Goal: Task Accomplishment & Management: Manage account settings

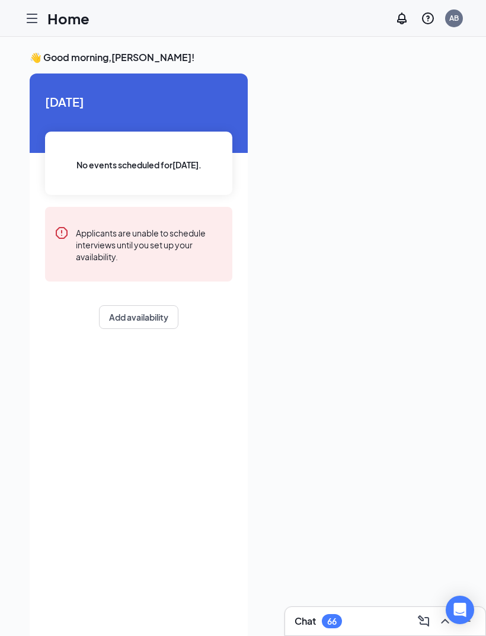
click at [39, 18] on icon "Hamburger" at bounding box center [32, 18] width 14 height 14
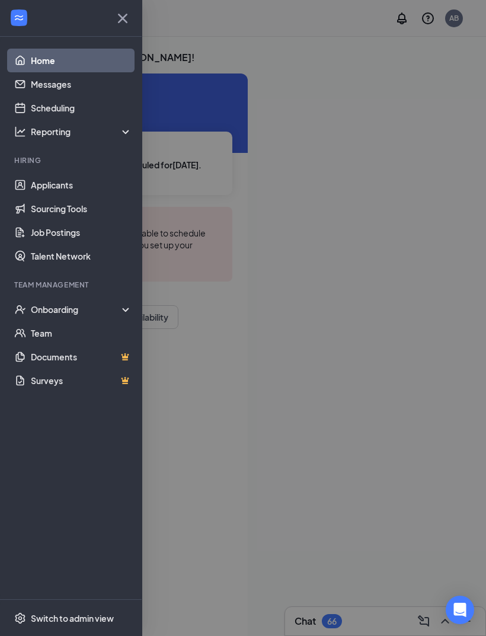
click at [106, 309] on div "Onboarding" at bounding box center [76, 310] width 91 height 12
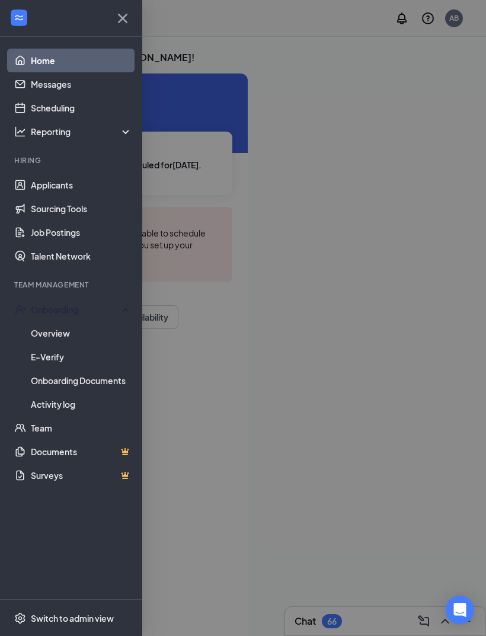
click at [83, 334] on link "Overview" at bounding box center [81, 333] width 101 height 24
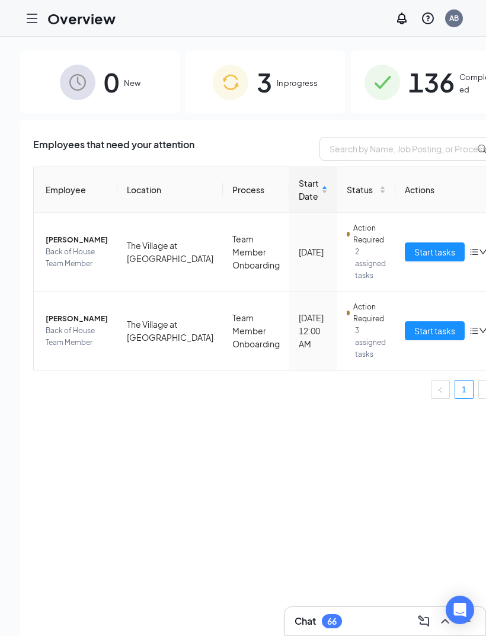
click at [282, 87] on span "In progress" at bounding box center [297, 83] width 41 height 12
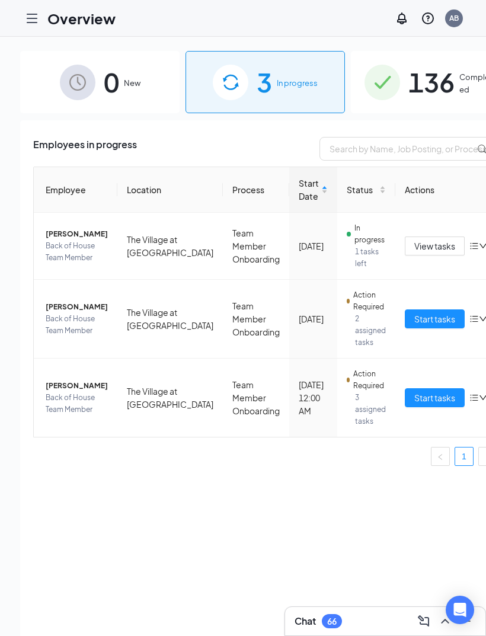
click at [414, 253] on span "View tasks" at bounding box center [434, 246] width 41 height 13
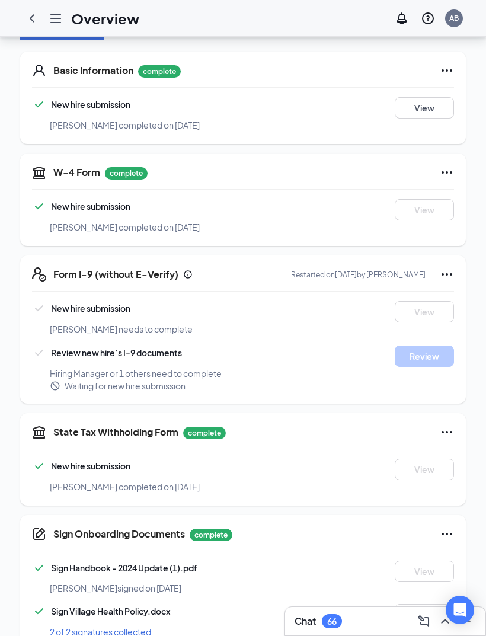
scroll to position [185, 0]
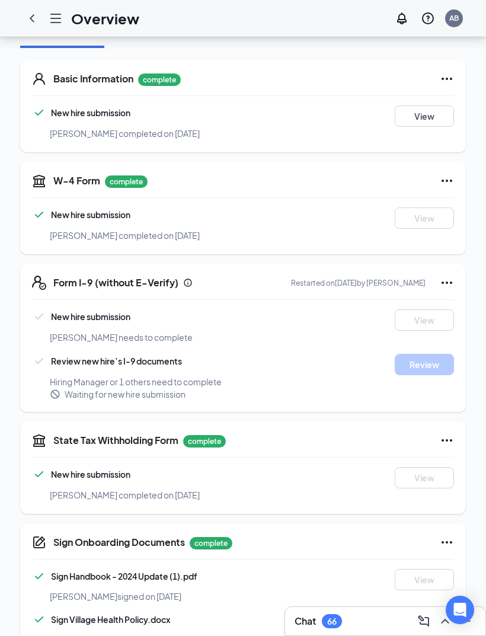
click at [445, 276] on icon "Ellipses" at bounding box center [447, 283] width 14 height 14
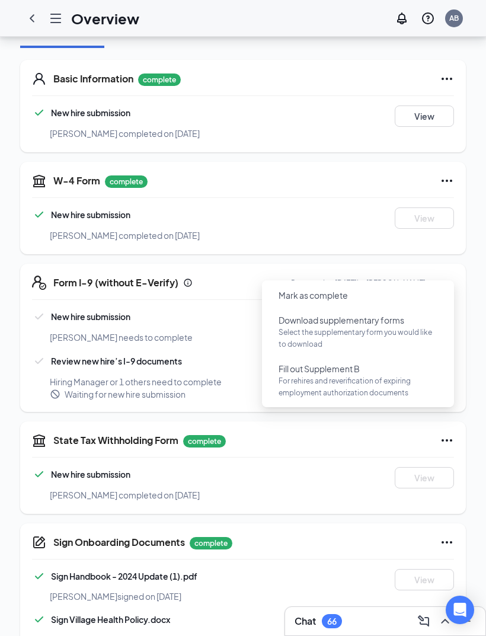
click at [343, 569] on div "Sign Handbook - 2024 Update (1).pdf" at bounding box center [208, 576] width 352 height 14
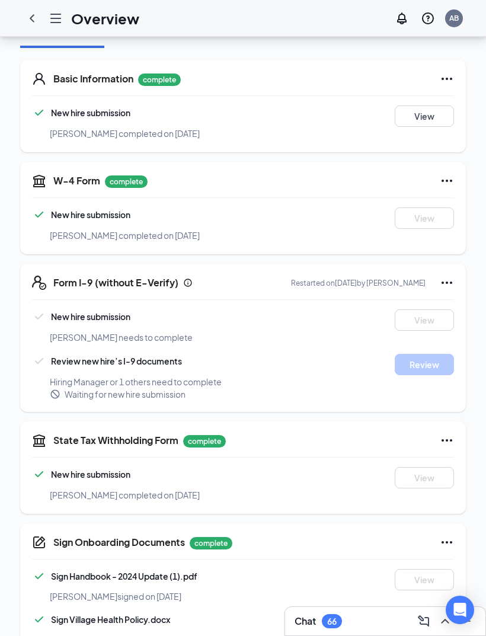
click at [34, 23] on icon "ChevronLeft" at bounding box center [32, 18] width 14 height 14
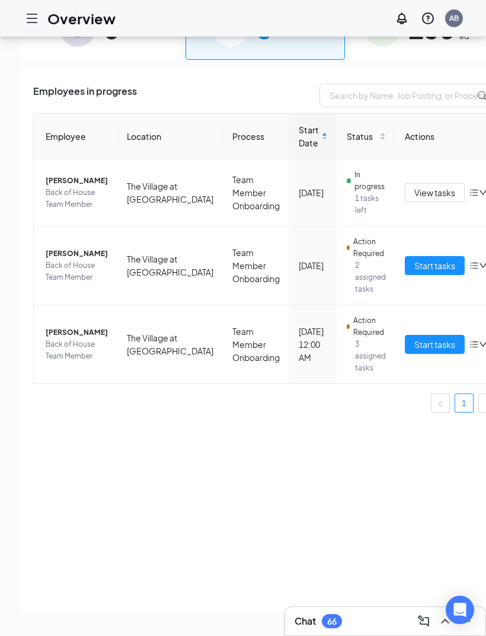
click at [414, 338] on span "Start tasks" at bounding box center [434, 344] width 41 height 13
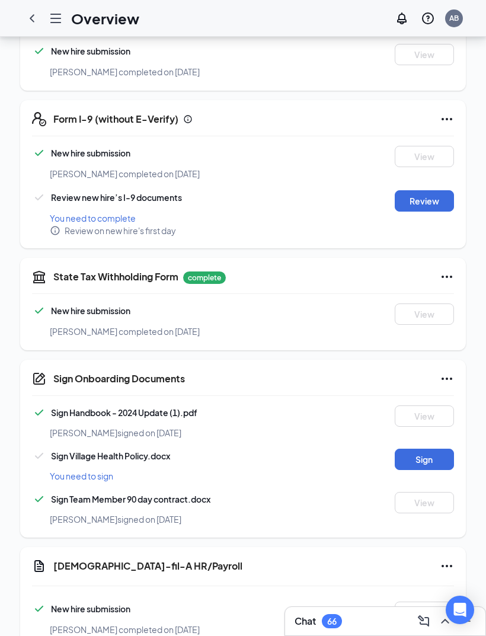
scroll to position [436, 0]
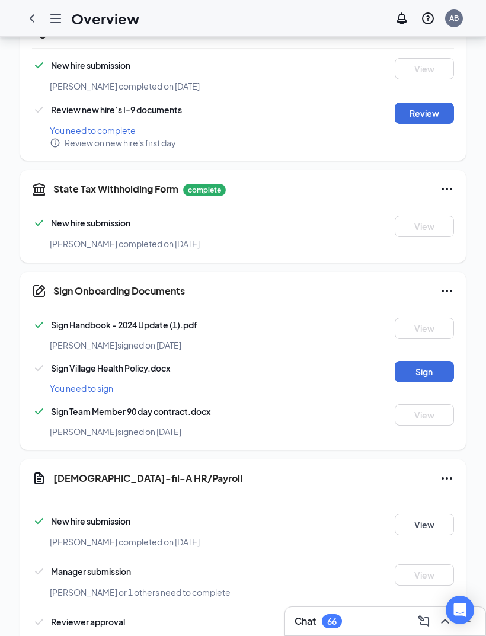
click at [432, 365] on button "Sign" at bounding box center [424, 371] width 59 height 21
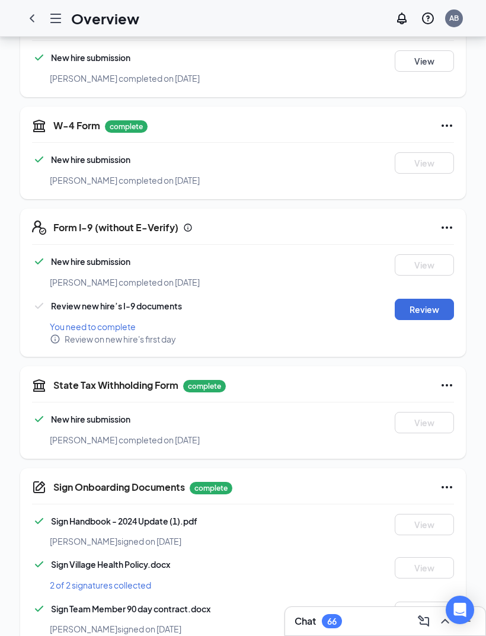
scroll to position [438, 0]
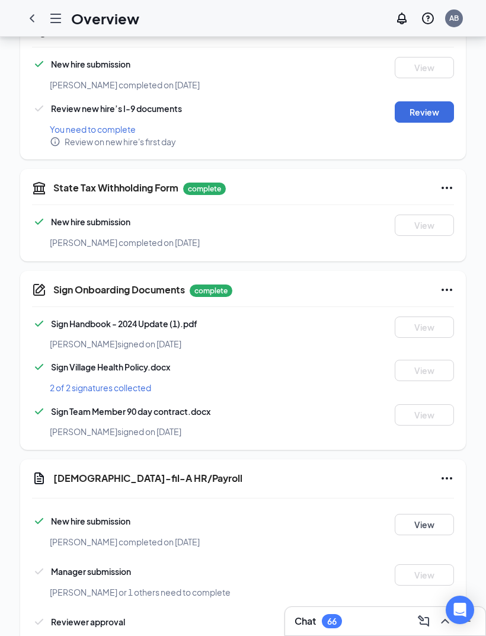
click at [29, 18] on icon "ChevronLeft" at bounding box center [32, 18] width 14 height 14
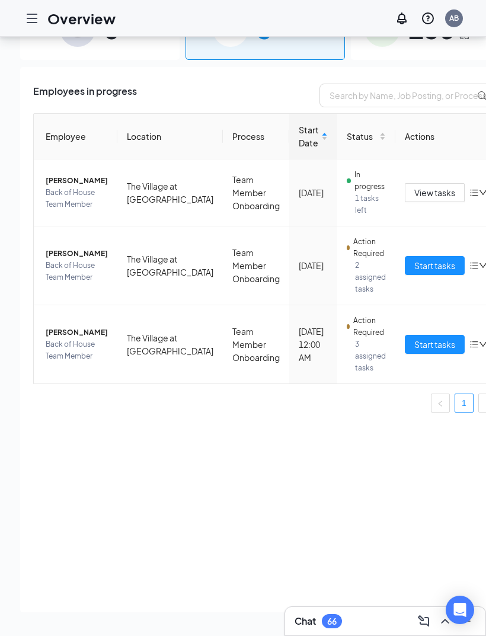
scroll to position [72, 0]
click at [41, 12] on div at bounding box center [32, 19] width 24 height 24
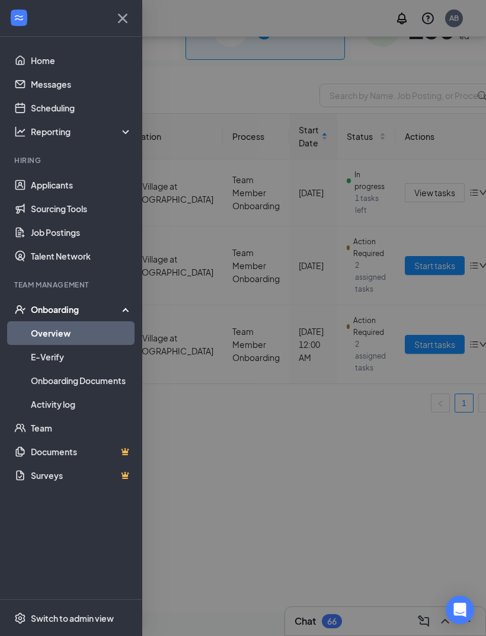
click at [69, 63] on link "Home" at bounding box center [81, 61] width 101 height 24
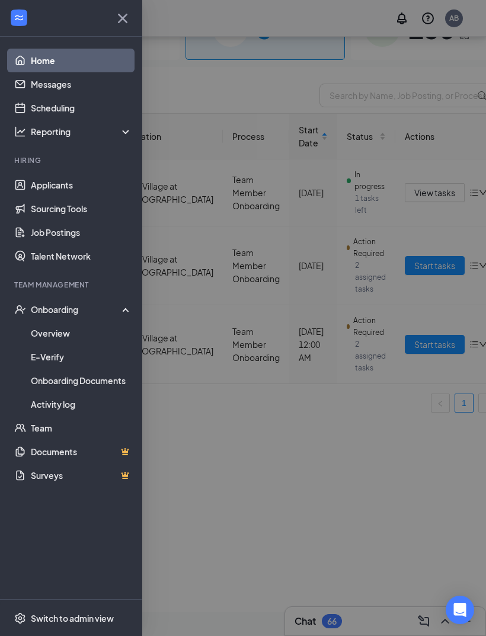
scroll to position [63, 0]
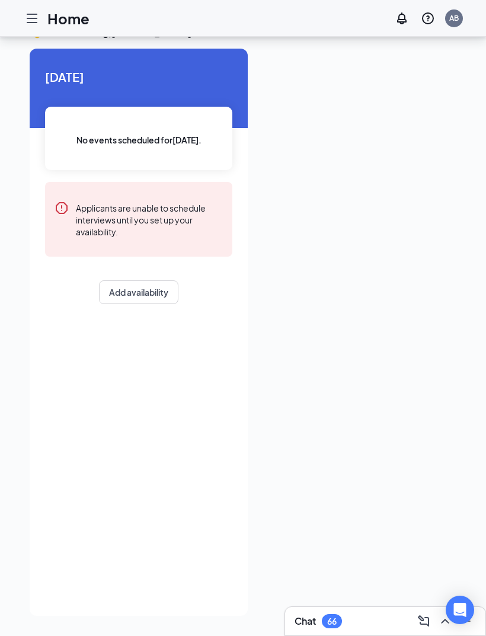
click at [35, 12] on icon "Hamburger" at bounding box center [32, 18] width 14 height 14
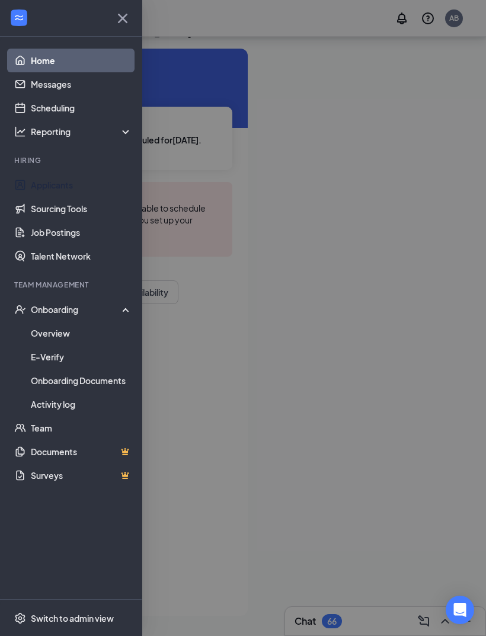
click at [62, 184] on link "Applicants" at bounding box center [81, 185] width 101 height 24
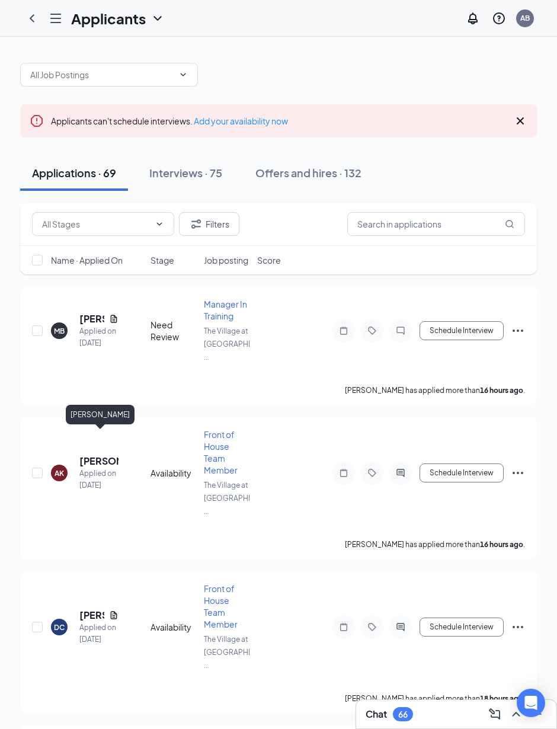
click at [103, 455] on h5 "[PERSON_NAME]" at bounding box center [98, 461] width 39 height 13
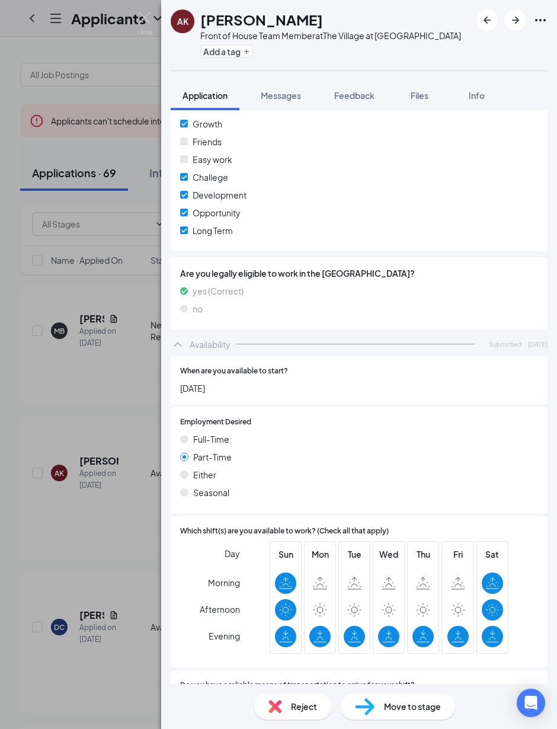
scroll to position [43, 0]
click at [298, 636] on span "Reject" at bounding box center [304, 706] width 26 height 13
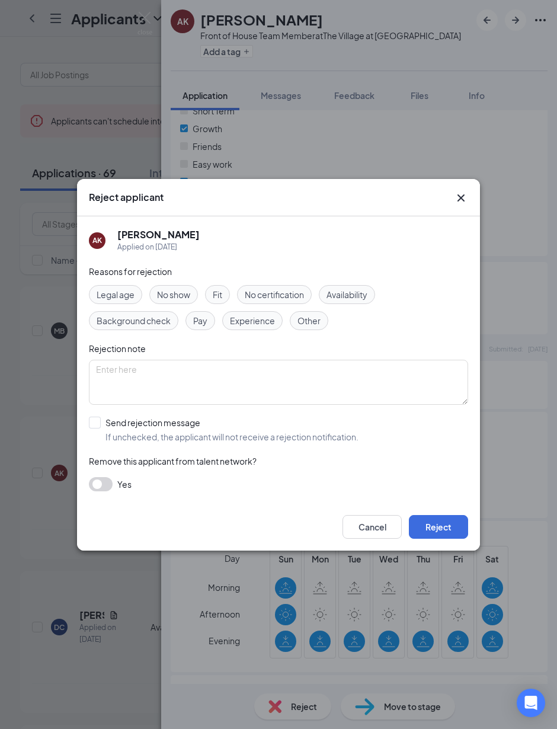
click at [368, 293] on span "Availability" at bounding box center [347, 294] width 41 height 13
click at [97, 417] on input "Send rejection message If unchecked, the applicant will not receive a rejection…" at bounding box center [224, 430] width 270 height 26
checkbox input "true"
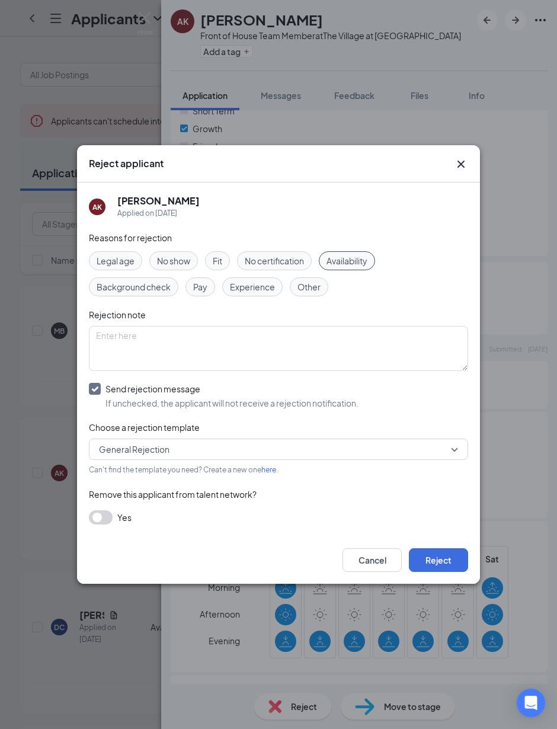
click at [445, 554] on button "Reject" at bounding box center [438, 560] width 59 height 24
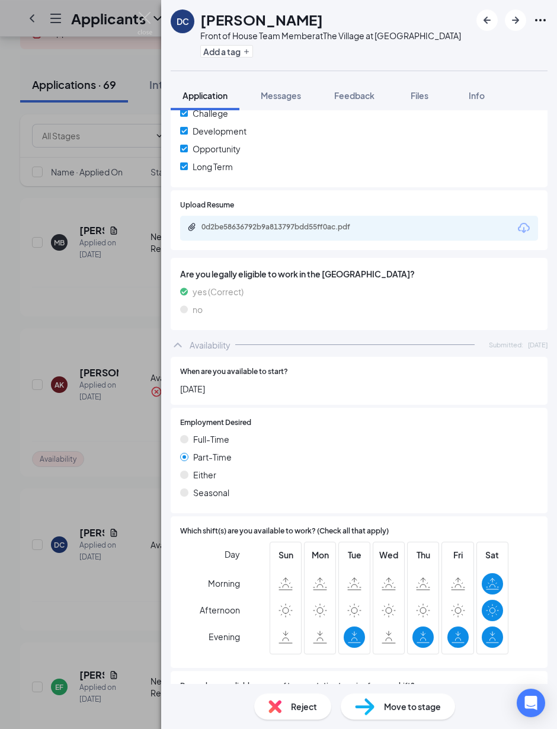
scroll to position [89, 0]
click at [293, 636] on span "Reject" at bounding box center [304, 706] width 26 height 13
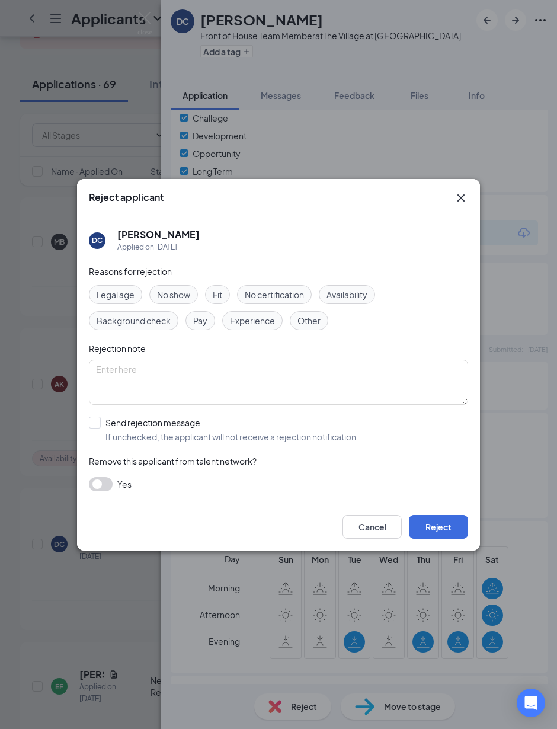
click at [368, 301] on span "Availability" at bounding box center [347, 294] width 41 height 13
click at [101, 443] on label "Send rejection message If unchecked, the applicant will not receive a rejection…" at bounding box center [224, 430] width 270 height 26
click at [101, 443] on input "Send rejection message If unchecked, the applicant will not receive a rejection…" at bounding box center [224, 430] width 270 height 26
checkbox input "true"
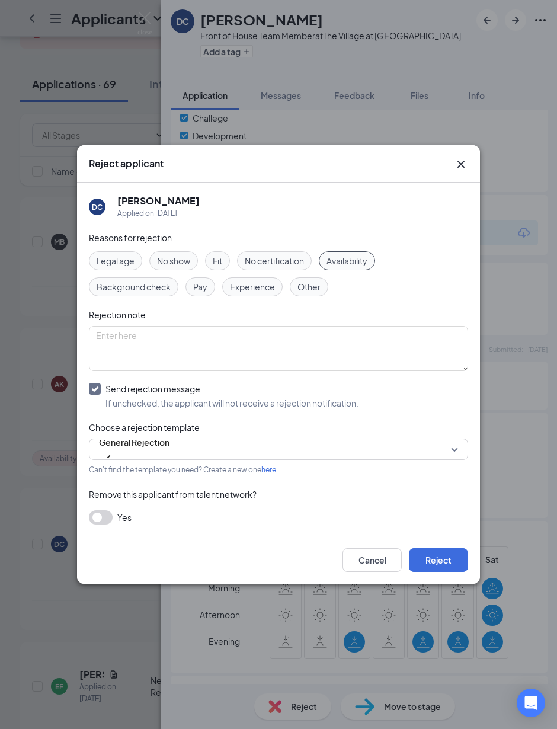
click at [435, 572] on button "Reject" at bounding box center [438, 560] width 59 height 24
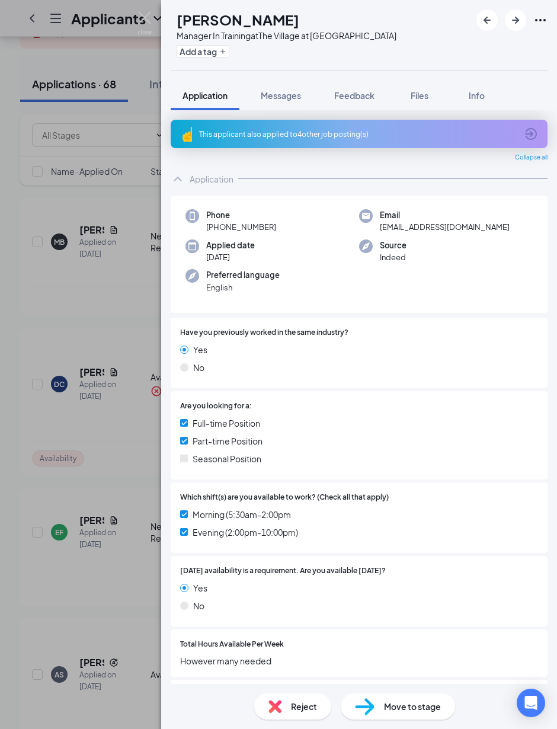
click at [486, 27] on icon "ArrowRight" at bounding box center [516, 20] width 14 height 14
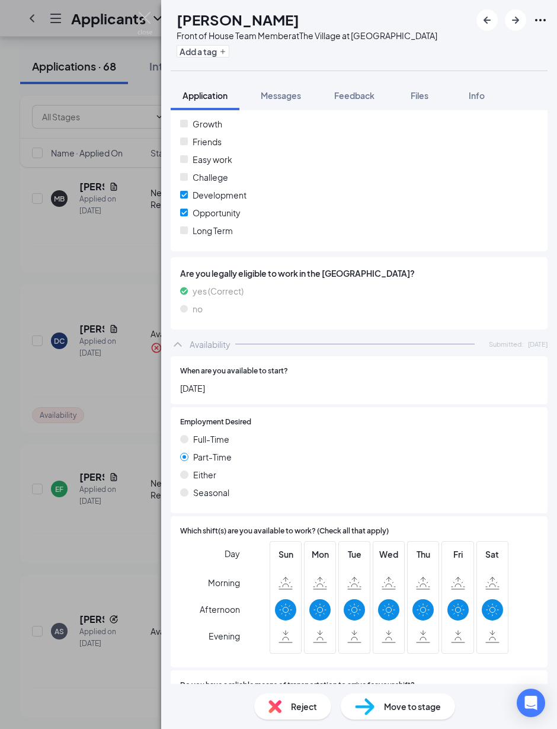
scroll to position [43, 0]
click at [407, 636] on span "Move to stage" at bounding box center [412, 706] width 57 height 13
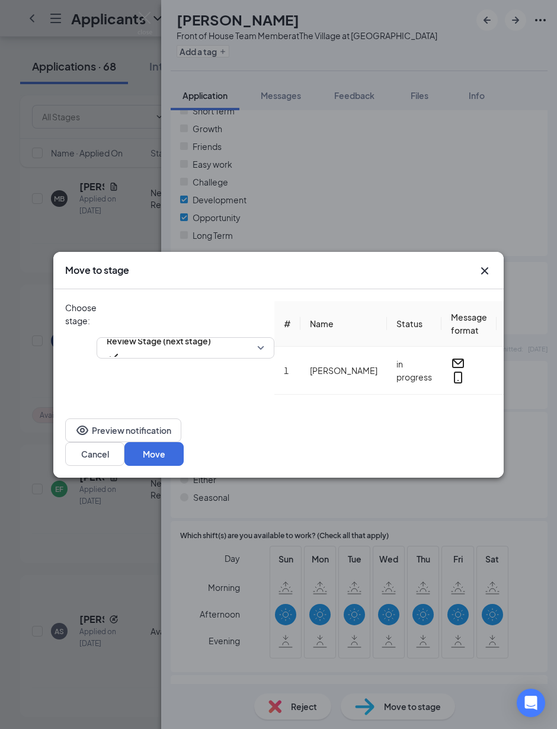
click at [211, 332] on span "Review Stage (next stage)" at bounding box center [159, 348] width 104 height 32
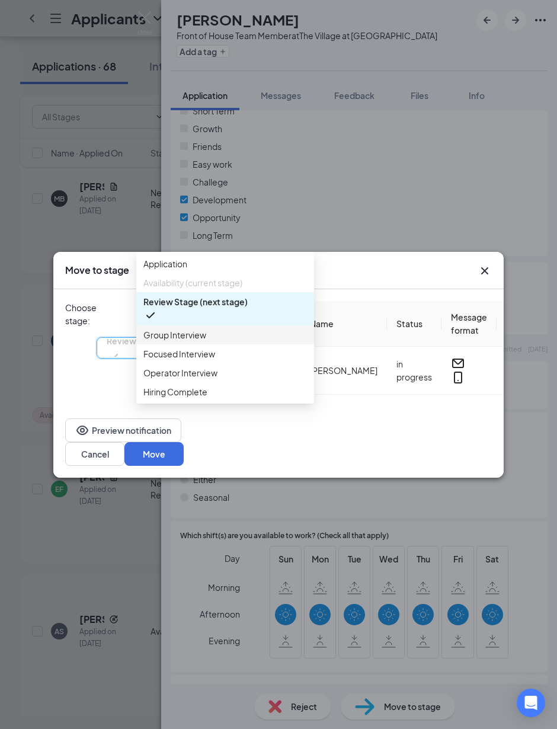
click at [189, 341] on span "Group Interview" at bounding box center [174, 334] width 63 height 13
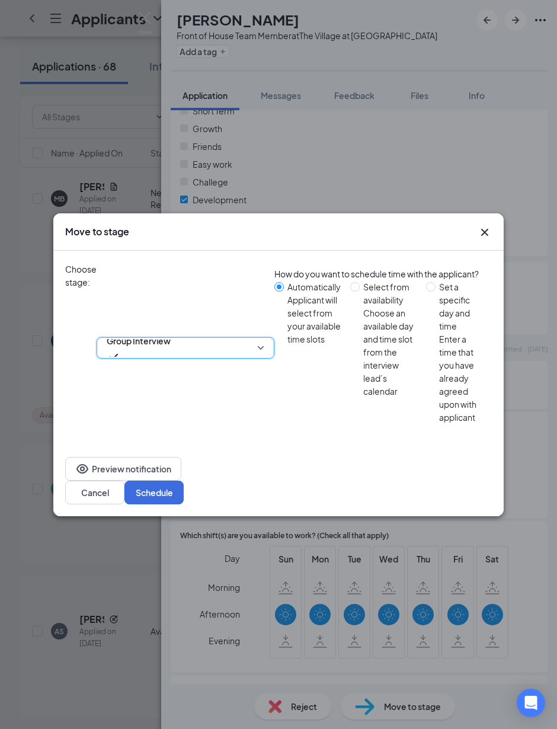
click at [184, 481] on button "Schedule" at bounding box center [154, 493] width 59 height 24
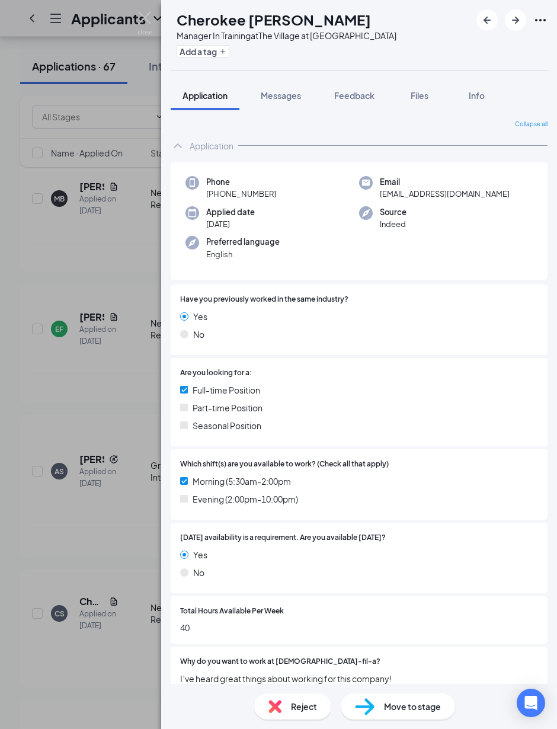
click at [486, 15] on icon "ArrowRight" at bounding box center [516, 20] width 14 height 14
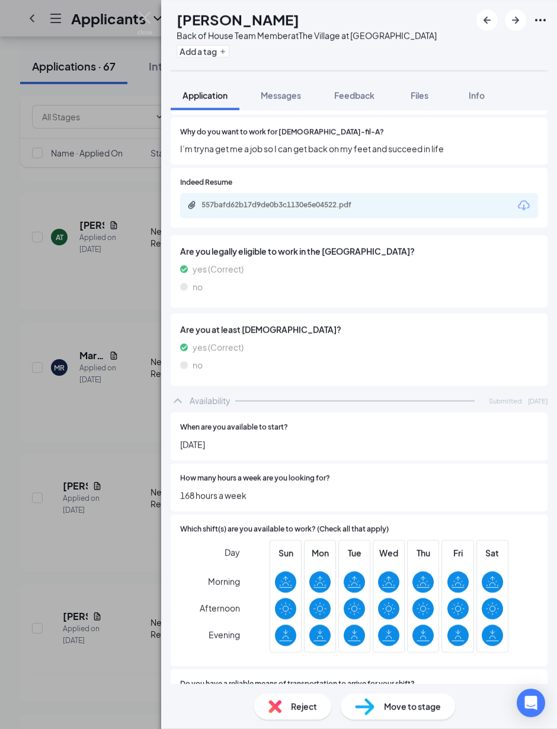
scroll to position [354, 0]
click at [416, 636] on span "Move to stage" at bounding box center [412, 706] width 57 height 13
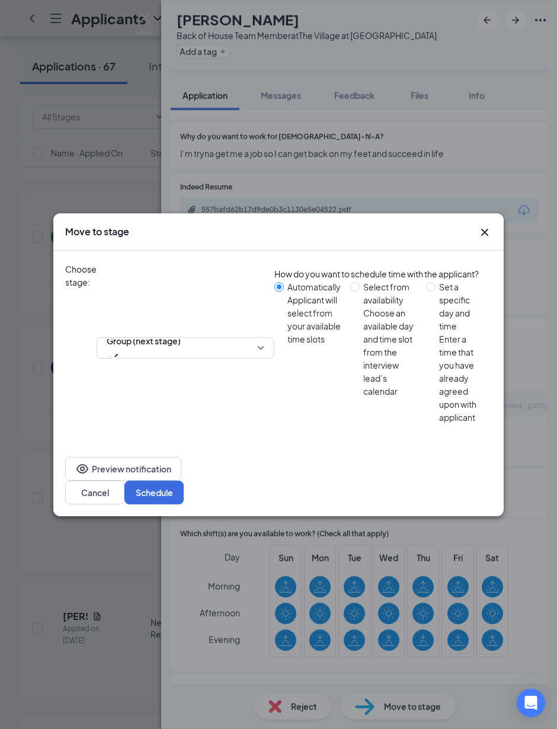
click at [181, 332] on span "Group (next stage)" at bounding box center [144, 348] width 74 height 32
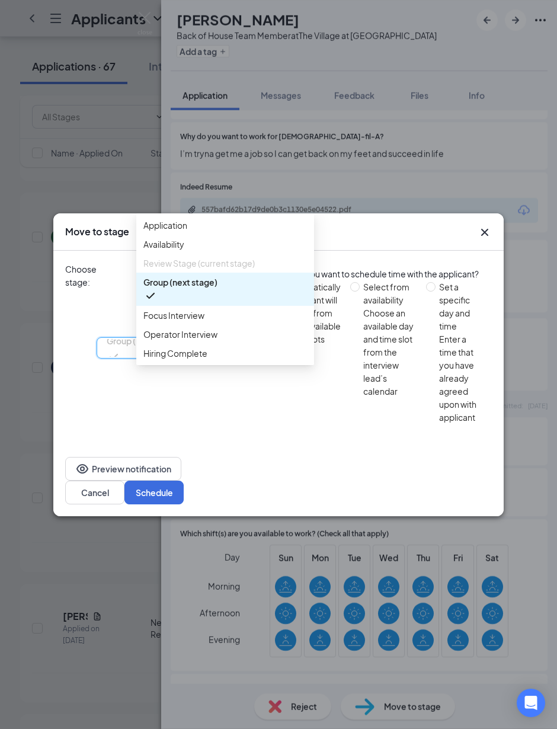
click at [218, 289] on span "Group (next stage)" at bounding box center [180, 282] width 74 height 13
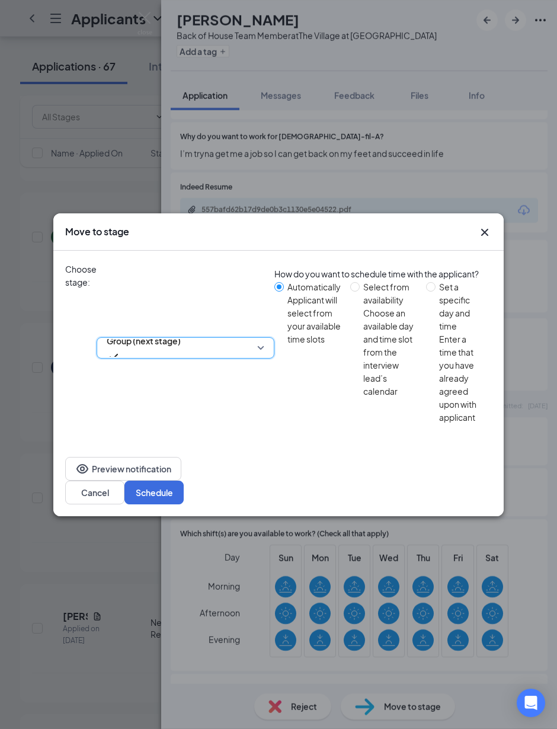
click at [184, 481] on button "Schedule" at bounding box center [154, 493] width 59 height 24
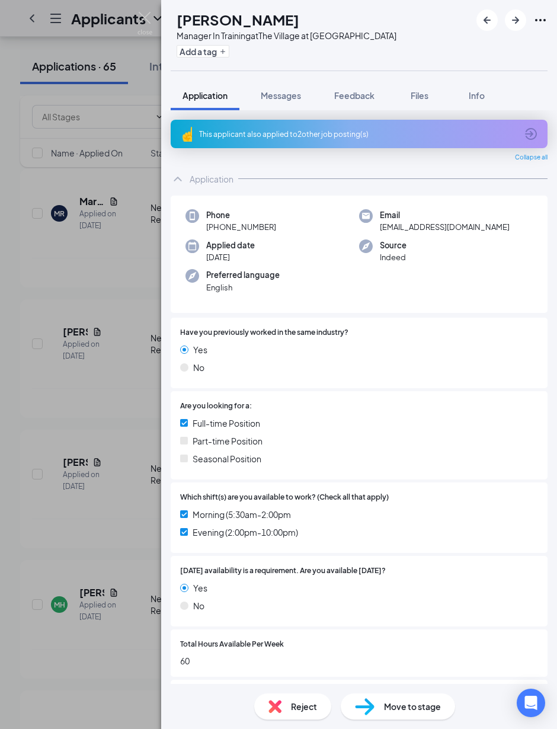
click at [486, 20] on icon "ArrowRight" at bounding box center [515, 20] width 7 height 7
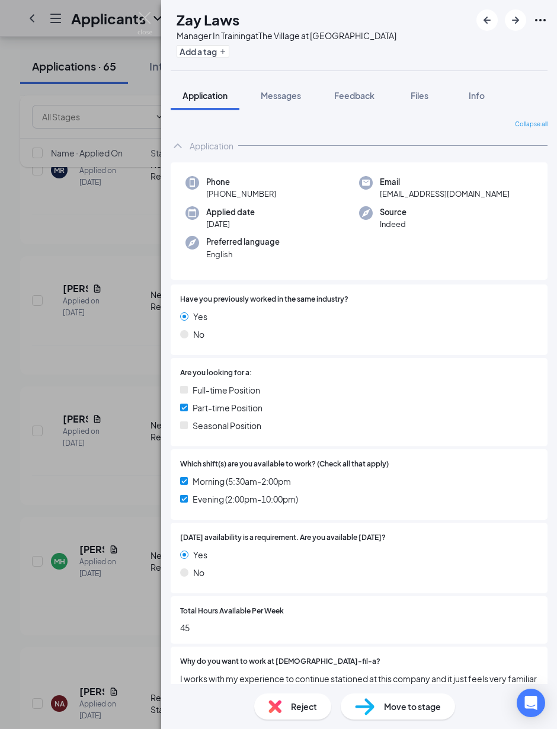
click at [486, 21] on icon "ArrowRight" at bounding box center [516, 20] width 14 height 14
click at [486, 23] on icon "ArrowRight" at bounding box center [515, 20] width 7 height 7
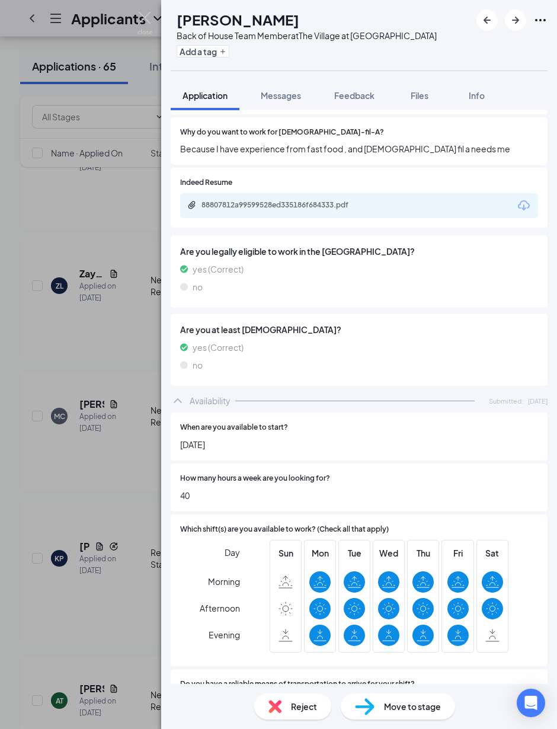
scroll to position [43, 0]
click at [420, 636] on span "Move to stage" at bounding box center [412, 706] width 57 height 13
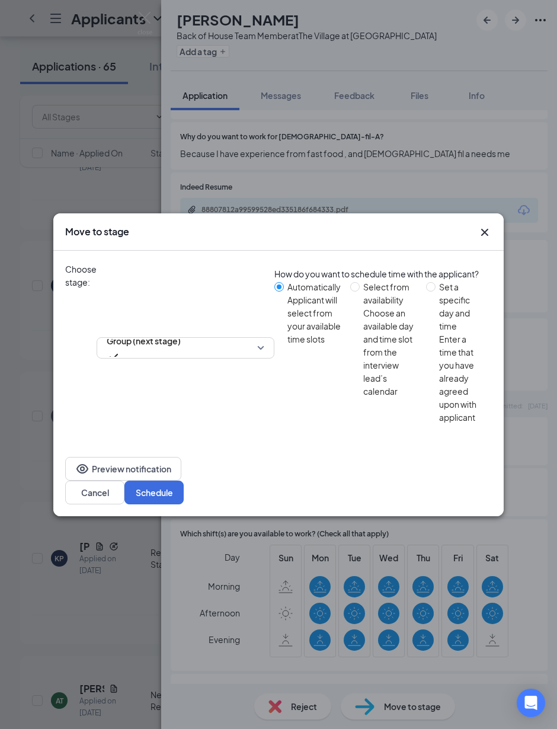
click at [184, 481] on button "Schedule" at bounding box center [154, 493] width 59 height 24
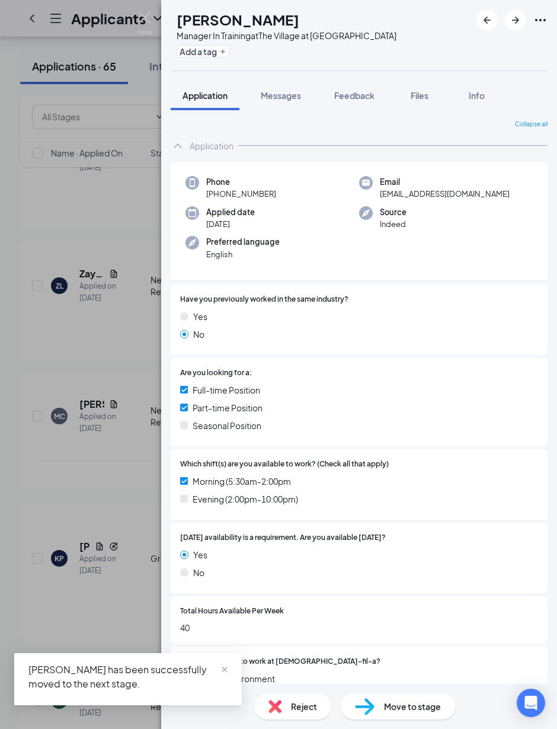
click at [486, 23] on icon "ArrowRight" at bounding box center [516, 20] width 14 height 14
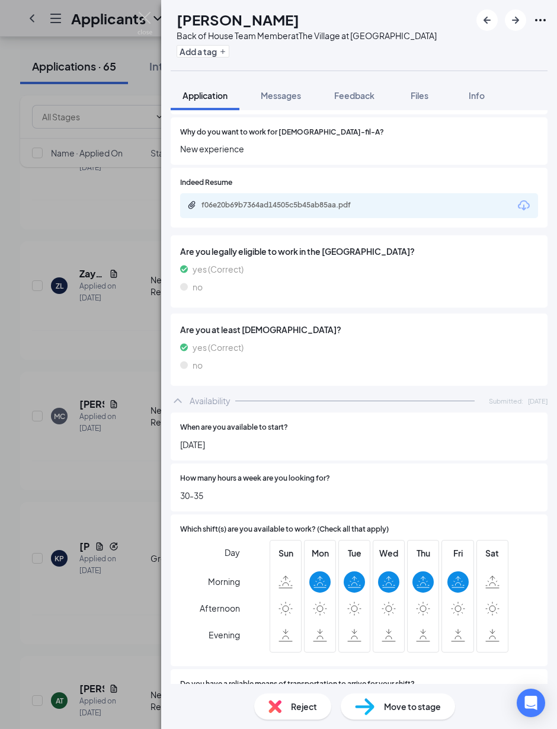
scroll to position [43, 0]
click at [298, 636] on span "Reject" at bounding box center [304, 706] width 26 height 13
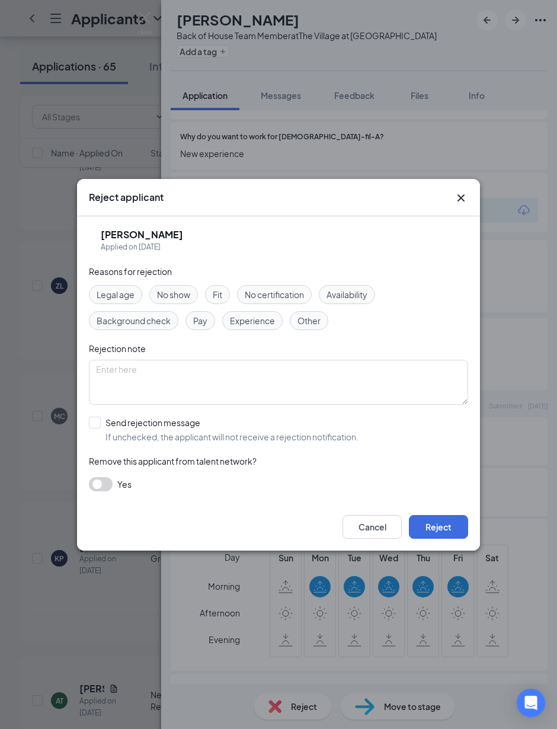
click at [368, 296] on span "Availability" at bounding box center [347, 294] width 41 height 13
click at [90, 429] on label "Send rejection message If unchecked, the applicant will not receive a rejection…" at bounding box center [224, 430] width 270 height 26
click at [90, 429] on input "Send rejection message If unchecked, the applicant will not receive a rejection…" at bounding box center [224, 430] width 270 height 26
checkbox input "true"
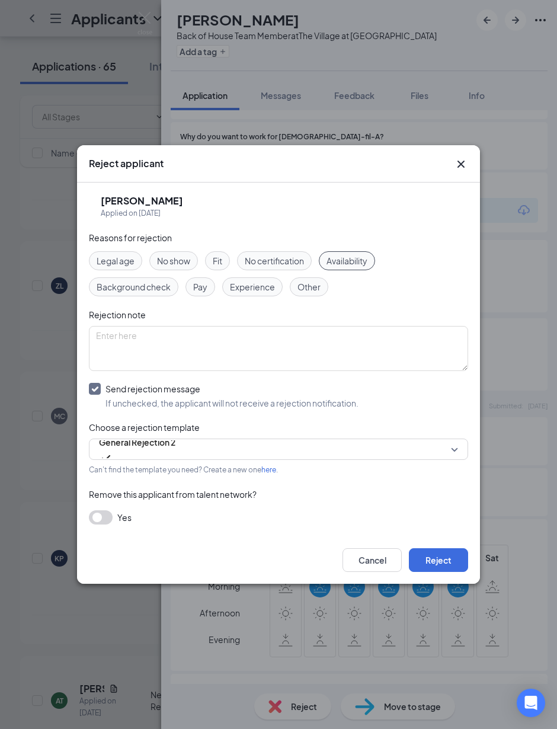
click at [443, 550] on button "Reject" at bounding box center [438, 560] width 59 height 24
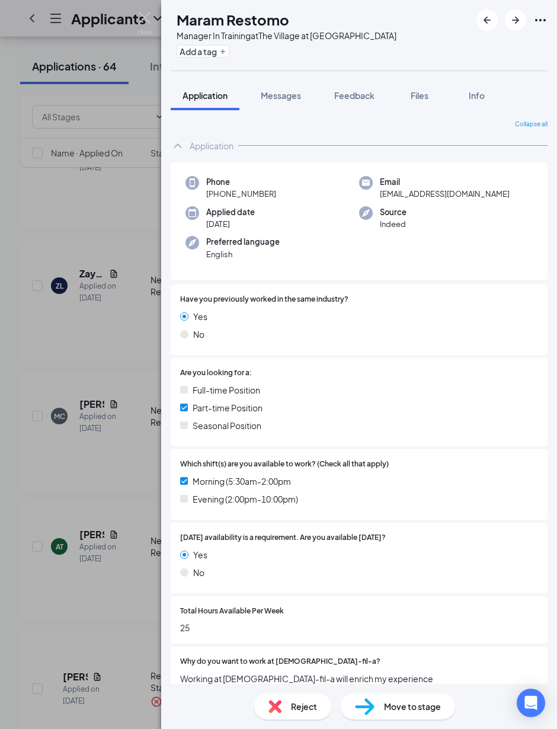
click at [486, 15] on icon "ArrowRight" at bounding box center [516, 20] width 14 height 14
click at [150, 27] on img at bounding box center [145, 23] width 15 height 23
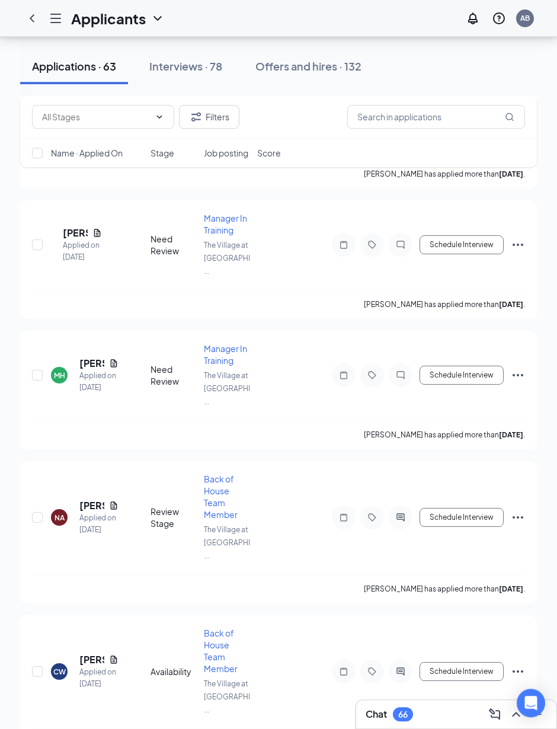
scroll to position [1260, 0]
click at [94, 499] on h5 "[PERSON_NAME]" at bounding box center [91, 505] width 25 height 13
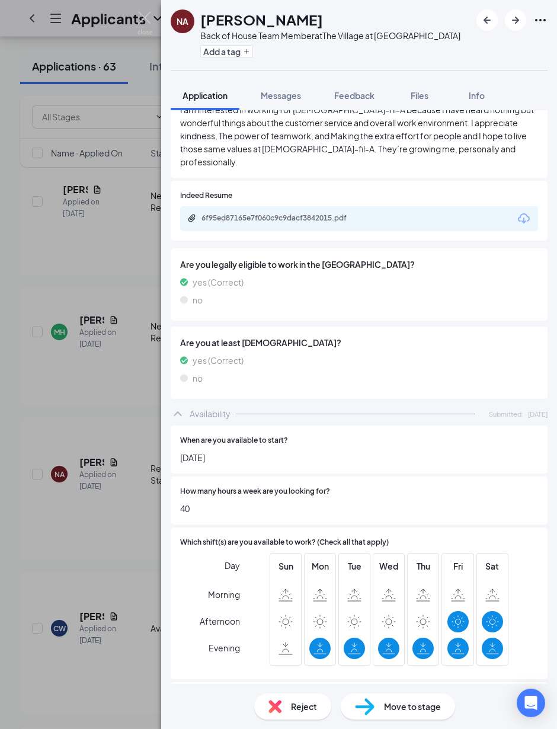
scroll to position [43, 0]
click at [293, 636] on span "Reject" at bounding box center [304, 706] width 26 height 13
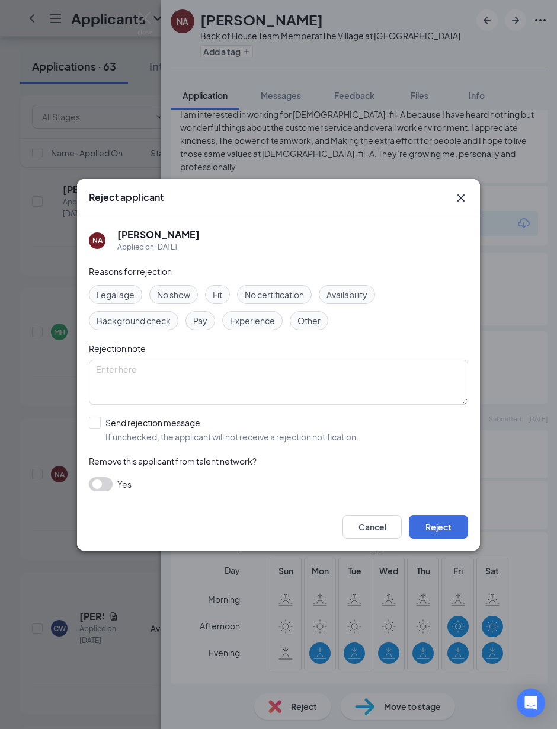
click at [368, 298] on span "Availability" at bounding box center [347, 294] width 41 height 13
click at [95, 424] on input "Send rejection message If unchecked, the applicant will not receive a rejection…" at bounding box center [224, 430] width 270 height 26
checkbox input "true"
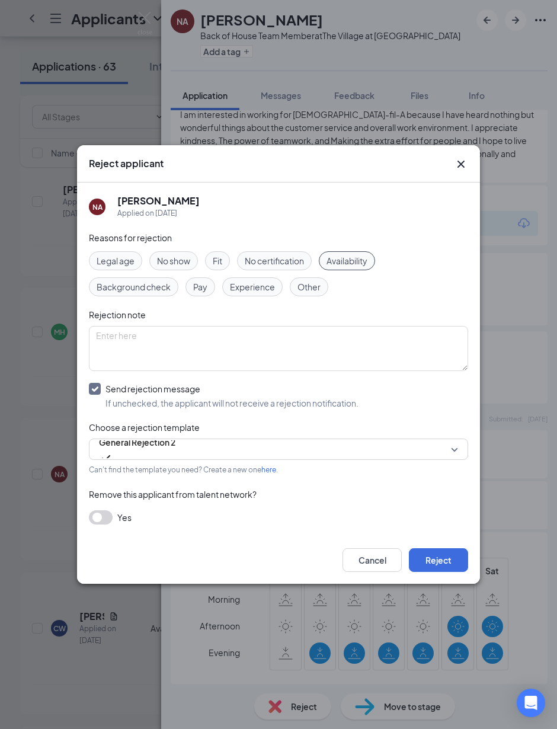
click at [457, 560] on button "Reject" at bounding box center [438, 560] width 59 height 24
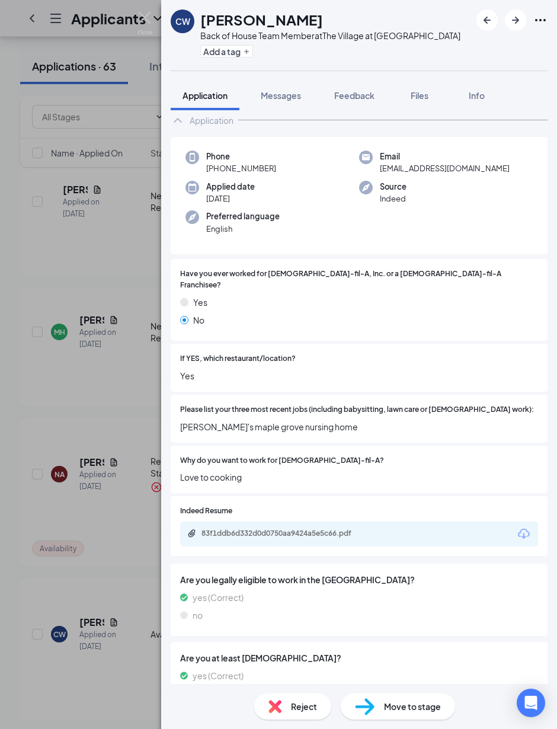
scroll to position [43, 0]
click at [301, 636] on span "Reject" at bounding box center [304, 706] width 26 height 13
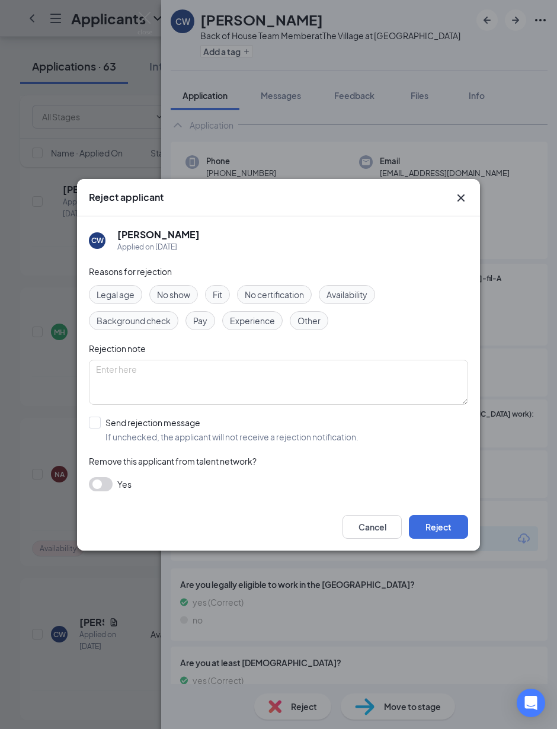
click at [375, 295] on div "Availability" at bounding box center [347, 294] width 56 height 19
click at [90, 421] on input "Send rejection message If unchecked, the applicant will not receive a rejection…" at bounding box center [224, 430] width 270 height 26
checkbox input "true"
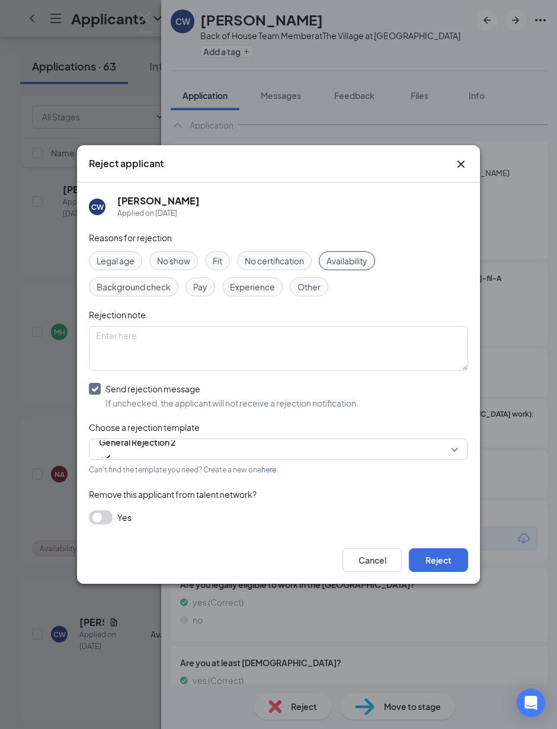
click at [457, 551] on button "Reject" at bounding box center [438, 560] width 59 height 24
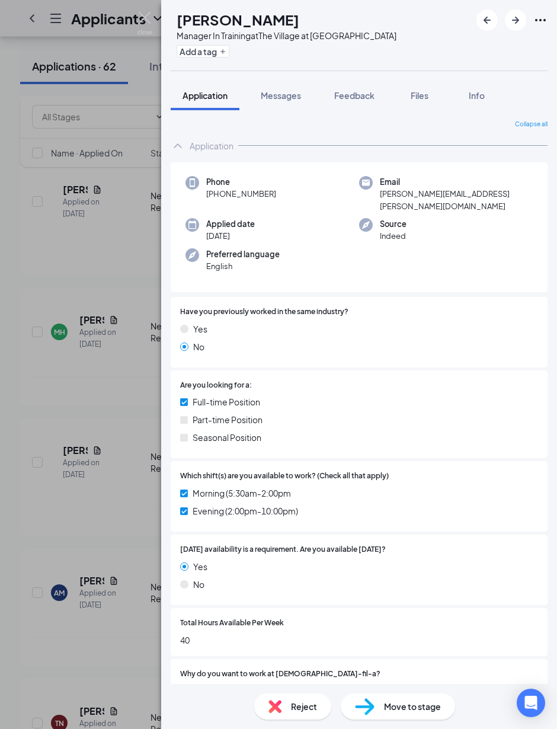
click at [486, 24] on icon "ArrowRight" at bounding box center [516, 20] width 14 height 14
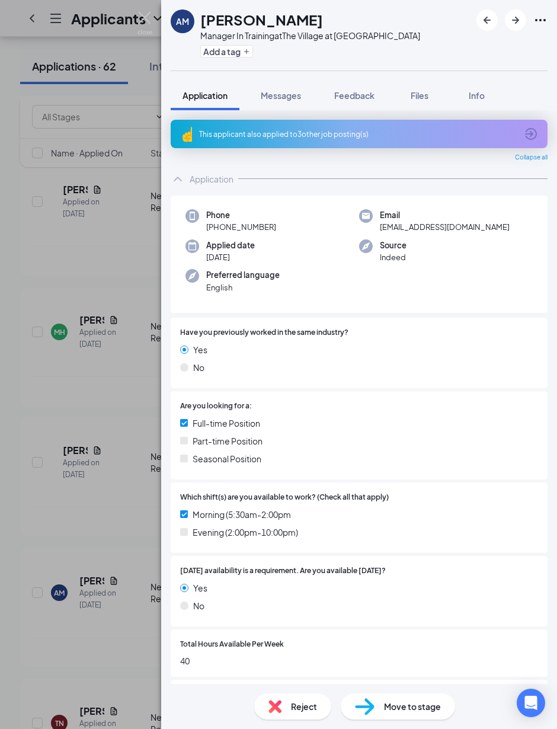
click at [151, 24] on img at bounding box center [145, 23] width 15 height 23
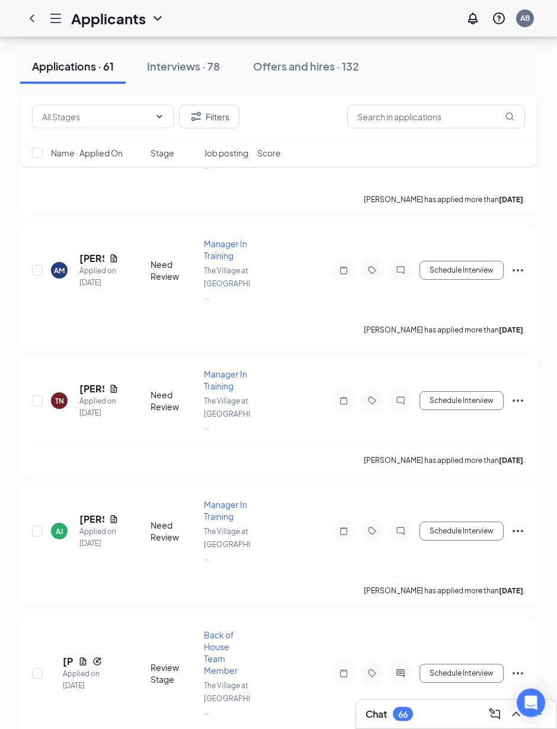
scroll to position [1626, 0]
click at [74, 636] on h5 "[PERSON_NAME]" at bounding box center [68, 661] width 11 height 13
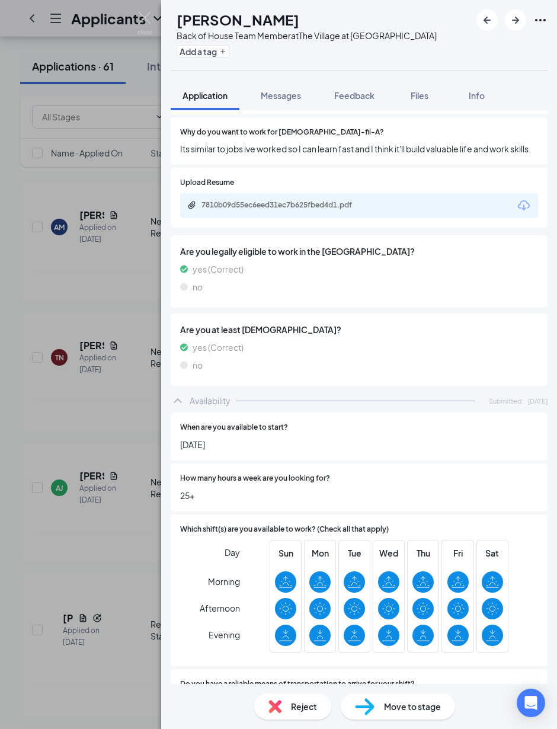
scroll to position [43, 0]
click at [414, 636] on div "Move to stage" at bounding box center [398, 707] width 114 height 26
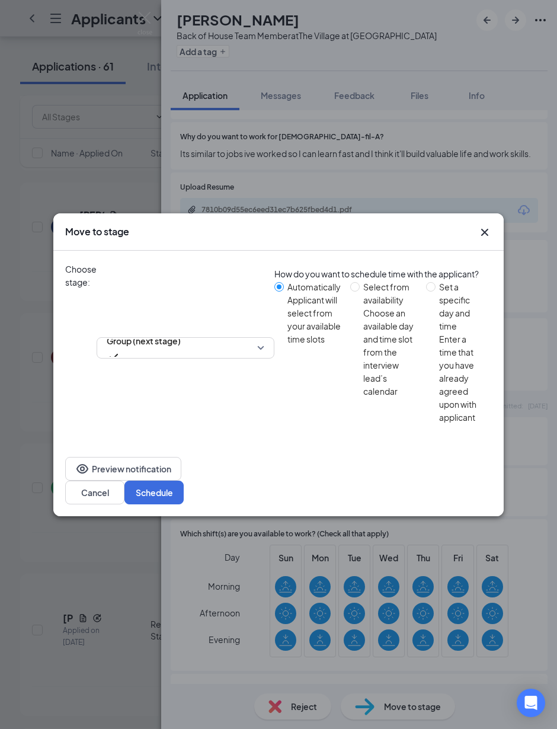
click at [184, 481] on button "Schedule" at bounding box center [154, 493] width 59 height 24
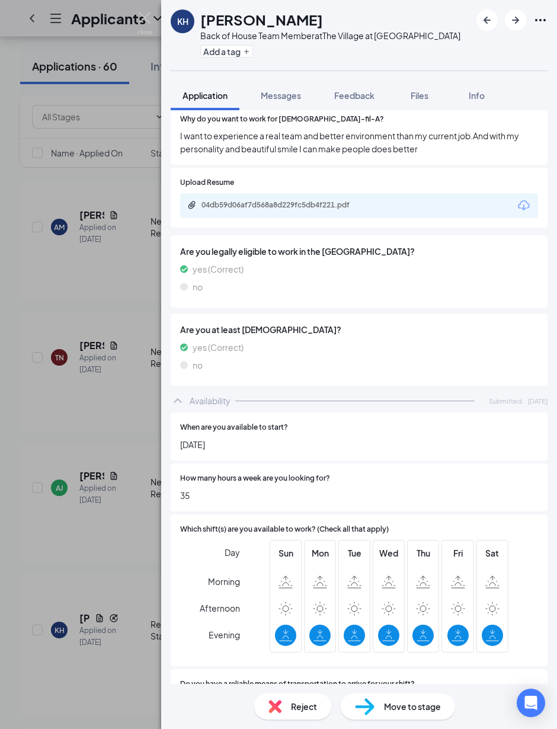
scroll to position [43, 0]
click at [304, 636] on span "Reject" at bounding box center [304, 706] width 26 height 13
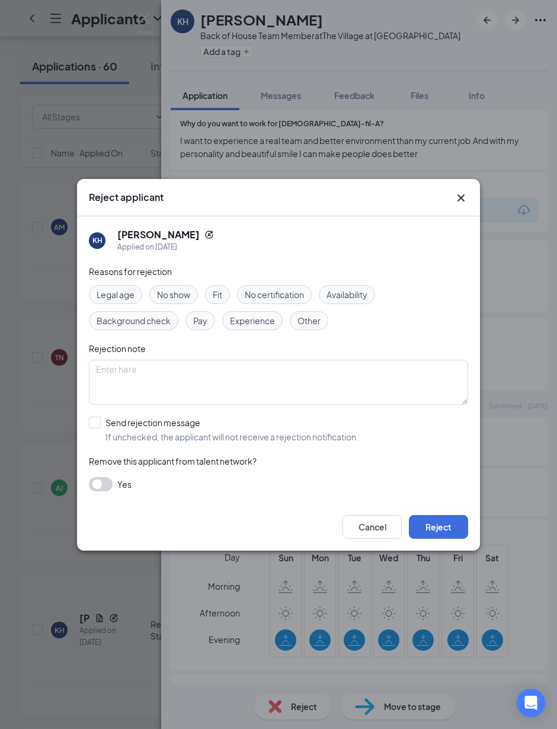
click at [463, 191] on icon "Cross" at bounding box center [461, 198] width 14 height 14
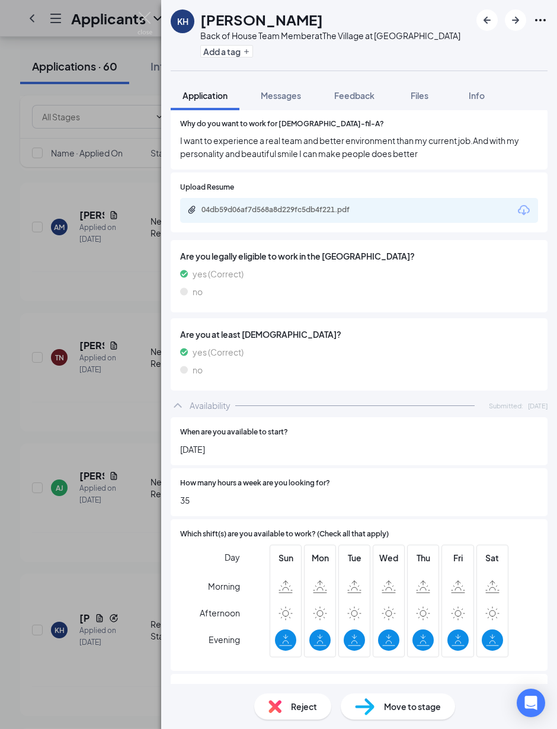
click at [410, 636] on div "Move to stage" at bounding box center [398, 707] width 114 height 26
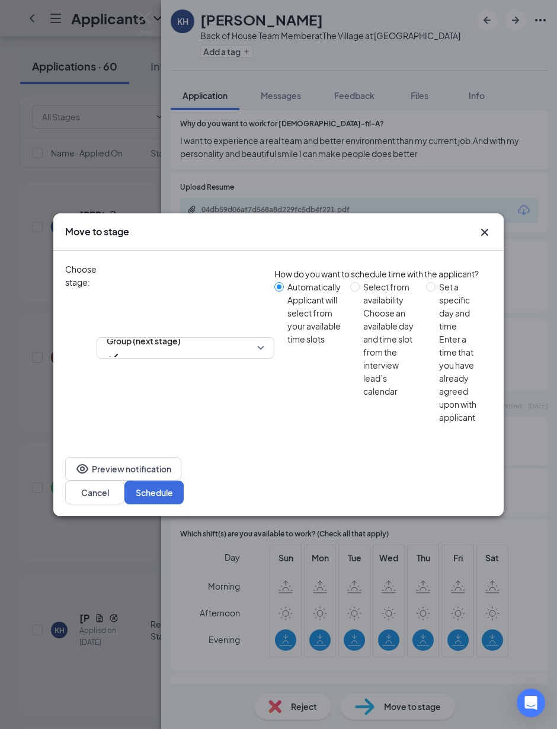
click at [184, 481] on button "Schedule" at bounding box center [154, 493] width 59 height 24
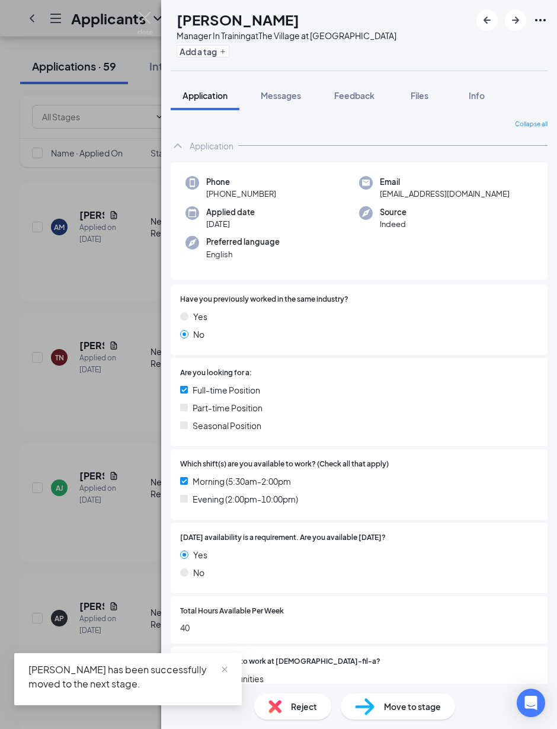
click at [147, 20] on img at bounding box center [145, 23] width 15 height 23
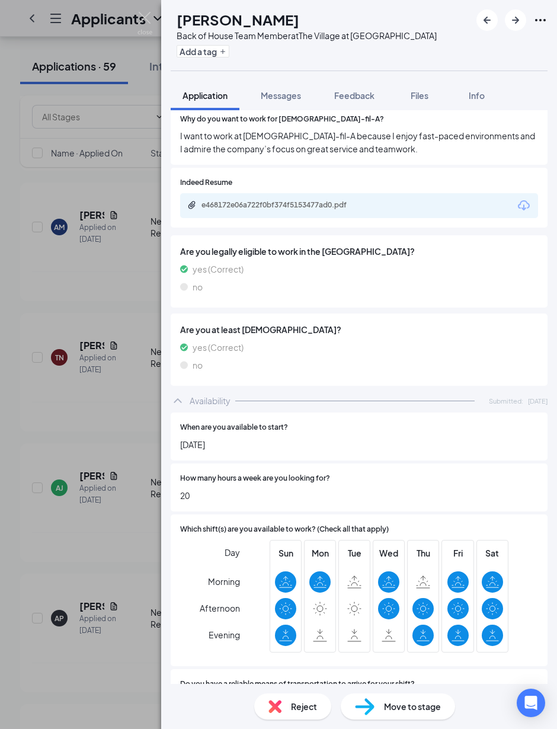
scroll to position [43, 0]
click at [305, 636] on span "Reject" at bounding box center [304, 706] width 26 height 13
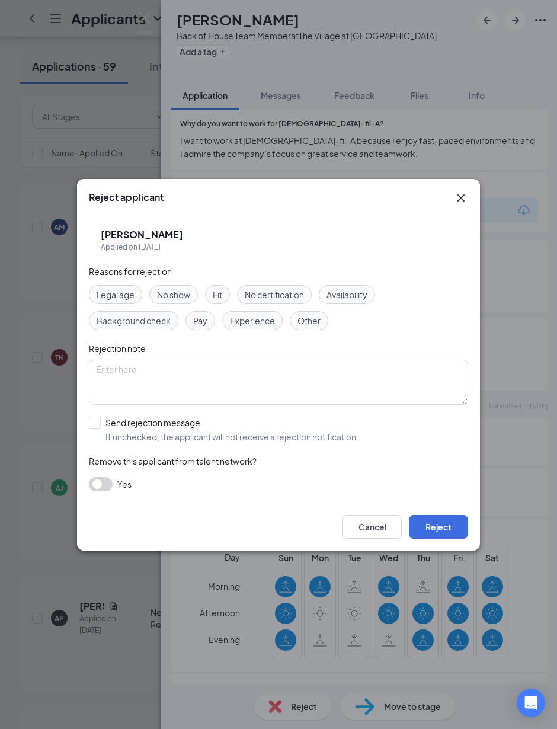
click at [368, 294] on span "Availability" at bounding box center [347, 294] width 41 height 13
click at [96, 419] on input "Send rejection message If unchecked, the applicant will not receive a rejection…" at bounding box center [224, 430] width 270 height 26
checkbox input "true"
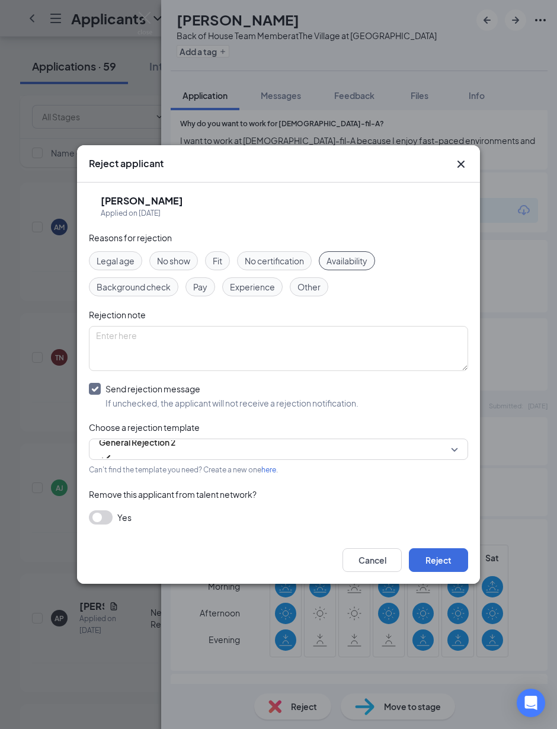
click at [442, 566] on button "Reject" at bounding box center [438, 560] width 59 height 24
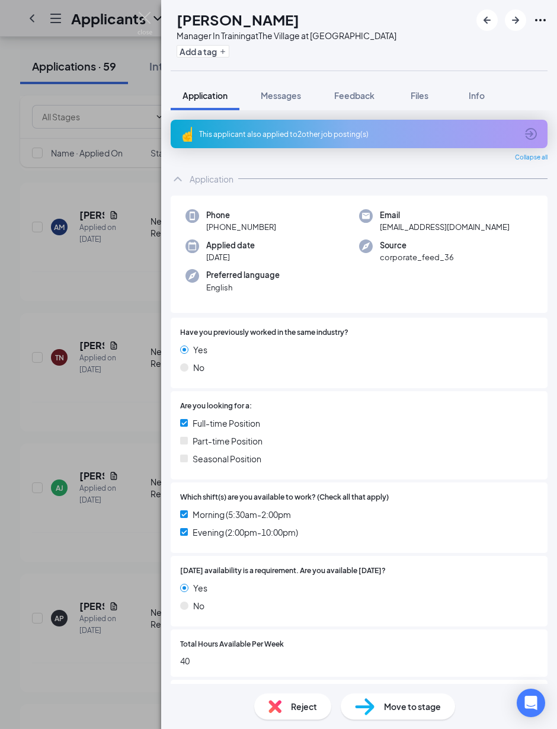
click at [146, 18] on img at bounding box center [145, 23] width 15 height 23
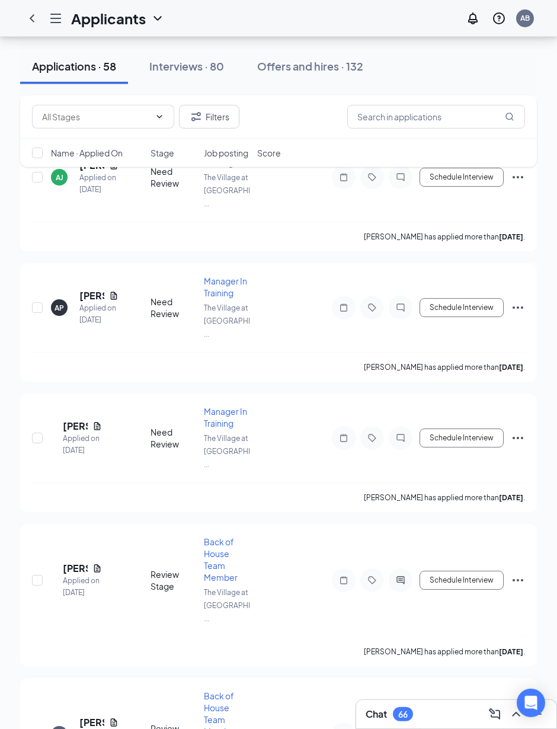
scroll to position [1981, 0]
click at [88, 561] on h5 "[PERSON_NAME]" at bounding box center [75, 567] width 25 height 13
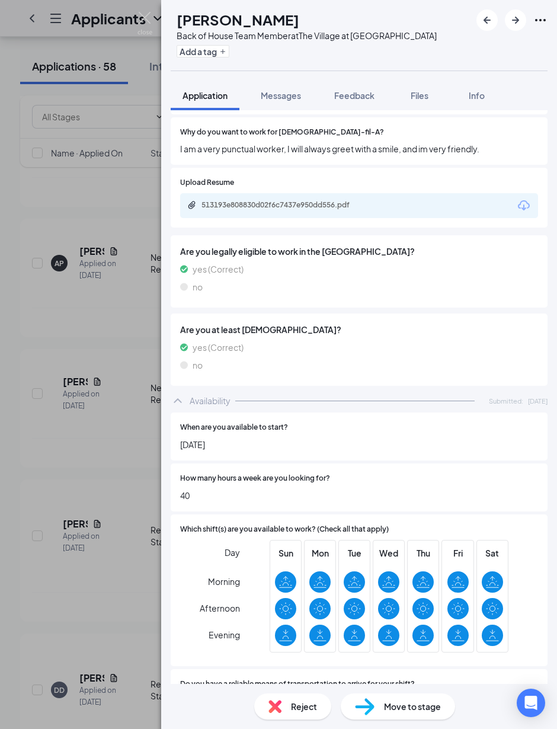
scroll to position [43, 0]
click at [422, 636] on div "Move to stage" at bounding box center [398, 707] width 114 height 26
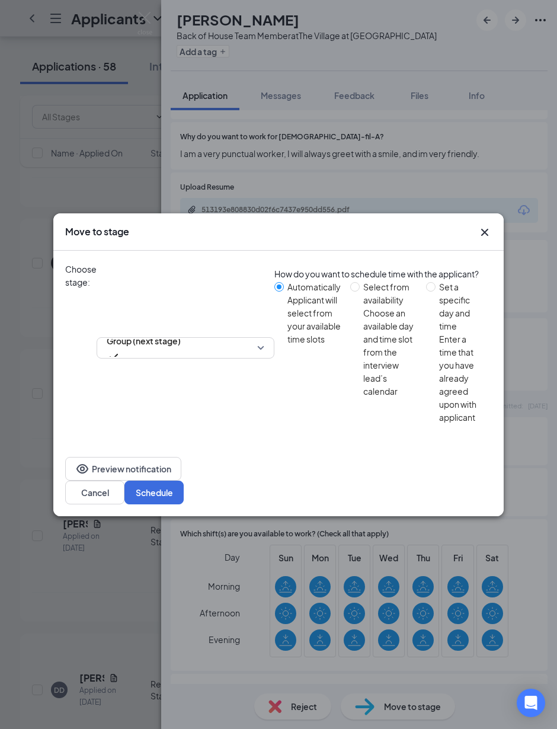
click at [184, 481] on button "Schedule" at bounding box center [154, 493] width 59 height 24
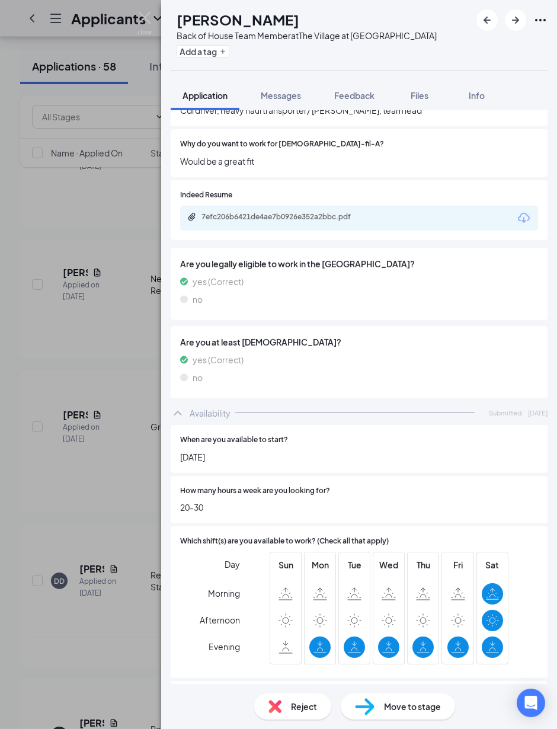
scroll to position [2140, 0]
click at [305, 636] on span "Reject" at bounding box center [304, 706] width 26 height 13
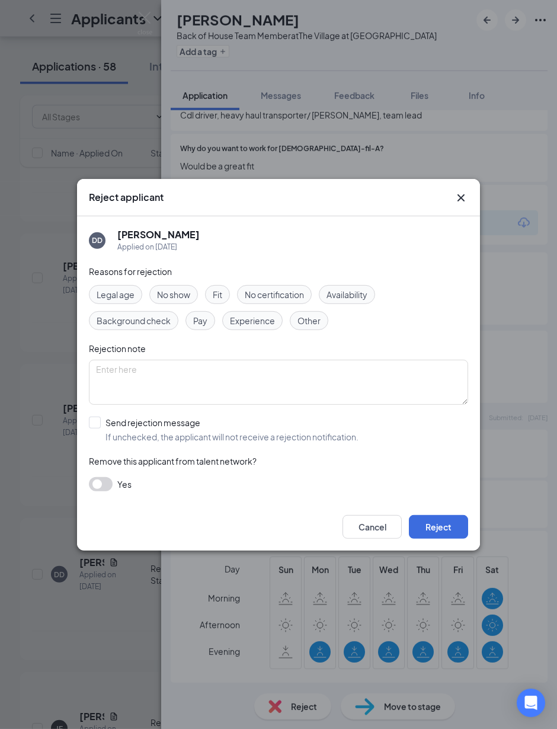
click at [368, 301] on span "Availability" at bounding box center [347, 294] width 41 height 13
click at [97, 441] on input "Send rejection message If unchecked, the applicant will not receive a rejection…" at bounding box center [224, 430] width 270 height 26
checkbox input "true"
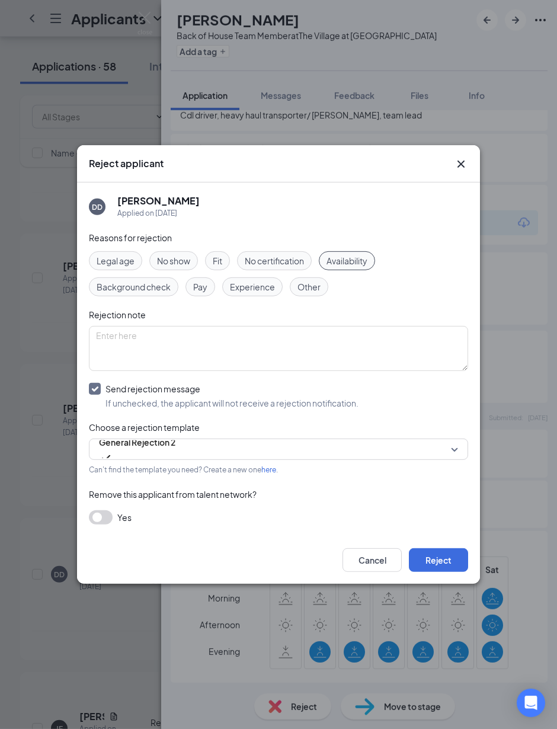
click at [441, 572] on button "Reject" at bounding box center [438, 560] width 59 height 24
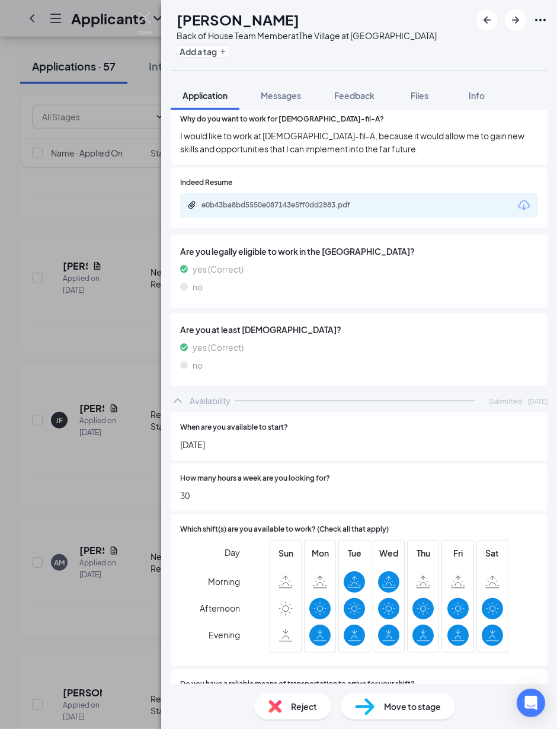
scroll to position [380, 0]
click at [294, 636] on span "Reject" at bounding box center [304, 706] width 26 height 13
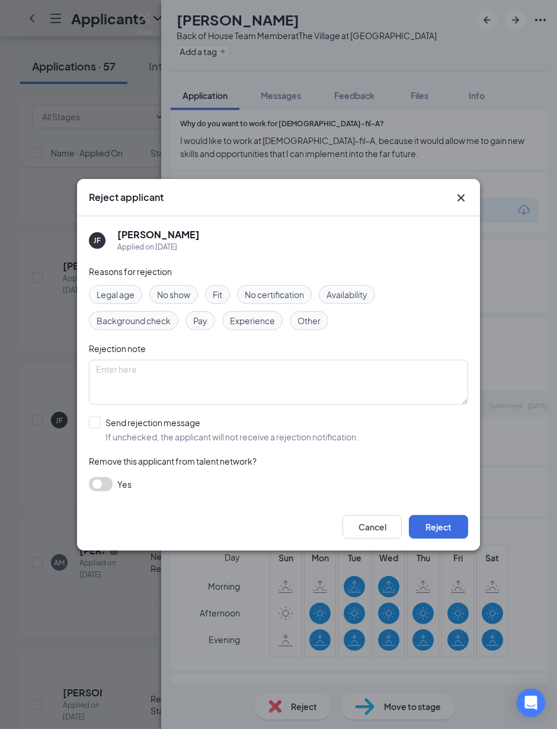
click at [368, 301] on span "Availability" at bounding box center [347, 294] width 41 height 13
click at [107, 429] on div "Send rejection message" at bounding box center [232, 423] width 253 height 12
click at [107, 443] on input "Send rejection message If unchecked, the applicant will not receive a rejection…" at bounding box center [224, 430] width 270 height 26
checkbox input "true"
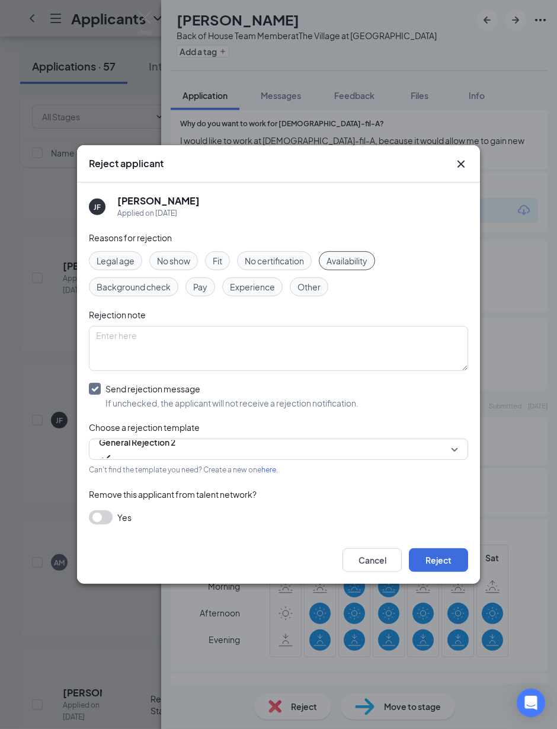
click at [452, 572] on button "Reject" at bounding box center [438, 560] width 59 height 24
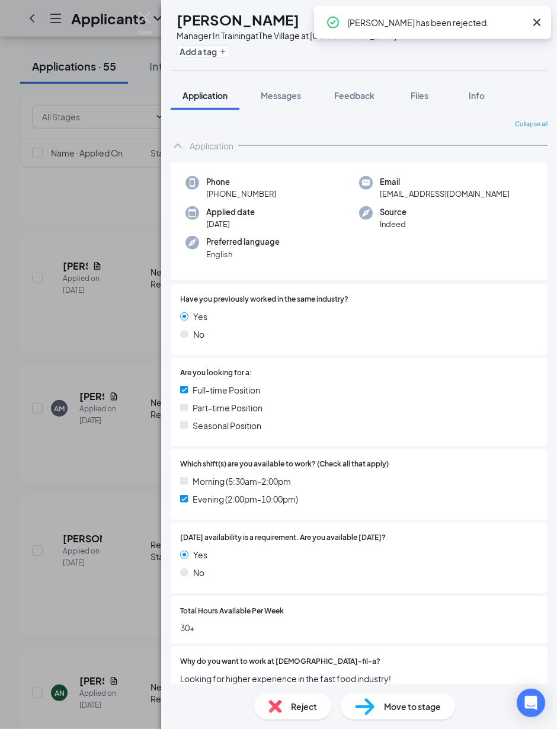
click at [139, 28] on img at bounding box center [145, 23] width 15 height 23
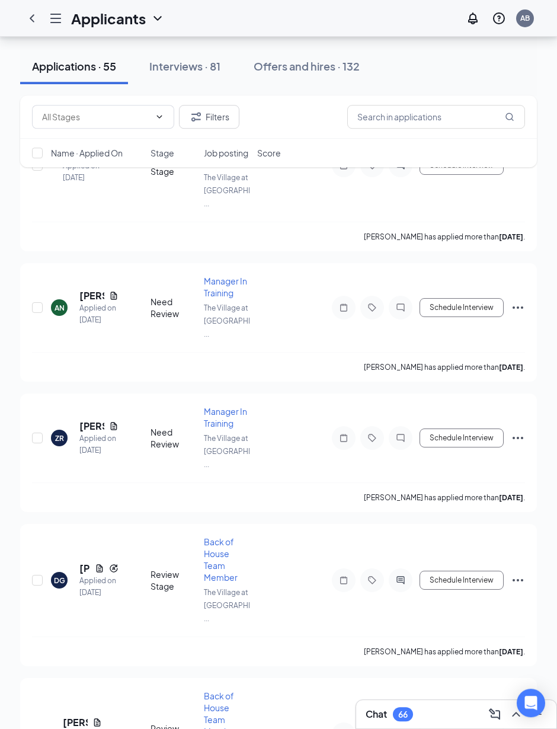
scroll to position [2525, 0]
click at [87, 562] on h5 "[PERSON_NAME]" at bounding box center [84, 568] width 11 height 13
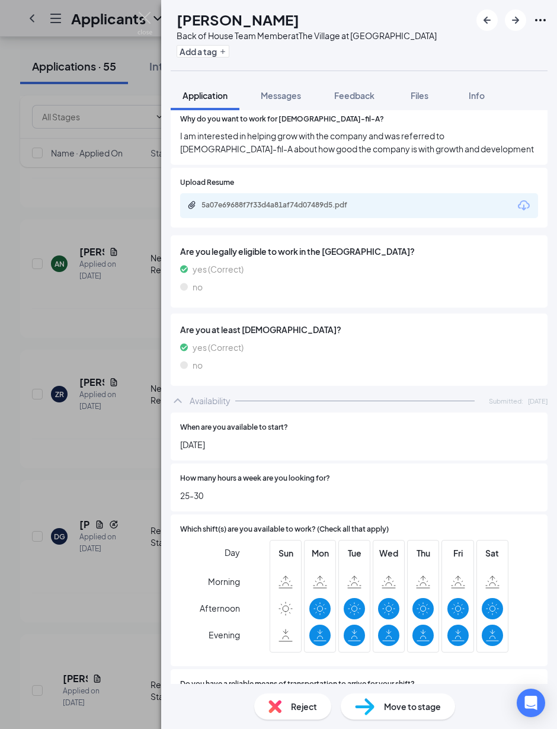
scroll to position [4, 0]
click at [390, 193] on div "5a07e69688f7f33d4a81af74d07489d5.pdf" at bounding box center [359, 205] width 358 height 25
click at [443, 195] on div "5a07e69688f7f33d4a81af74d07489d5.pdf" at bounding box center [359, 205] width 358 height 25
click at [432, 207] on div "Upload Resume 5a07e69688f7f33d4a81af74d07489d5.pdf" at bounding box center [359, 198] width 377 height 60
click at [435, 193] on div "5a07e69688f7f33d4a81af74d07489d5.pdf" at bounding box center [359, 205] width 358 height 25
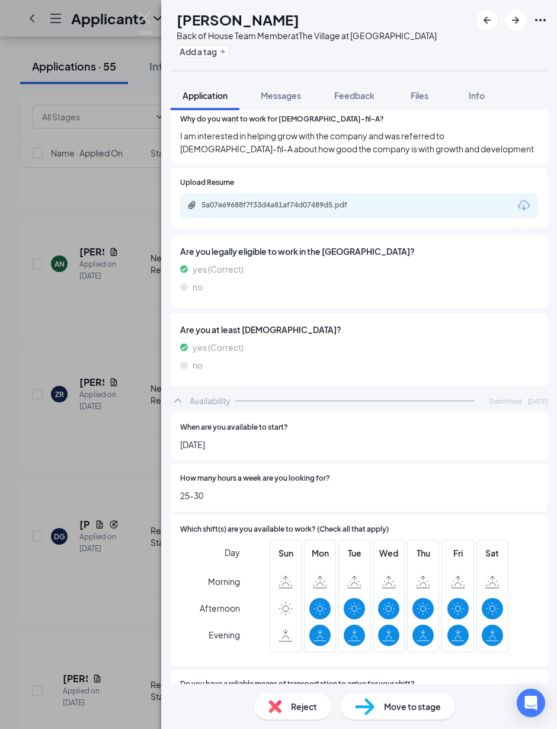
click at [445, 193] on div "5a07e69688f7f33d4a81af74d07489d5.pdf" at bounding box center [359, 205] width 358 height 25
click at [450, 193] on div "5a07e69688f7f33d4a81af74d07489d5.pdf" at bounding box center [359, 205] width 358 height 25
click at [429, 90] on span "Files" at bounding box center [420, 95] width 18 height 11
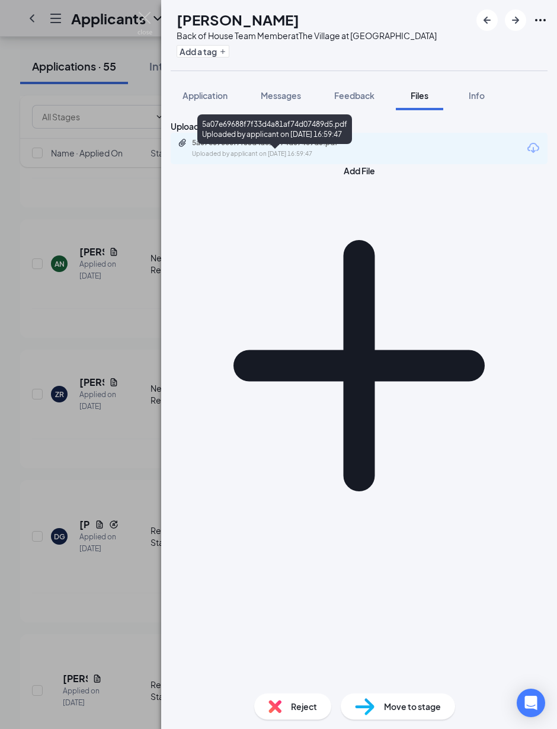
click at [363, 159] on div "5a07e69688f7f33d4a81af74d07489d5.pdf Uploaded by applicant on [DATE] 16:59:47" at bounding box center [274, 148] width 192 height 21
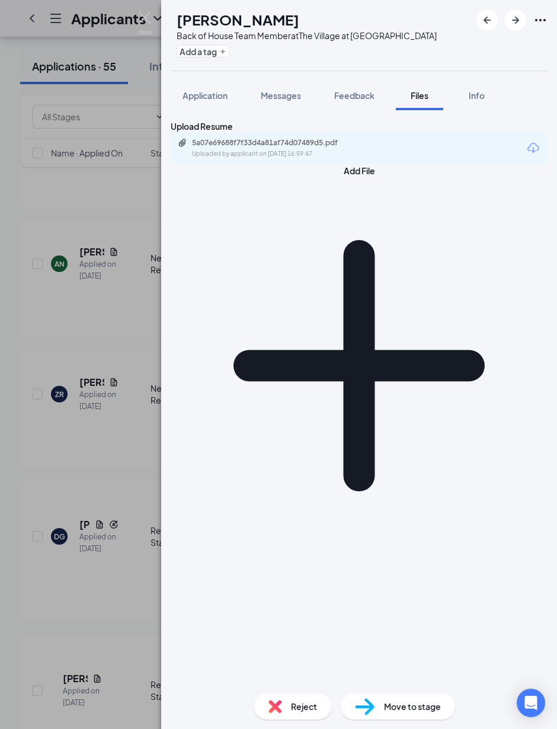
click at [209, 97] on span "Application" at bounding box center [205, 95] width 45 height 11
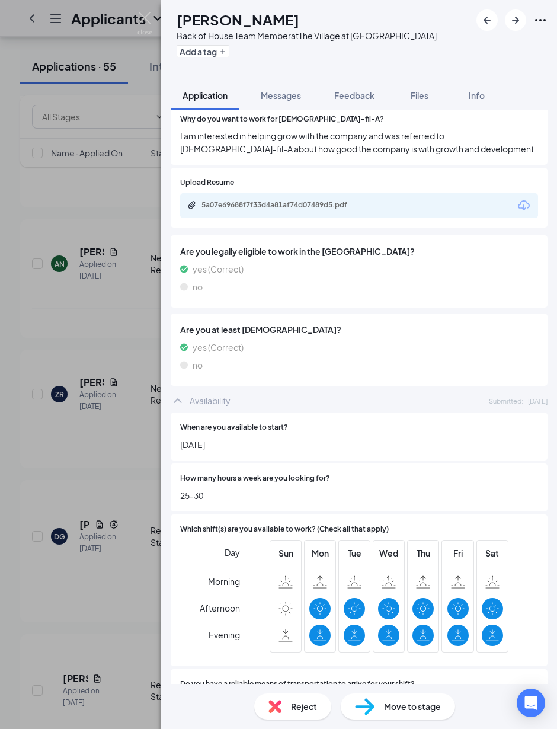
scroll to position [43, 0]
click at [300, 636] on span "Reject" at bounding box center [304, 706] width 26 height 13
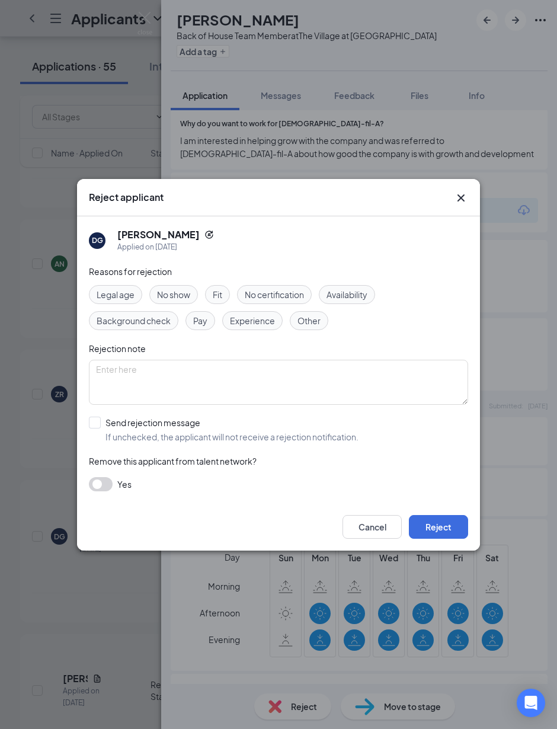
click at [368, 296] on span "Availability" at bounding box center [347, 294] width 41 height 13
click at [97, 423] on input "Send rejection message If unchecked, the applicant will not receive a rejection…" at bounding box center [224, 430] width 270 height 26
checkbox input "true"
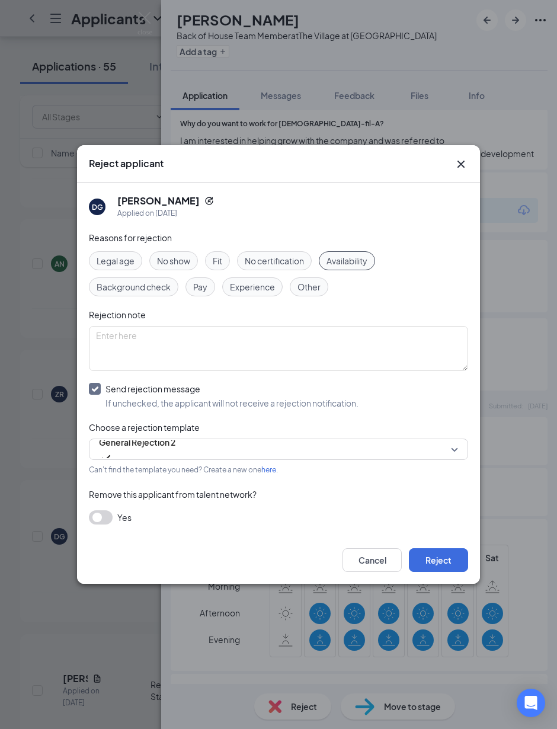
click at [443, 567] on button "Reject" at bounding box center [438, 560] width 59 height 24
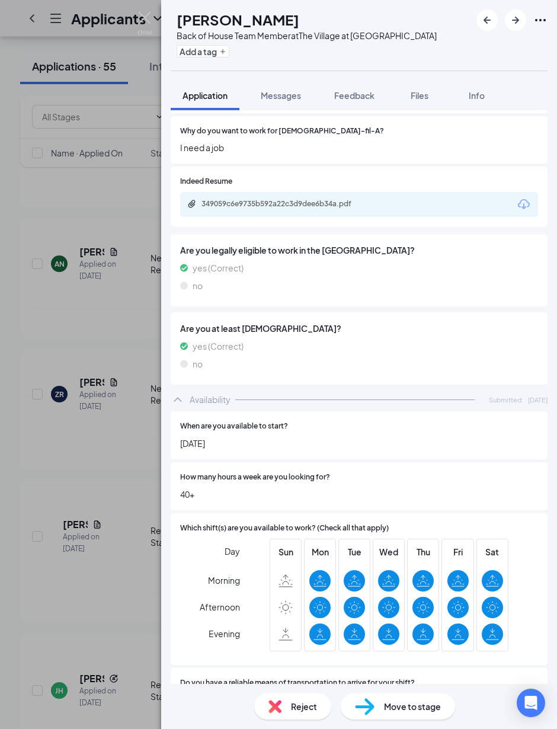
scroll to position [367, 0]
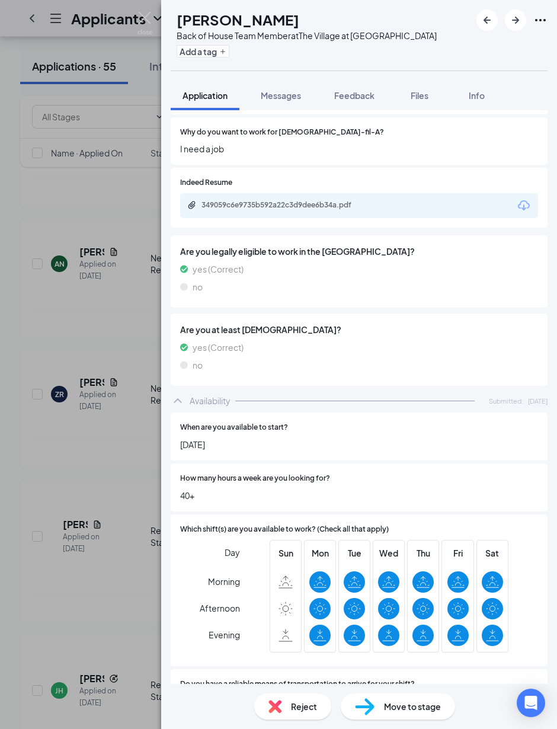
click at [296, 636] on span "Reject" at bounding box center [304, 706] width 26 height 13
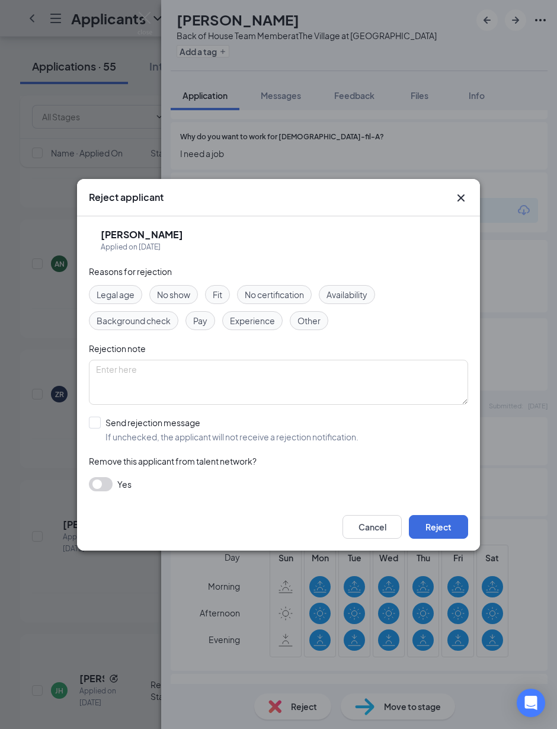
click at [368, 298] on span "Availability" at bounding box center [347, 294] width 41 height 13
click at [93, 424] on input "Send rejection message If unchecked, the applicant will not receive a rejection…" at bounding box center [224, 430] width 270 height 26
checkbox input "true"
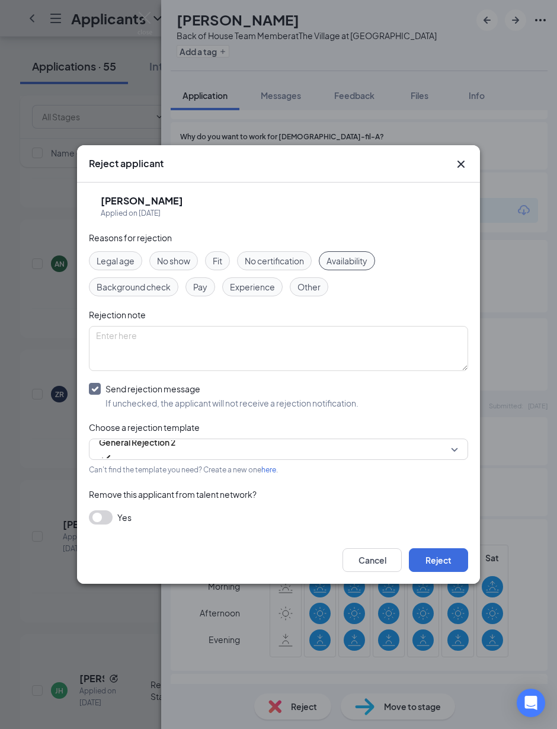
click at [441, 562] on button "Reject" at bounding box center [438, 560] width 59 height 24
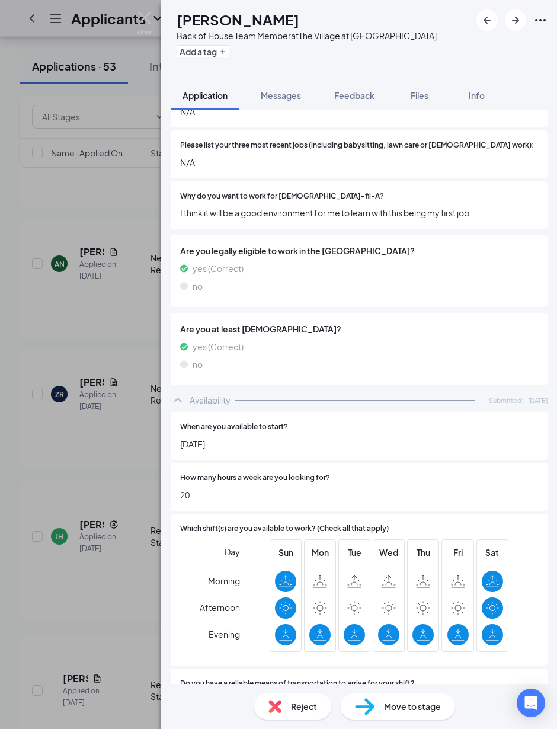
scroll to position [43, 0]
click at [300, 636] on div "Reject" at bounding box center [292, 707] width 77 height 26
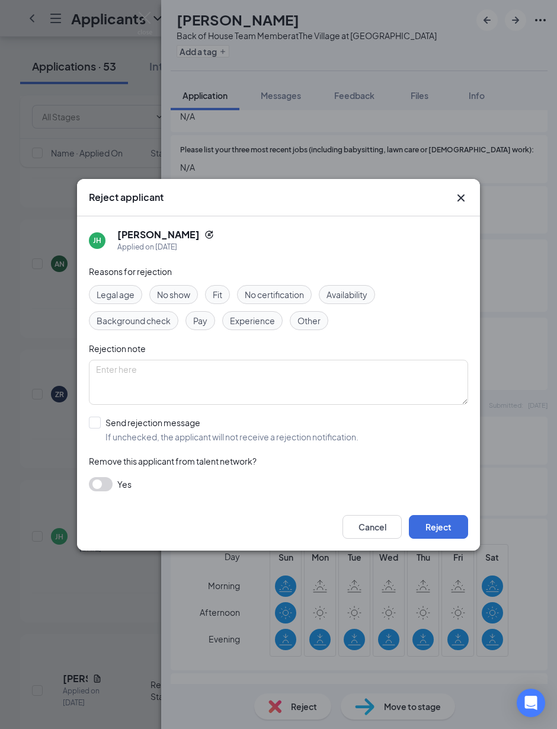
click at [356, 298] on span "Availability" at bounding box center [347, 294] width 41 height 13
click at [94, 424] on input "Send rejection message If unchecked, the applicant will not receive a rejection…" at bounding box center [224, 430] width 270 height 26
checkbox input "true"
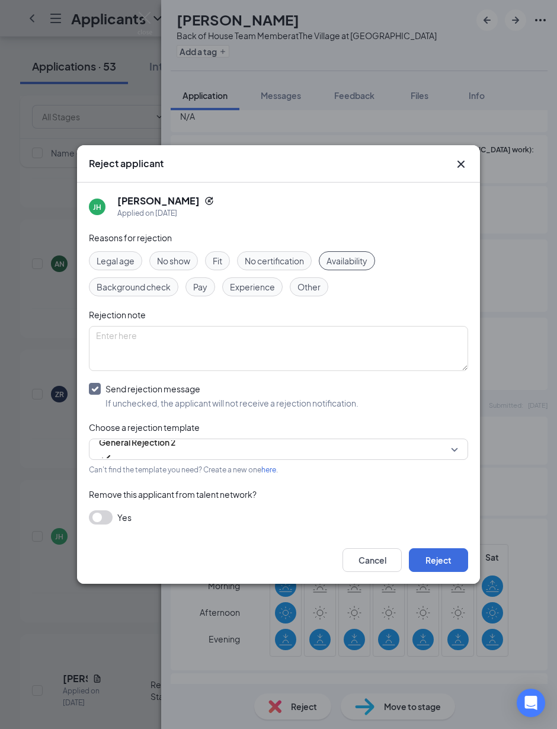
click at [448, 557] on button "Reject" at bounding box center [438, 560] width 59 height 24
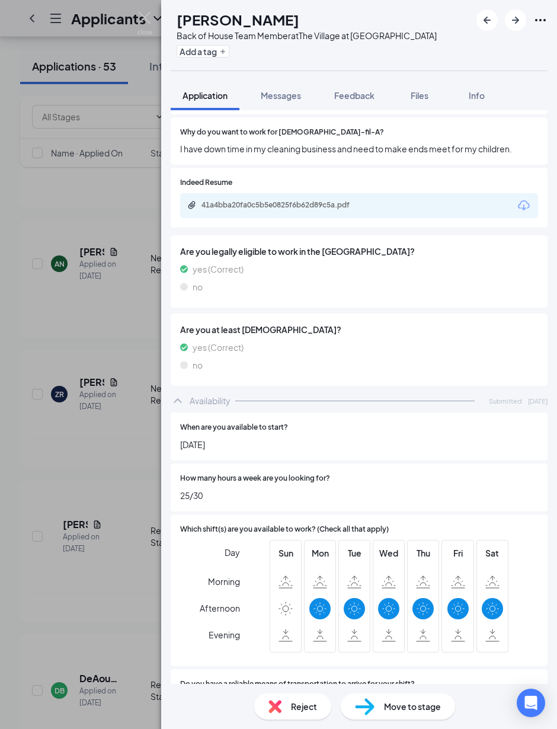
scroll to position [43, 0]
click at [286, 636] on div "Reject" at bounding box center [292, 707] width 77 height 26
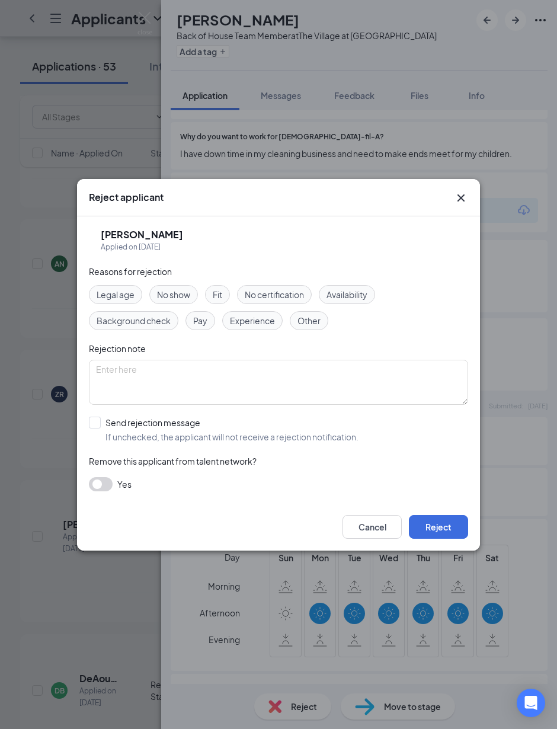
click at [368, 299] on span "Availability" at bounding box center [347, 294] width 41 height 13
click at [97, 426] on input "Send rejection message If unchecked, the applicant will not receive a rejection…" at bounding box center [224, 430] width 270 height 26
checkbox input "true"
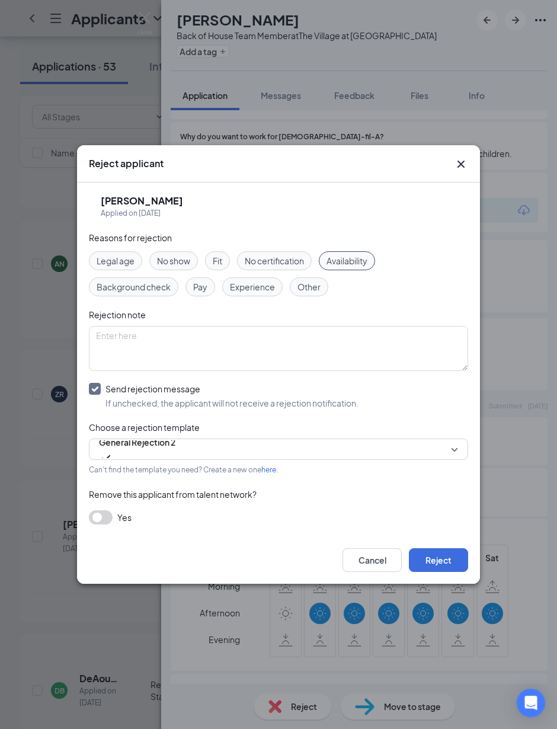
click at [455, 567] on button "Reject" at bounding box center [438, 560] width 59 height 24
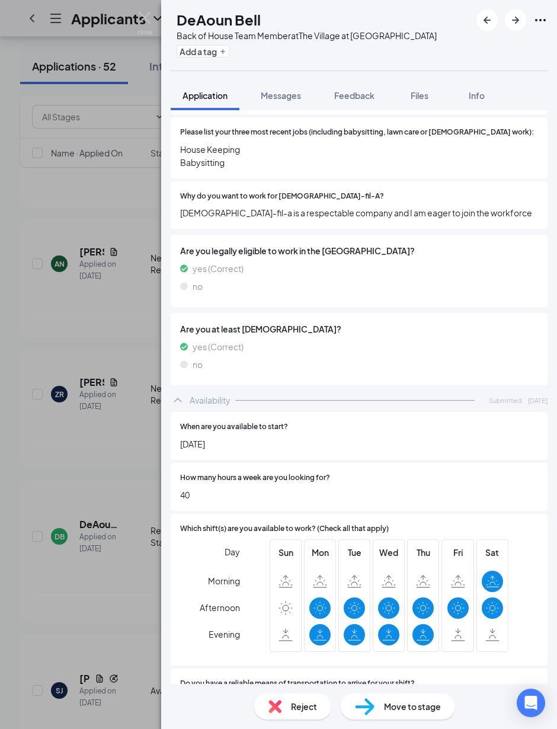
scroll to position [43, 0]
click at [292, 636] on span "Reject" at bounding box center [304, 706] width 26 height 13
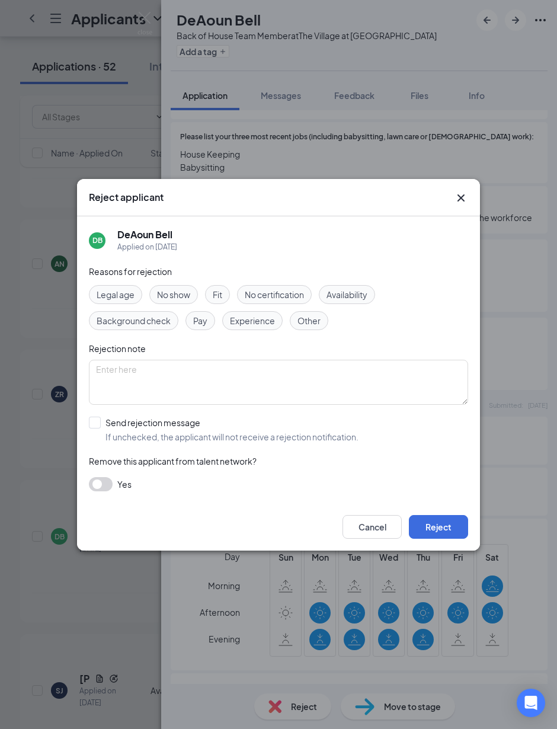
click at [368, 292] on span "Availability" at bounding box center [347, 294] width 41 height 13
click at [97, 420] on input "Send rejection message If unchecked, the applicant will not receive a rejection…" at bounding box center [224, 430] width 270 height 26
checkbox input "true"
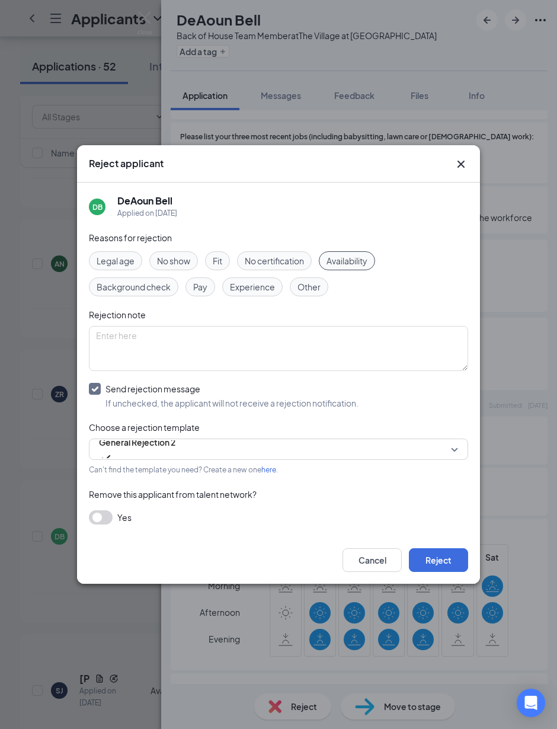
click at [456, 556] on button "Reject" at bounding box center [438, 560] width 59 height 24
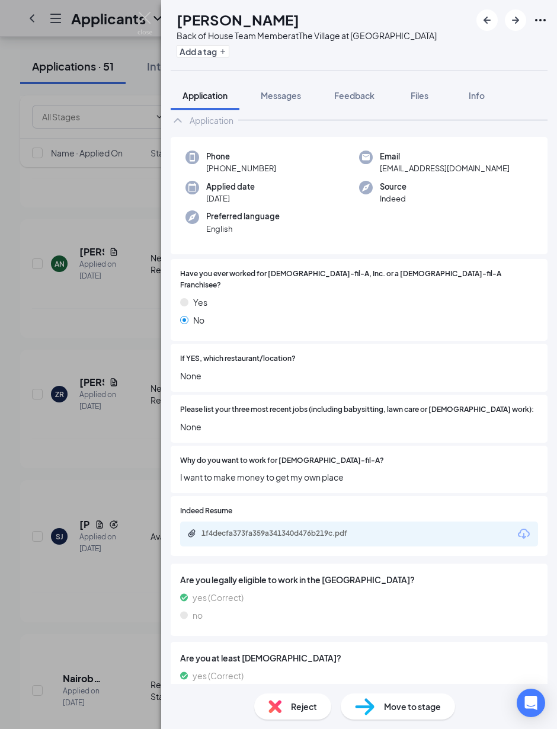
scroll to position [43, 0]
click at [308, 636] on span "Reject" at bounding box center [304, 706] width 26 height 13
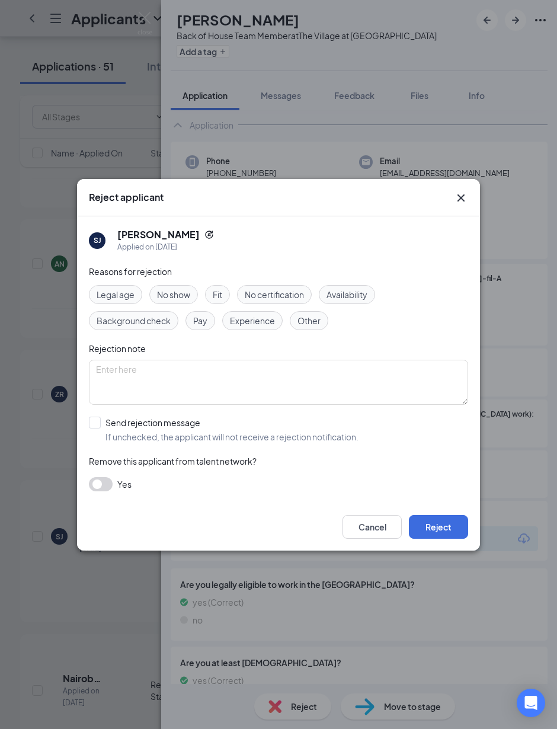
click at [368, 294] on span "Availability" at bounding box center [347, 294] width 41 height 13
click at [91, 423] on input "Send rejection message If unchecked, the applicant will not receive a rejection…" at bounding box center [224, 430] width 270 height 26
checkbox input "true"
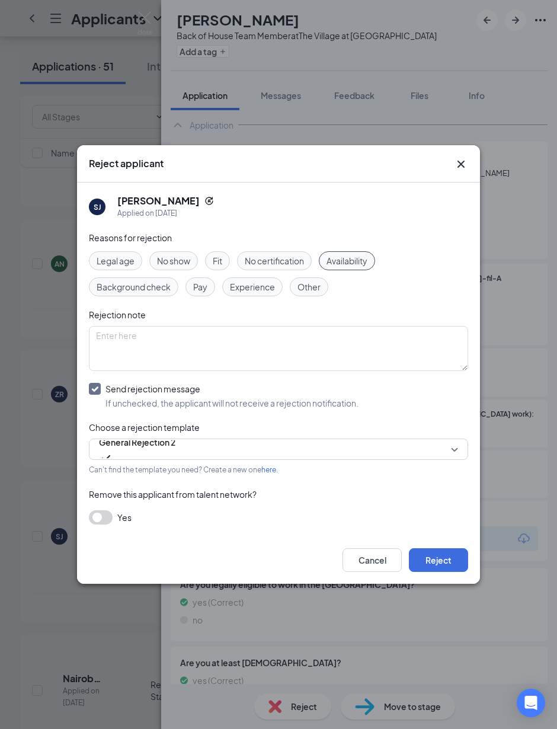
click at [441, 560] on button "Reject" at bounding box center [438, 560] width 59 height 24
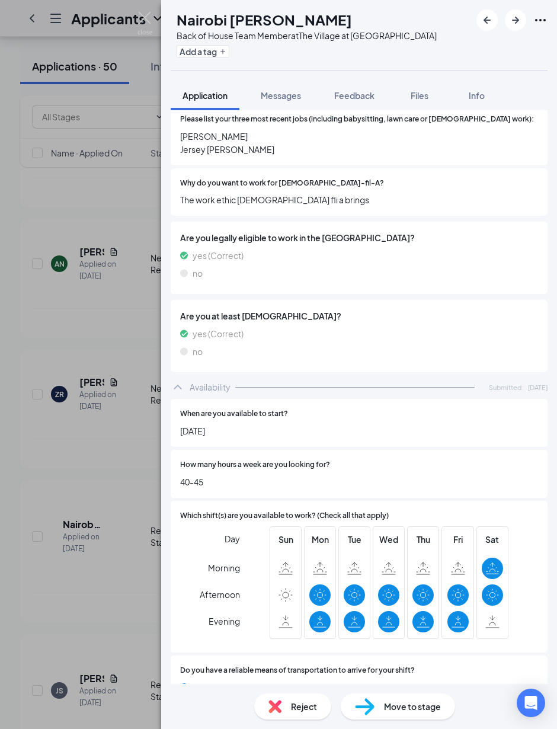
scroll to position [43, 0]
click at [300, 636] on span "Reject" at bounding box center [304, 706] width 26 height 13
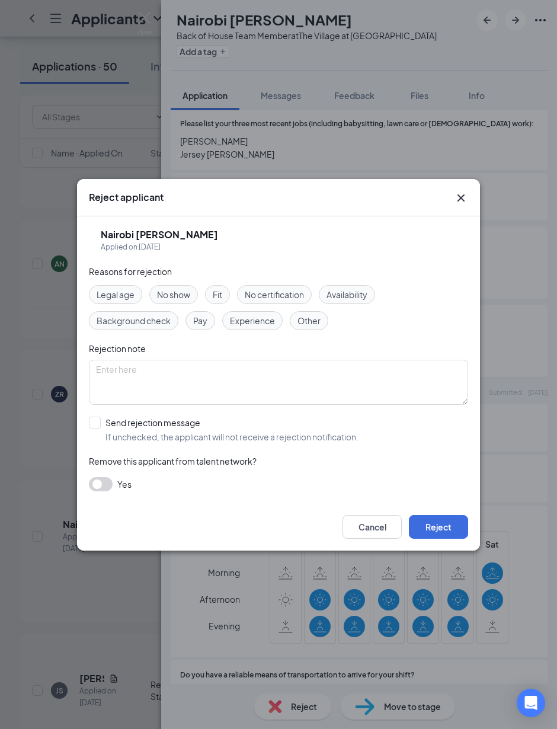
click at [368, 293] on span "Availability" at bounding box center [347, 294] width 41 height 13
click at [97, 422] on input "Send rejection message If unchecked, the applicant will not receive a rejection…" at bounding box center [224, 430] width 270 height 26
checkbox input "true"
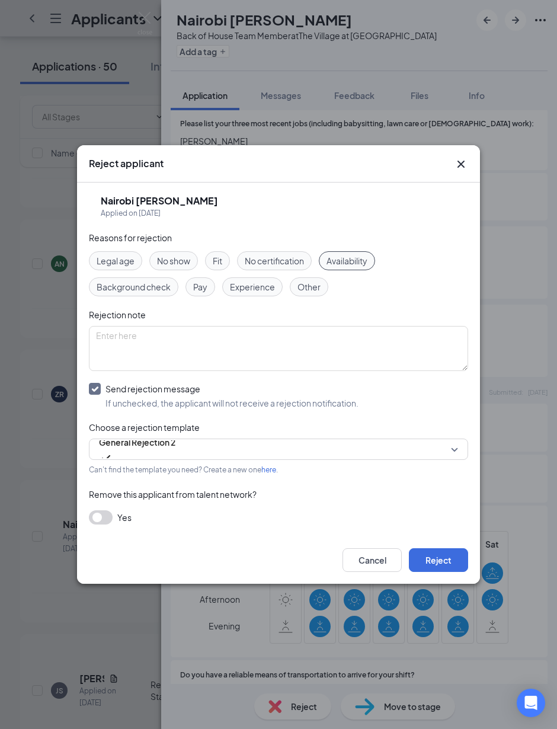
click at [449, 559] on button "Reject" at bounding box center [438, 560] width 59 height 24
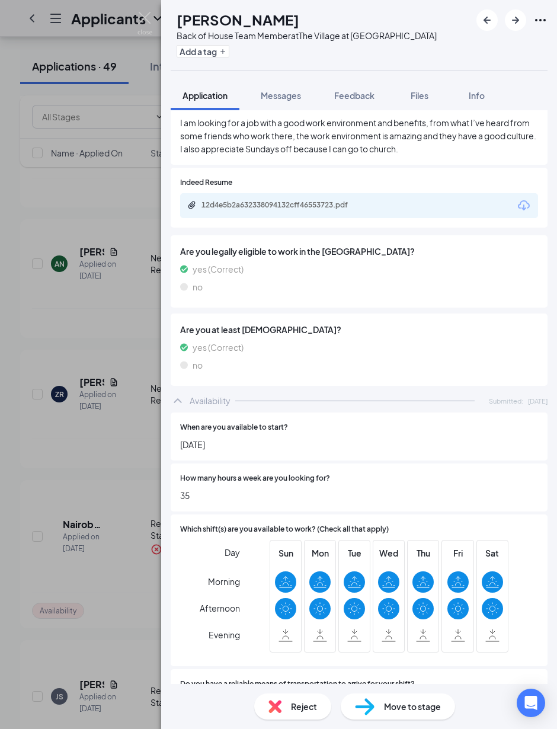
scroll to position [43, 0]
click at [416, 636] on span "Move to stage" at bounding box center [412, 706] width 57 height 13
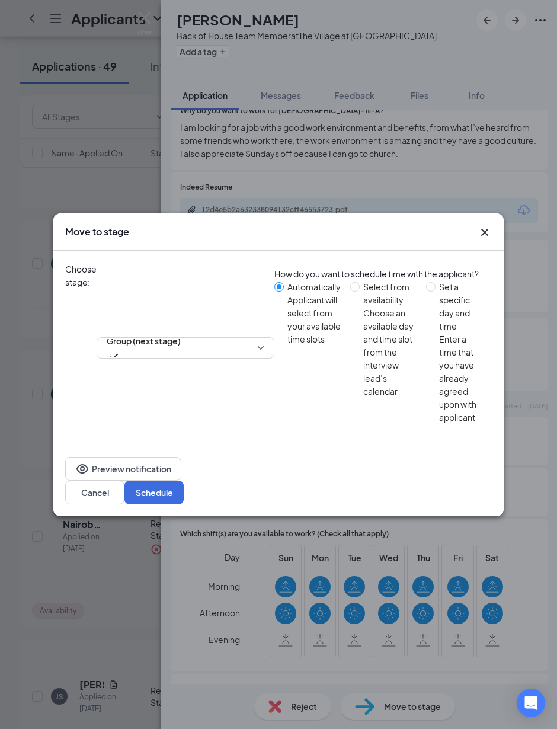
click at [184, 481] on button "Schedule" at bounding box center [154, 493] width 59 height 24
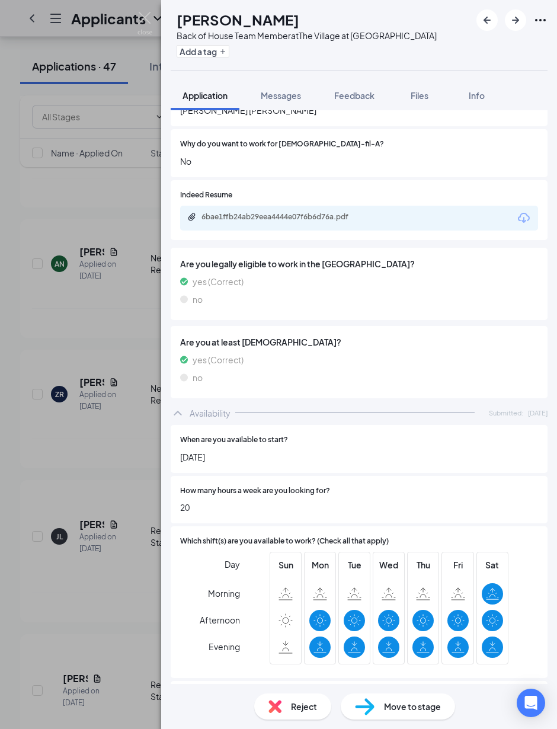
scroll to position [43, 0]
click at [298, 636] on span "Reject" at bounding box center [304, 706] width 26 height 13
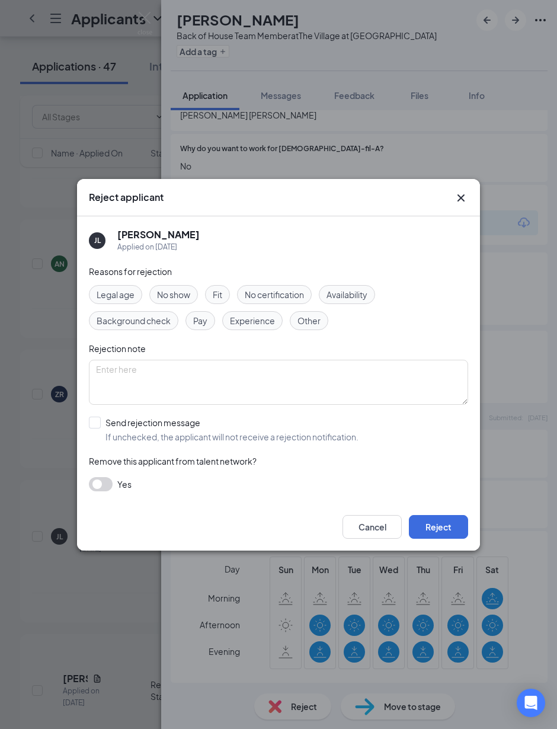
click at [95, 432] on label "Send rejection message If unchecked, the applicant will not receive a rejection…" at bounding box center [224, 430] width 270 height 26
click at [95, 432] on input "Send rejection message If unchecked, the applicant will not receive a rejection…" at bounding box center [224, 430] width 270 height 26
checkbox input "true"
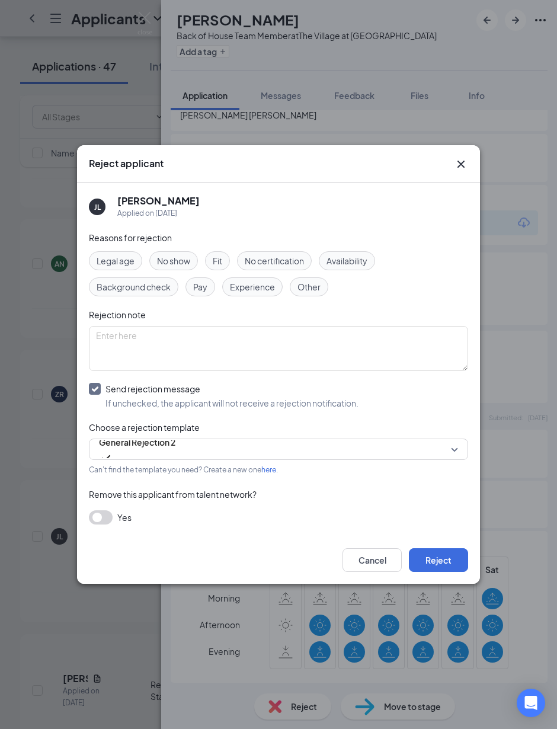
click at [452, 560] on button "Reject" at bounding box center [438, 560] width 59 height 24
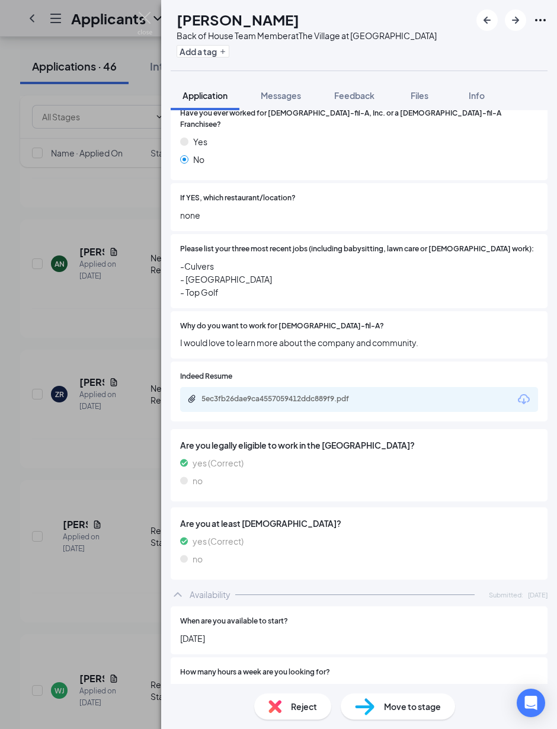
scroll to position [185, 0]
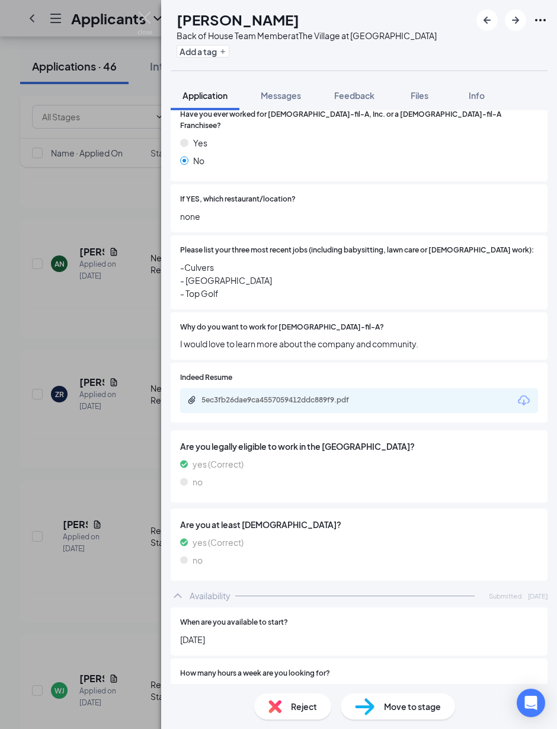
click at [424, 98] on span "Files" at bounding box center [420, 95] width 18 height 11
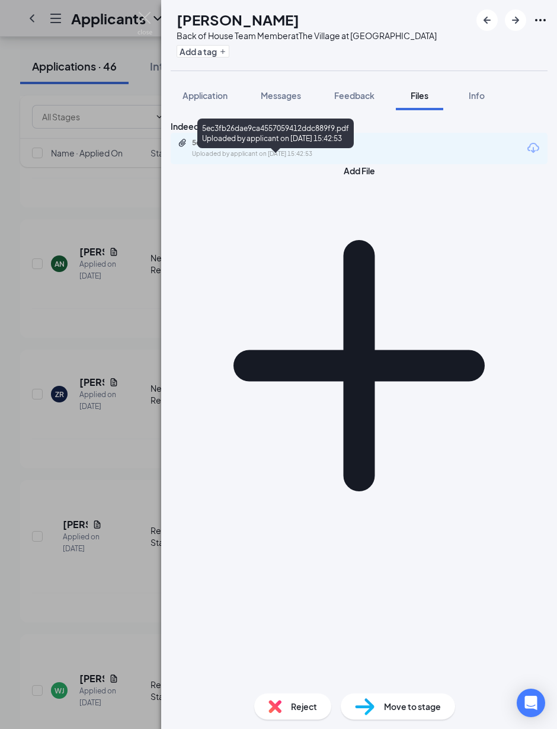
click at [346, 159] on div "5ec3fb26dae9ca4557059412ddc889f9.pdf Uploaded by applicant on [DATE] 15:42:53" at bounding box center [274, 148] width 192 height 21
click at [204, 94] on span "Application" at bounding box center [205, 95] width 45 height 11
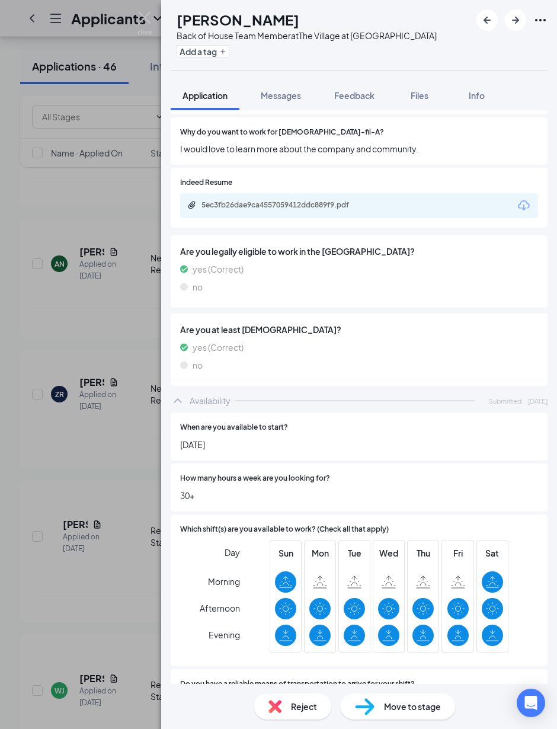
scroll to position [43, 0]
click at [391, 636] on span "Move to stage" at bounding box center [412, 706] width 57 height 13
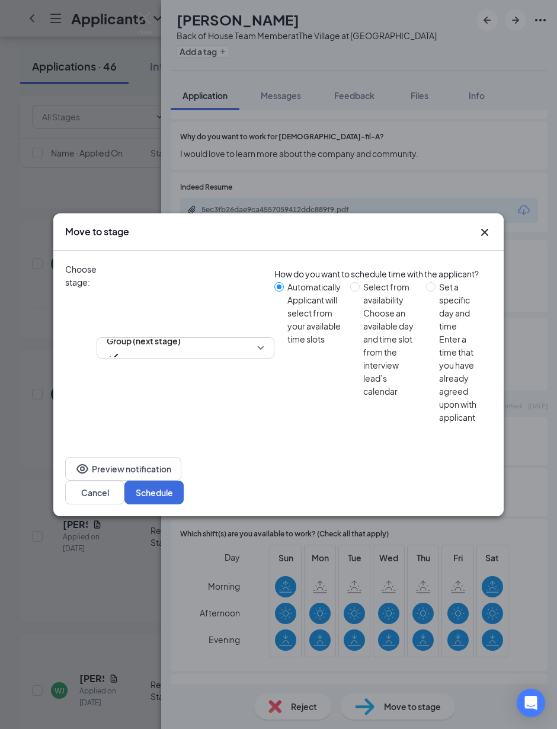
click at [184, 481] on button "Schedule" at bounding box center [154, 493] width 59 height 24
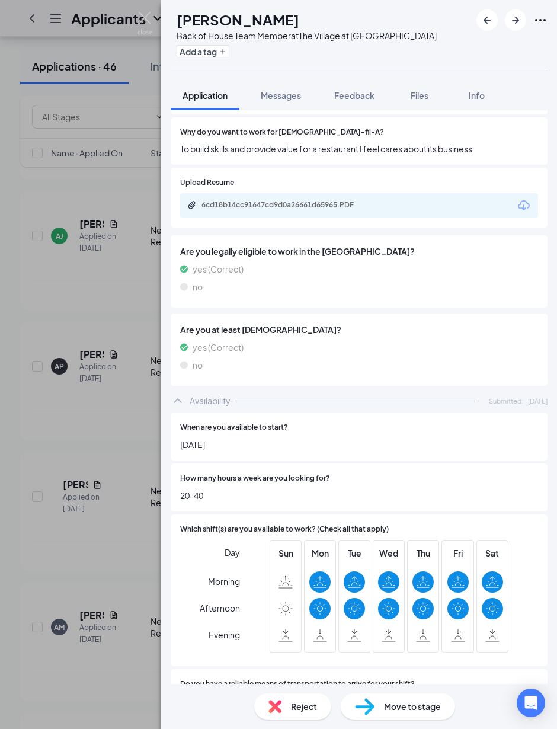
scroll to position [43, 0]
click at [294, 636] on span "Reject" at bounding box center [304, 706] width 26 height 13
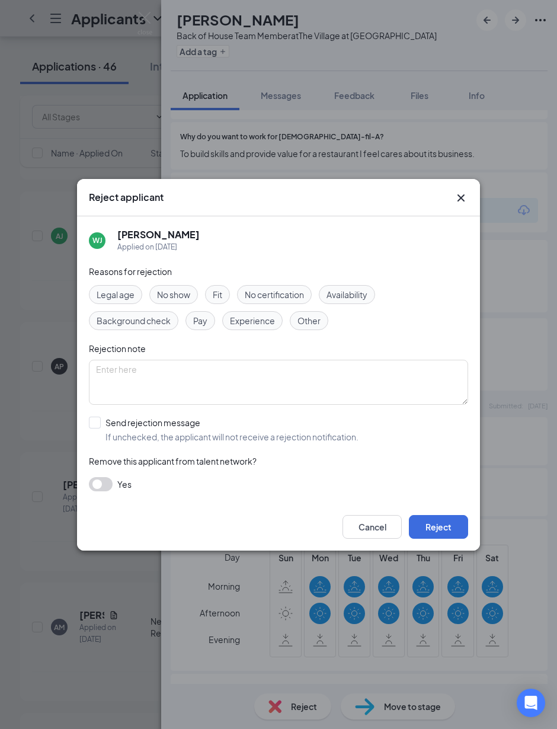
click at [368, 293] on span "Availability" at bounding box center [347, 294] width 41 height 13
click at [97, 422] on input "Send rejection message If unchecked, the applicant will not receive a rejection…" at bounding box center [224, 430] width 270 height 26
checkbox input "true"
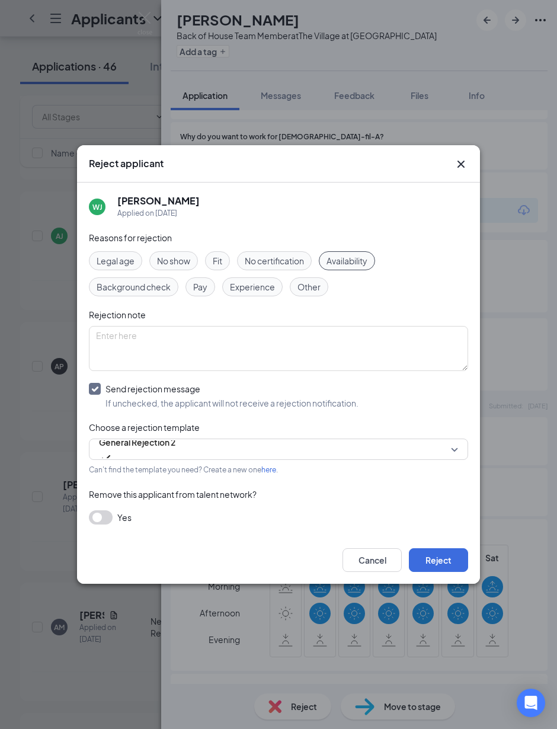
click at [461, 560] on button "Reject" at bounding box center [438, 560] width 59 height 24
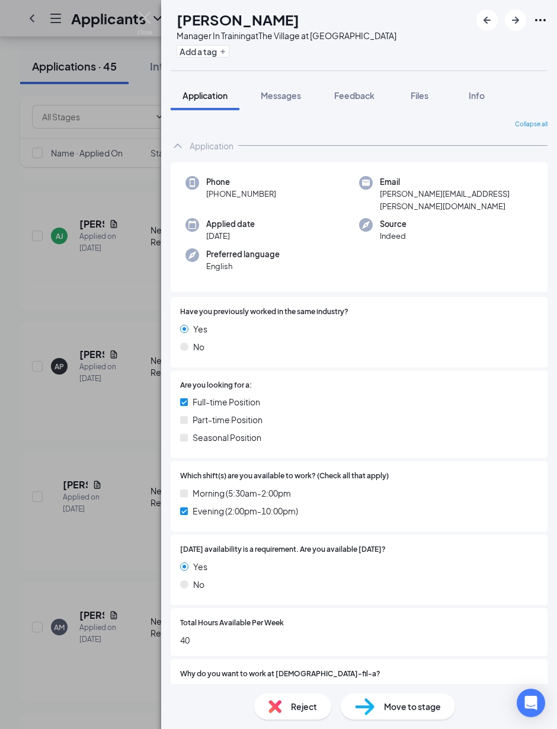
click at [146, 18] on img at bounding box center [145, 23] width 15 height 23
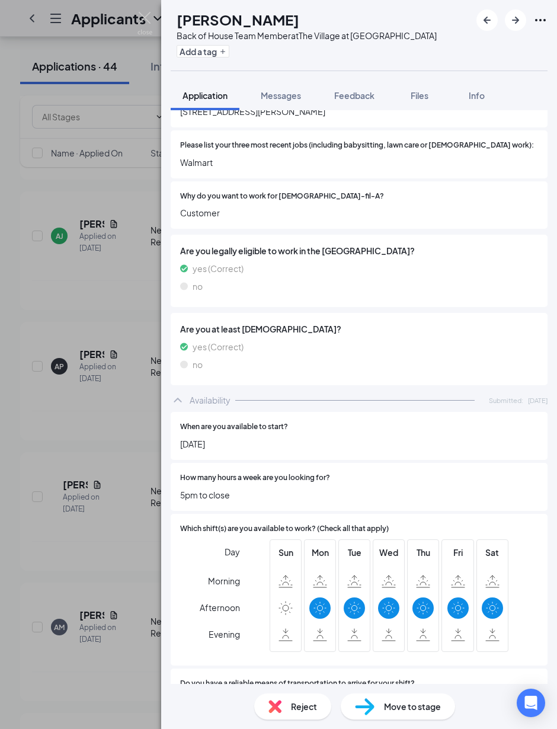
scroll to position [43, 0]
click at [304, 636] on span "Reject" at bounding box center [304, 706] width 26 height 13
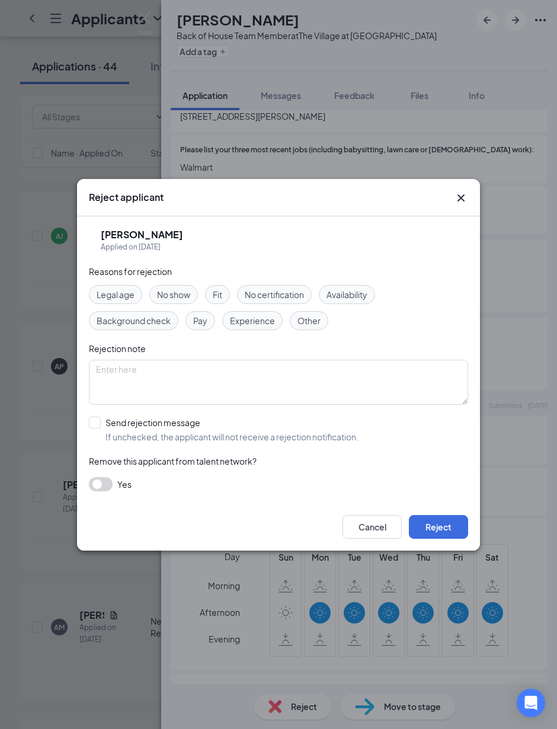
click at [368, 296] on span "Availability" at bounding box center [347, 294] width 41 height 13
click at [95, 423] on input "Send rejection message If unchecked, the applicant will not receive a rejection…" at bounding box center [224, 430] width 270 height 26
checkbox input "true"
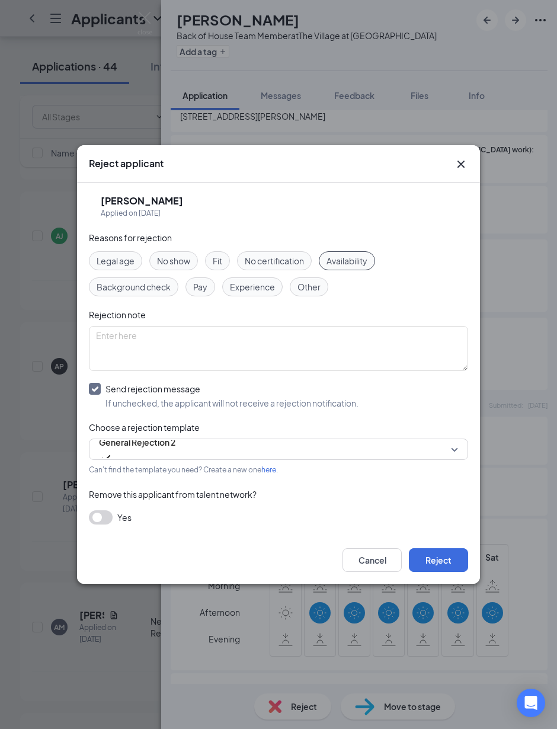
click at [454, 557] on button "Reject" at bounding box center [438, 560] width 59 height 24
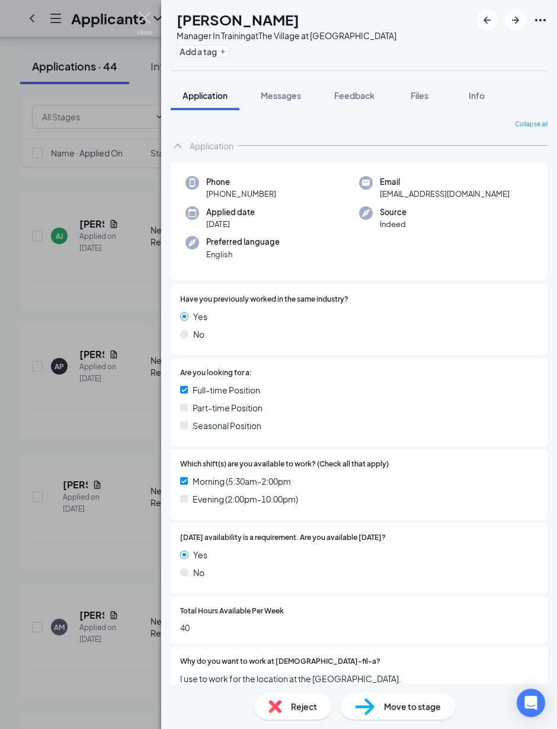
click at [143, 25] on img at bounding box center [145, 23] width 15 height 23
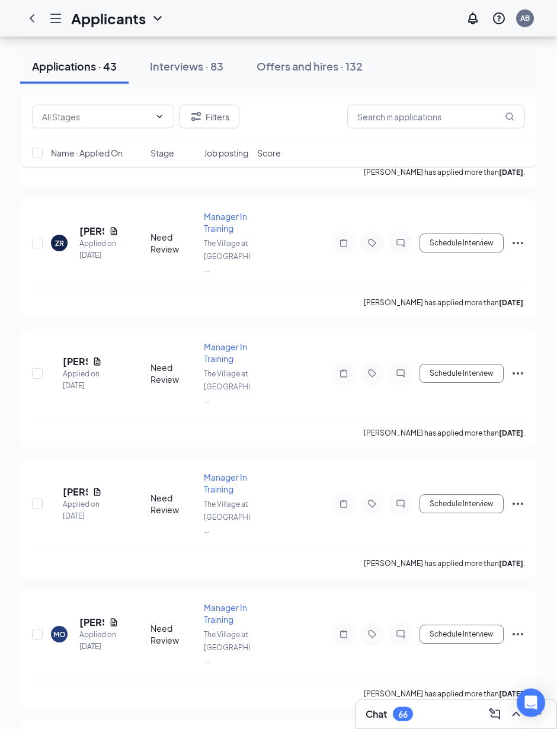
scroll to position [2569, 0]
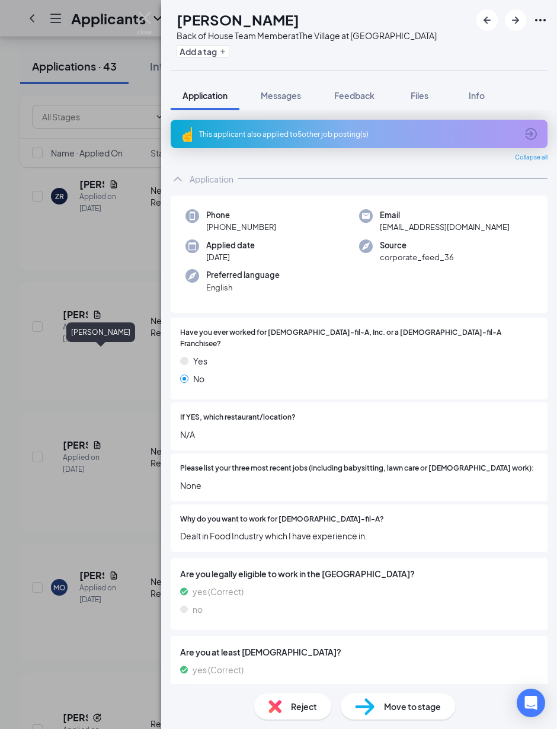
click at [482, 97] on span "Info" at bounding box center [477, 95] width 16 height 11
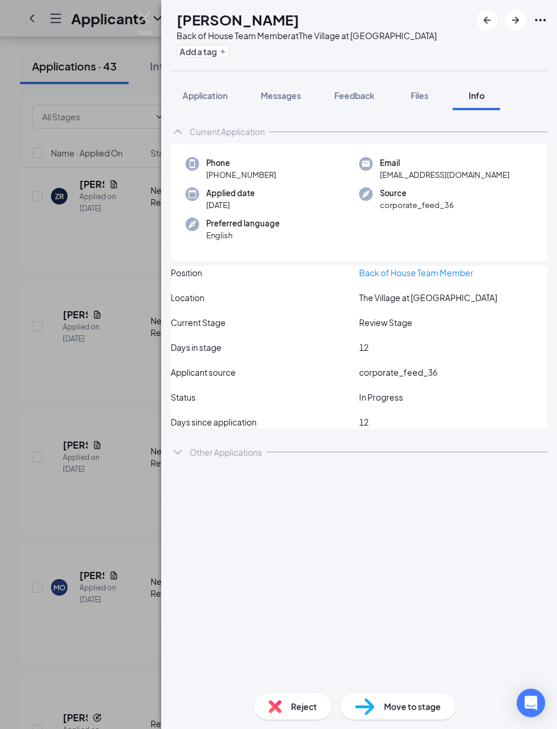
click at [237, 97] on button "Application" at bounding box center [205, 96] width 69 height 30
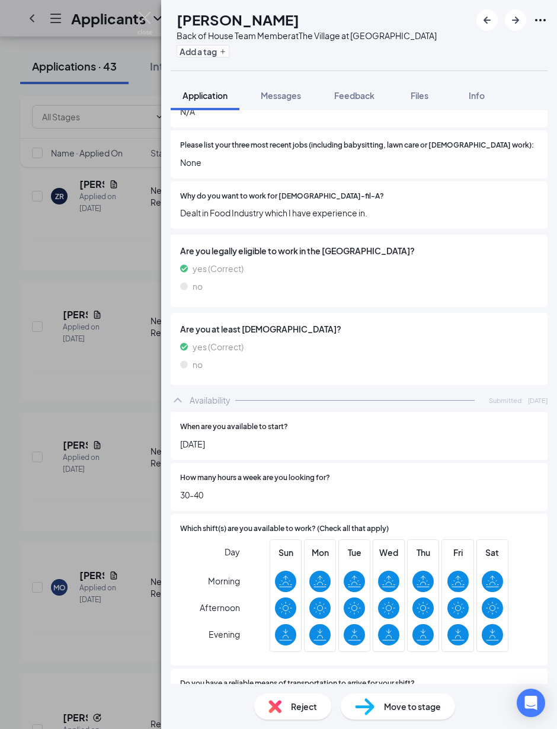
scroll to position [43, 0]
click at [304, 636] on span "Reject" at bounding box center [304, 706] width 26 height 13
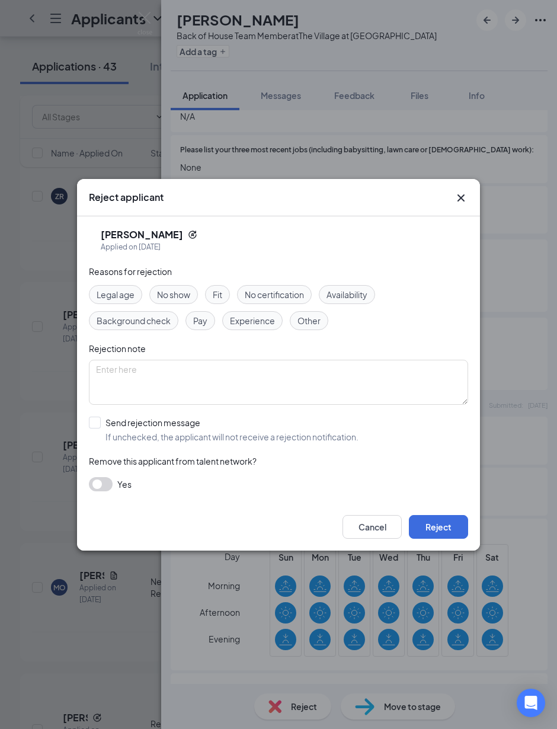
click at [94, 425] on input "Send rejection message If unchecked, the applicant will not receive a rejection…" at bounding box center [224, 430] width 270 height 26
checkbox input "true"
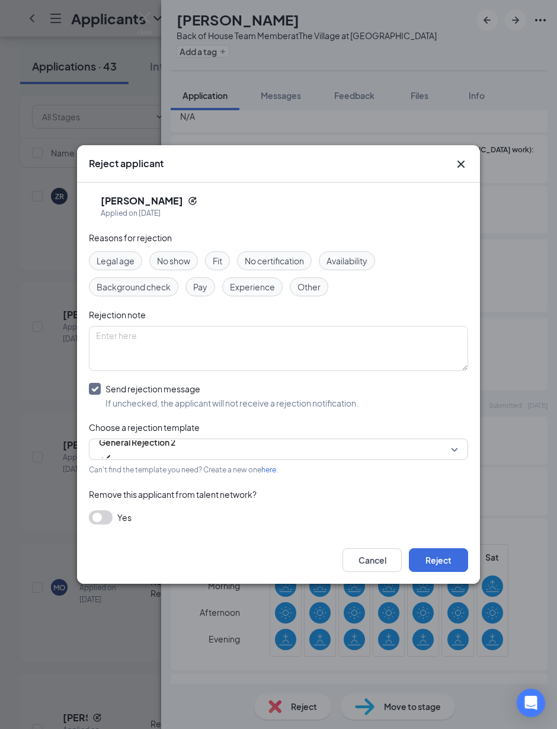
click at [457, 561] on button "Reject" at bounding box center [438, 560] width 59 height 24
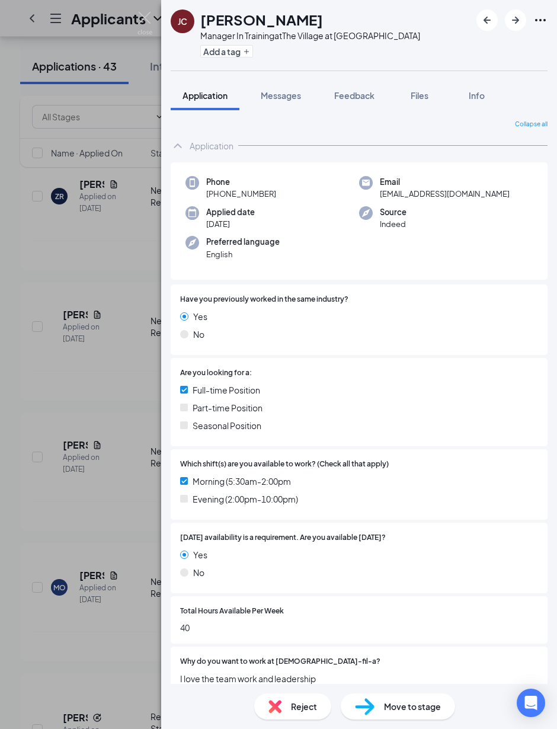
click at [145, 21] on img at bounding box center [145, 23] width 15 height 23
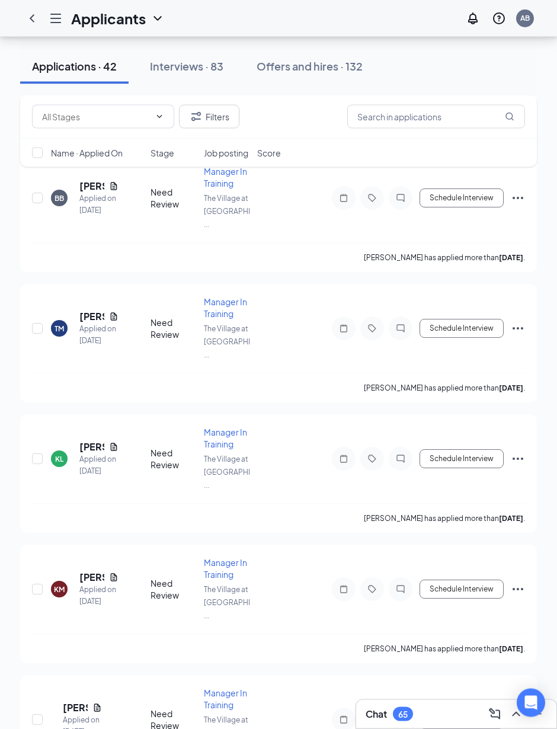
scroll to position [3946, 0]
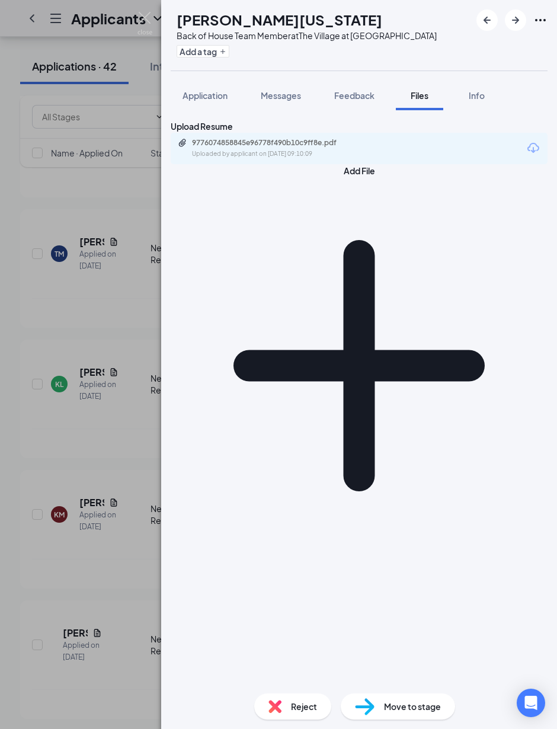
click at [403, 164] on div "9776074858845e96778f490b10c9ff8e.pdf Uploaded by applicant on [DATE] 09:10:09" at bounding box center [359, 148] width 377 height 31
click at [385, 164] on div "9776074858845e96778f490b10c9ff8e.pdf Uploaded by applicant on [DATE] 09:10:09" at bounding box center [359, 148] width 377 height 31
click at [390, 164] on div "9776074858845e96778f490b10c9ff8e.pdf Uploaded by applicant on [DATE] 09:10:09" at bounding box center [359, 148] width 377 height 31
click at [225, 92] on span "Application" at bounding box center [205, 95] width 45 height 11
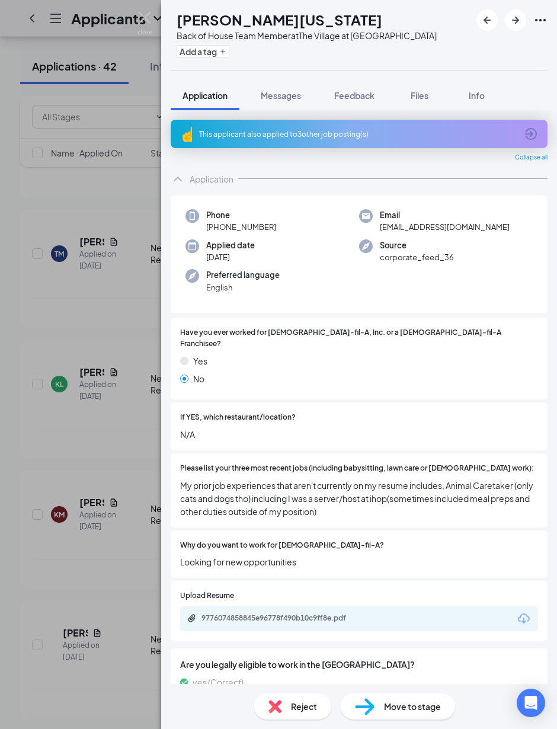
click at [478, 136] on div "This applicant also applied to 3 other job posting(s)" at bounding box center [358, 134] width 318 height 10
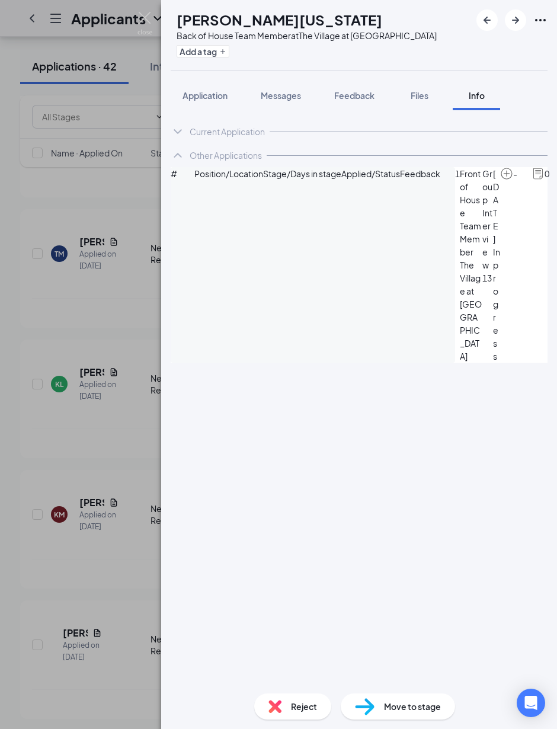
click at [221, 97] on span "Application" at bounding box center [205, 95] width 45 height 11
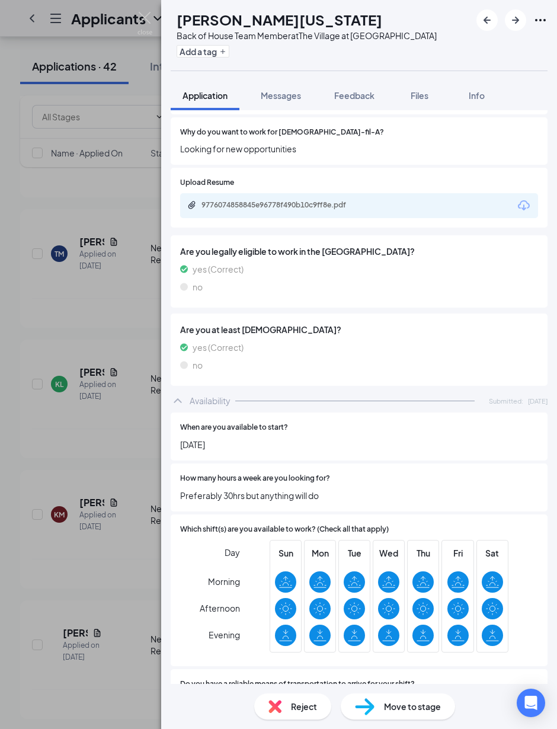
scroll to position [43, 0]
click at [346, 200] on div "9776074858845e96778f490b10c9ff8e.pdf" at bounding box center [285, 204] width 166 height 9
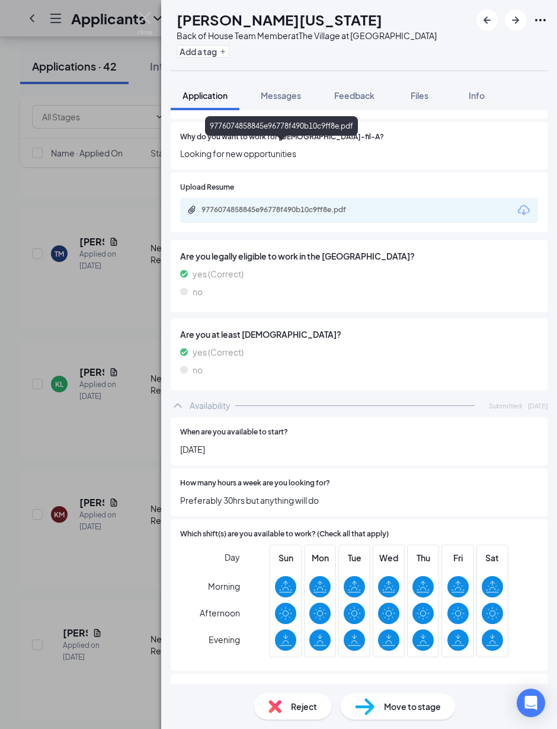
click at [302, 636] on span "Reject" at bounding box center [304, 706] width 26 height 13
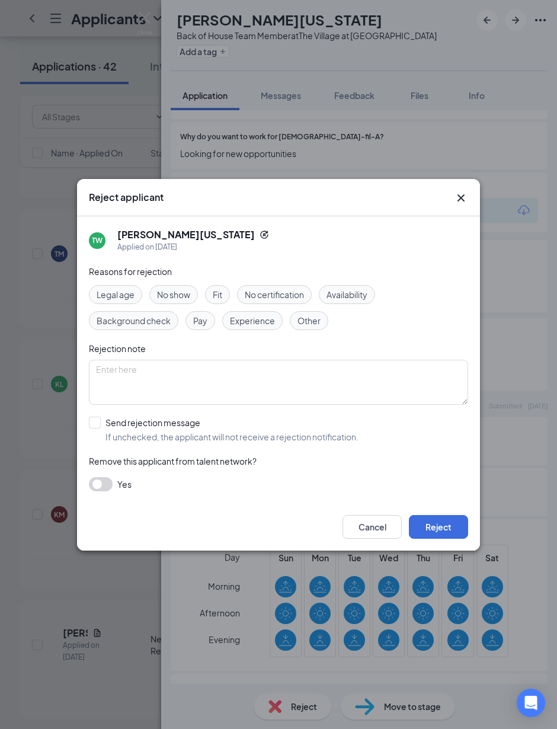
click at [95, 423] on input "Send rejection message If unchecked, the applicant will not receive a rejection…" at bounding box center [224, 430] width 270 height 26
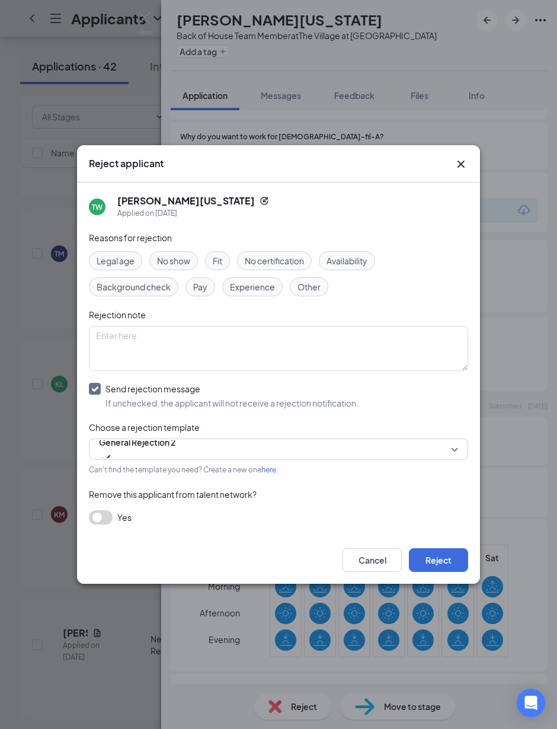
click at [96, 388] on input "Send rejection message If unchecked, the applicant will not receive a rejection…" at bounding box center [224, 396] width 270 height 26
checkbox input "false"
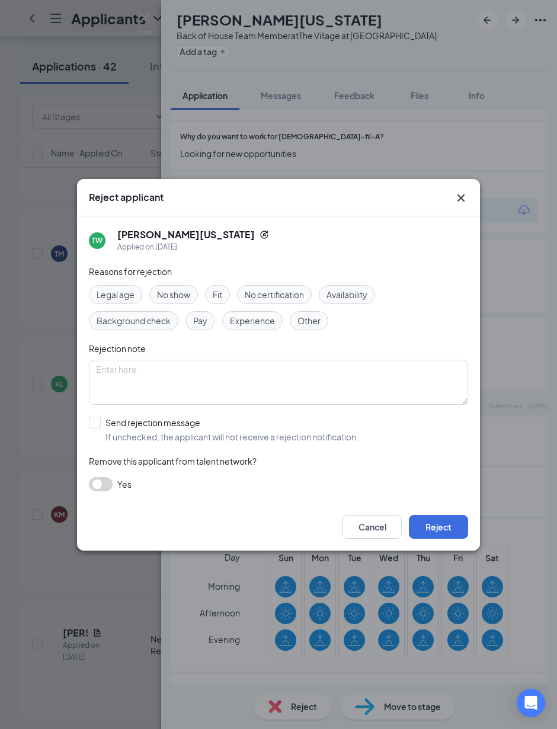
click at [444, 534] on button "Reject" at bounding box center [438, 527] width 59 height 24
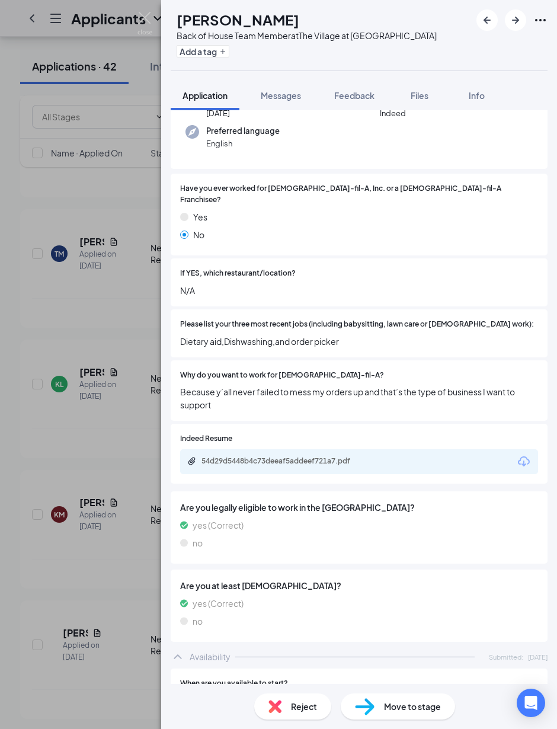
scroll to position [111, 0]
click at [404, 449] on div "54d29d5448b4c73deeaf5addeef721a7.pdf" at bounding box center [359, 461] width 358 height 25
click at [429, 91] on span "Files" at bounding box center [420, 95] width 18 height 11
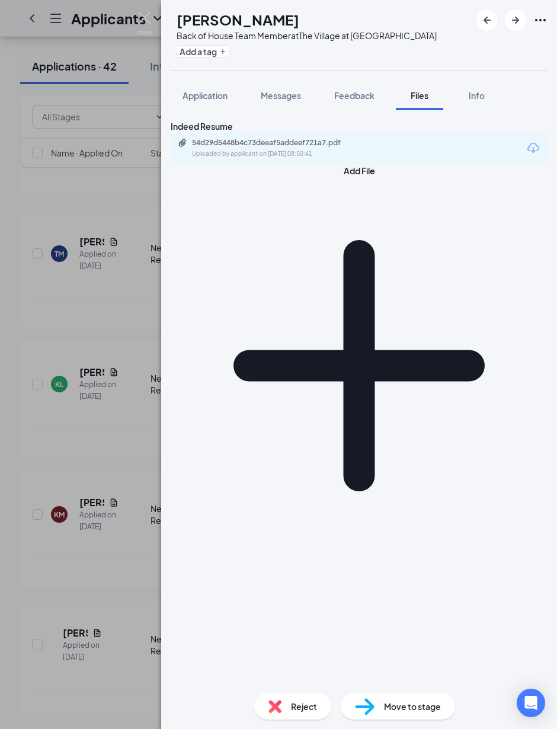
click at [359, 164] on div "Indeed Resume 54d29d5448b4c73deeaf5addeef721a7.pdf Uploaded by applicant on [DA…" at bounding box center [359, 142] width 377 height 44
click at [370, 159] on div "Uploaded by applicant on [DATE] 08:50:41" at bounding box center [281, 153] width 178 height 9
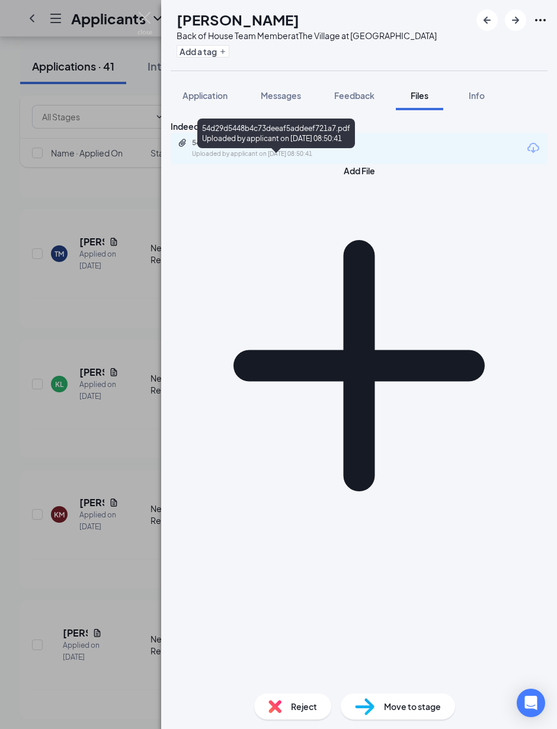
click at [212, 91] on span "Application" at bounding box center [205, 95] width 45 height 11
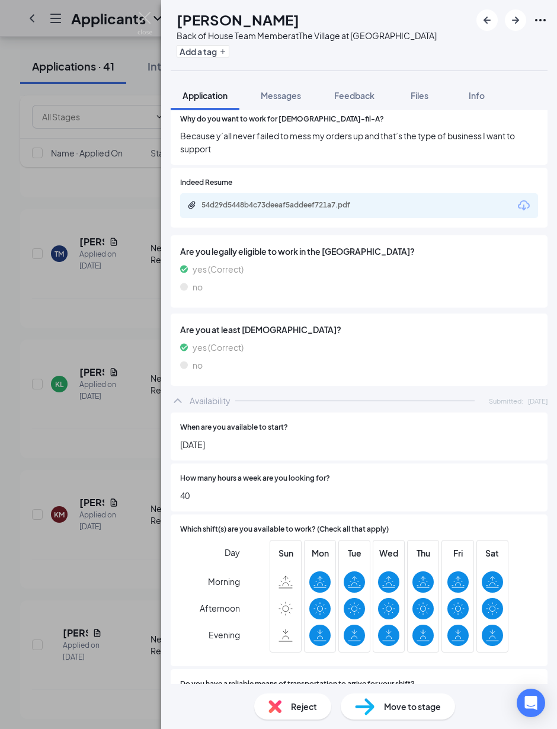
scroll to position [43, 0]
click at [295, 636] on span "Reject" at bounding box center [304, 706] width 26 height 13
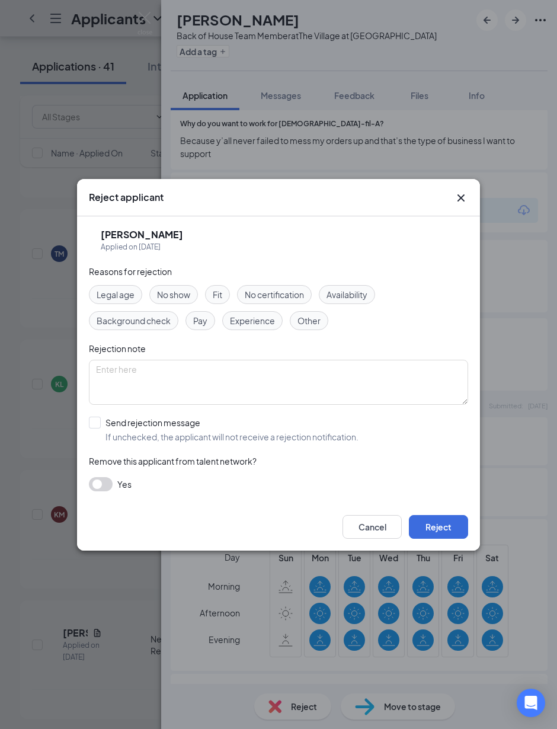
click at [92, 426] on input "Send rejection message If unchecked, the applicant will not receive a rejection…" at bounding box center [224, 430] width 270 height 26
checkbox input "true"
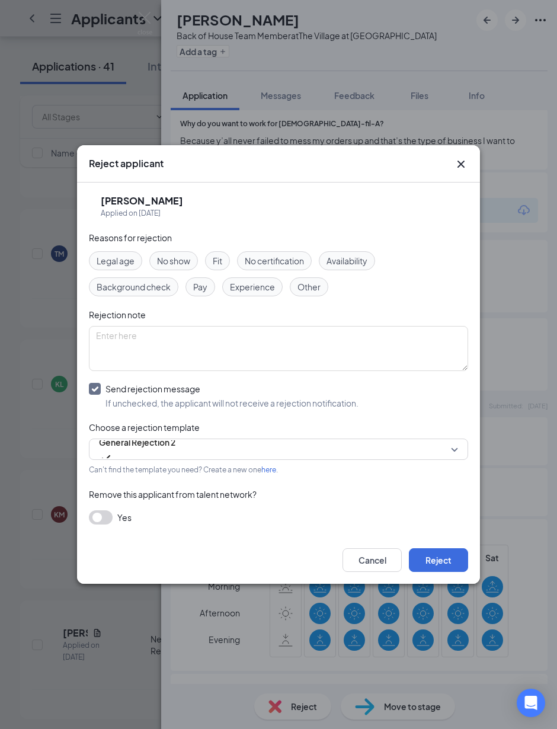
click at [442, 556] on button "Reject" at bounding box center [438, 560] width 59 height 24
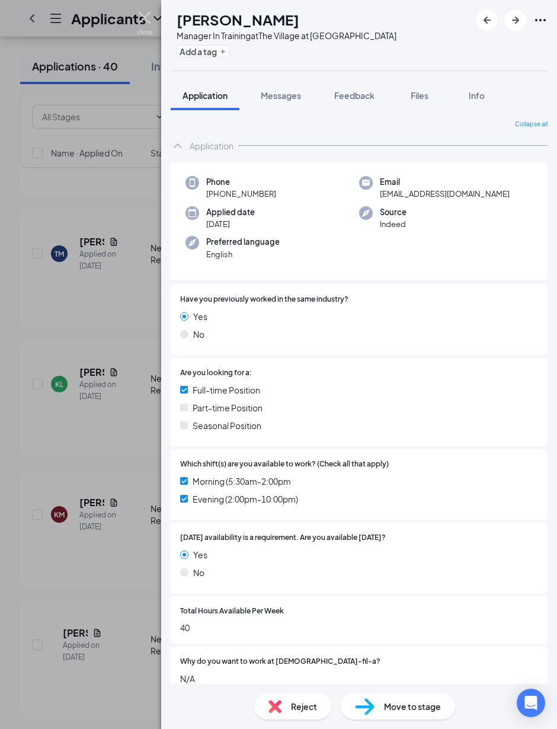
click at [139, 14] on img at bounding box center [145, 23] width 15 height 23
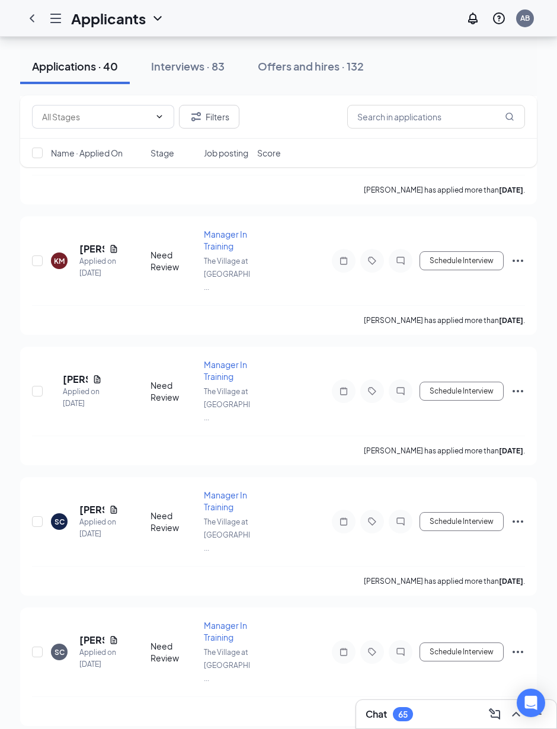
scroll to position [4234, 0]
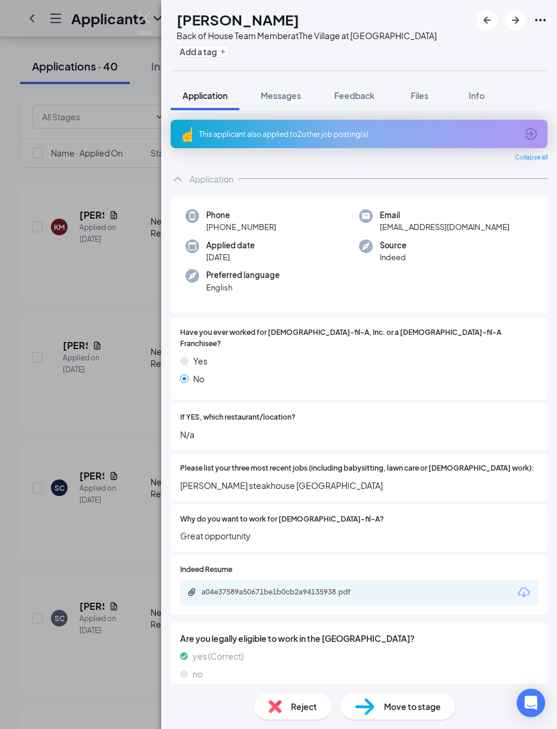
click at [448, 140] on div "This applicant also applied to 2 other job posting(s)" at bounding box center [359, 134] width 377 height 28
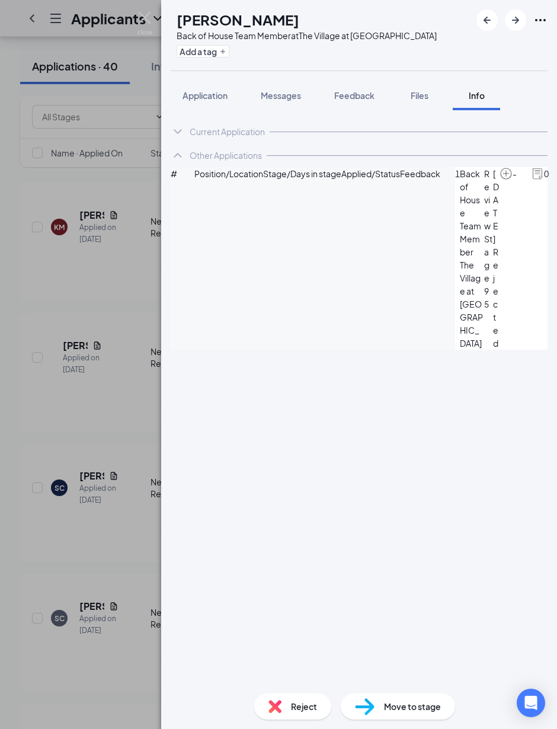
click at [486, 245] on span "Rejected" at bounding box center [496, 297] width 7 height 104
click at [215, 101] on div "Application" at bounding box center [205, 96] width 45 height 12
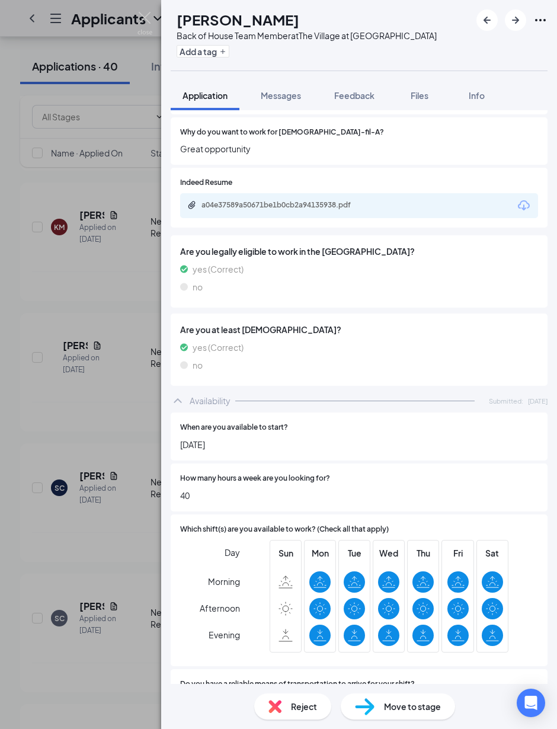
click at [429, 98] on span "Files" at bounding box center [420, 95] width 18 height 11
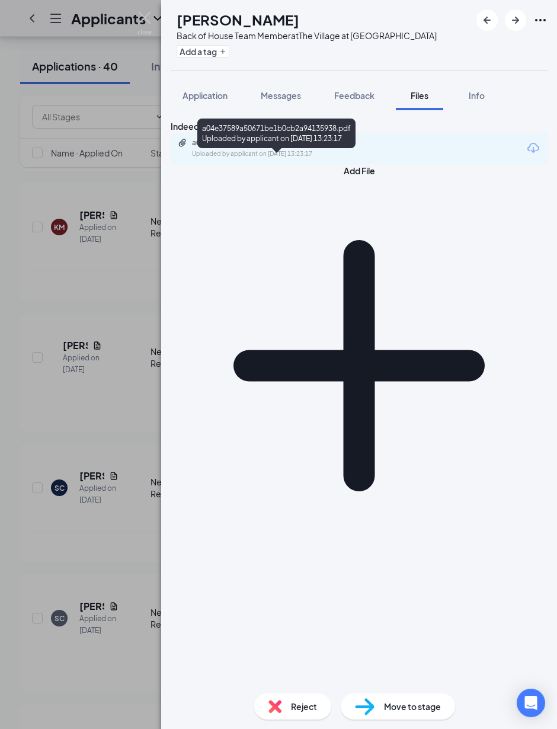
click at [358, 148] on div "a04e37589a50671be1b0cb2a94135938.pdf" at bounding box center [275, 142] width 166 height 9
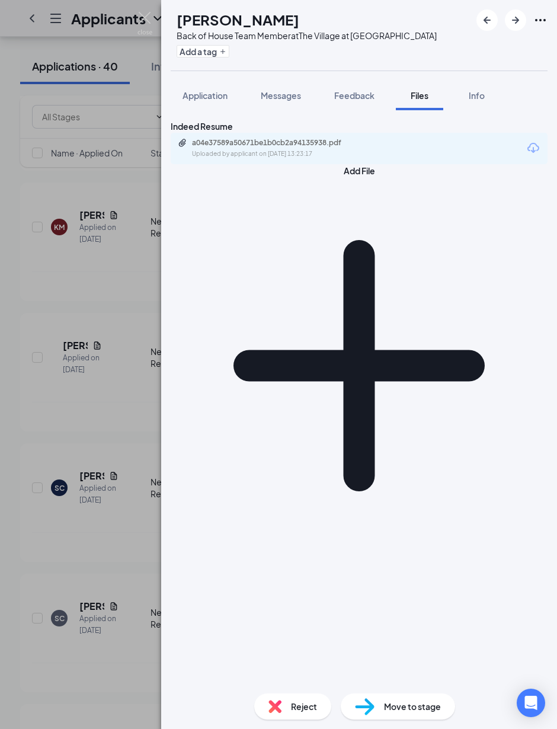
click at [225, 91] on span "Application" at bounding box center [205, 95] width 45 height 11
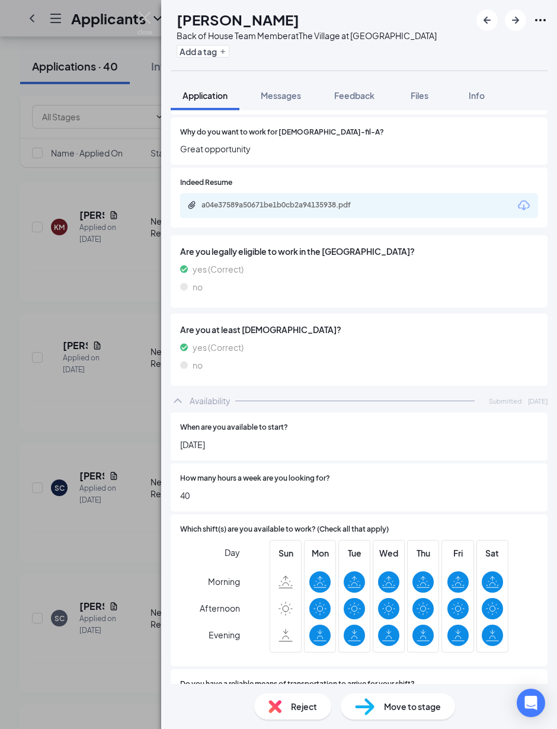
scroll to position [43, 0]
click at [303, 636] on span "Reject" at bounding box center [304, 706] width 26 height 13
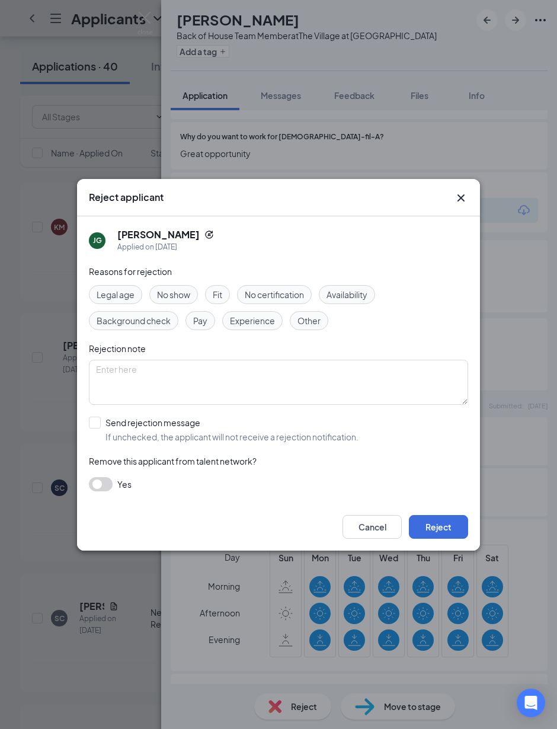
click at [96, 418] on input "Send rejection message If unchecked, the applicant will not receive a rejection…" at bounding box center [224, 430] width 270 height 26
checkbox input "true"
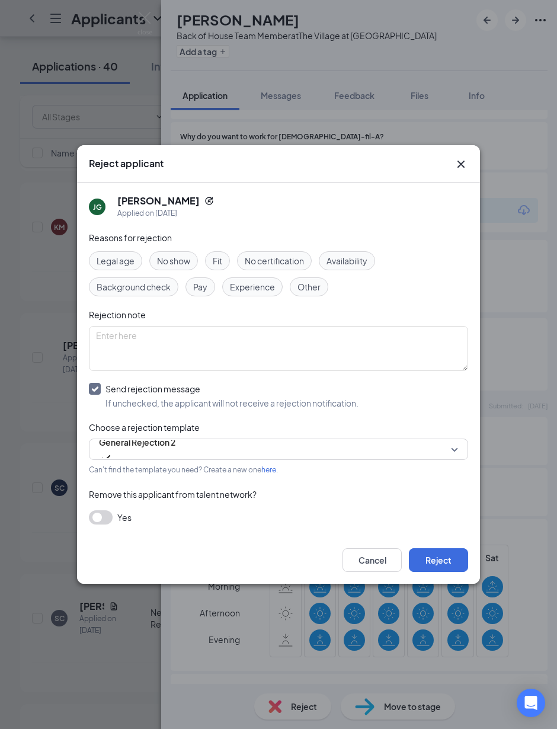
click at [444, 567] on button "Reject" at bounding box center [438, 560] width 59 height 24
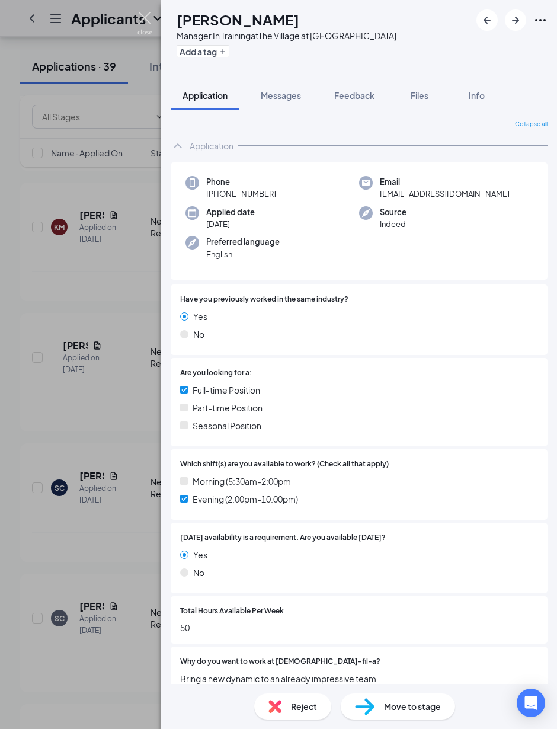
click at [151, 23] on img at bounding box center [145, 23] width 15 height 23
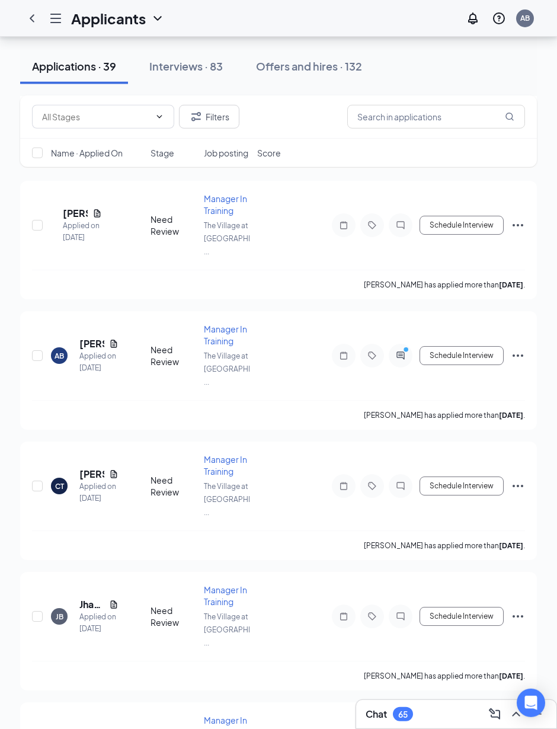
scroll to position [8487, 0]
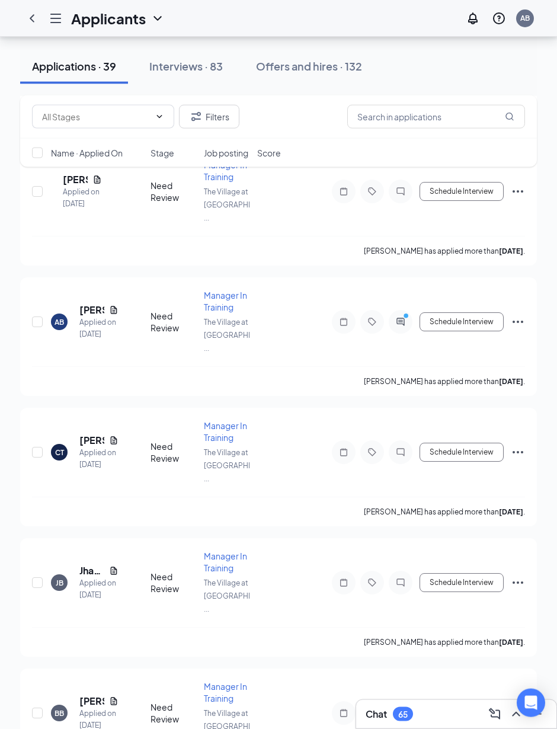
click at [395, 636] on div "Chat 65" at bounding box center [389, 714] width 47 height 14
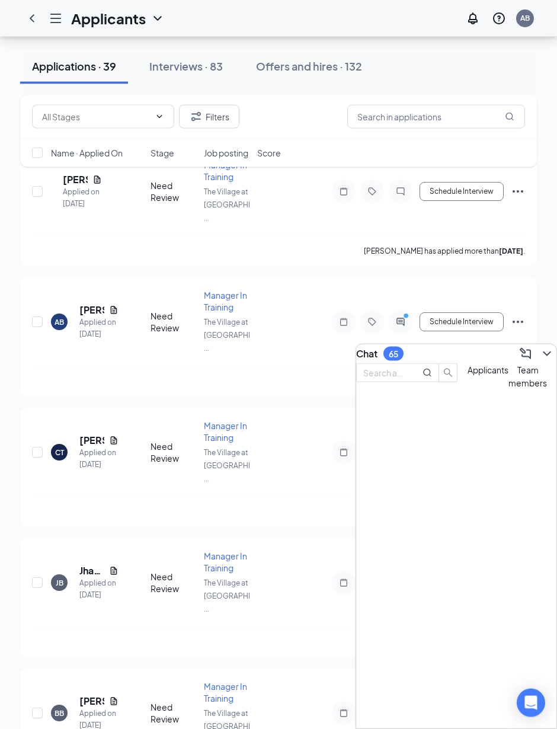
click at [390, 397] on div at bounding box center [456, 397] width 200 height 0
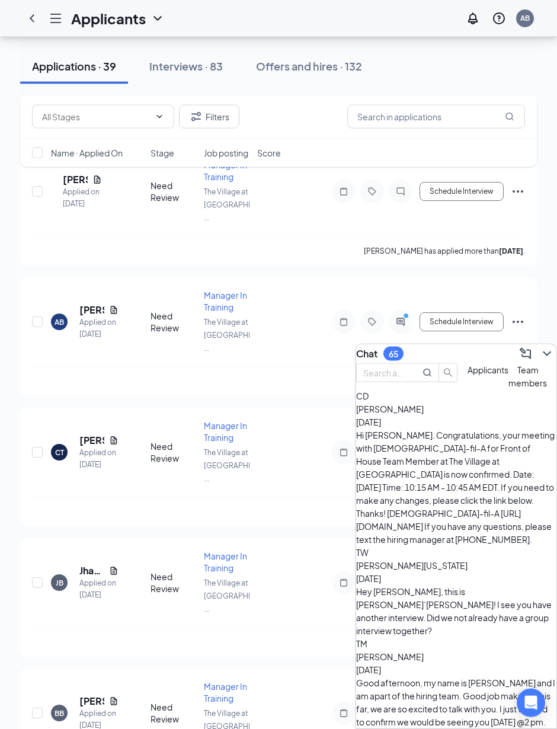
click at [486, 585] on div "Hey [PERSON_NAME], this is [PERSON_NAME]’[PERSON_NAME]! I see you have another …" at bounding box center [456, 611] width 200 height 52
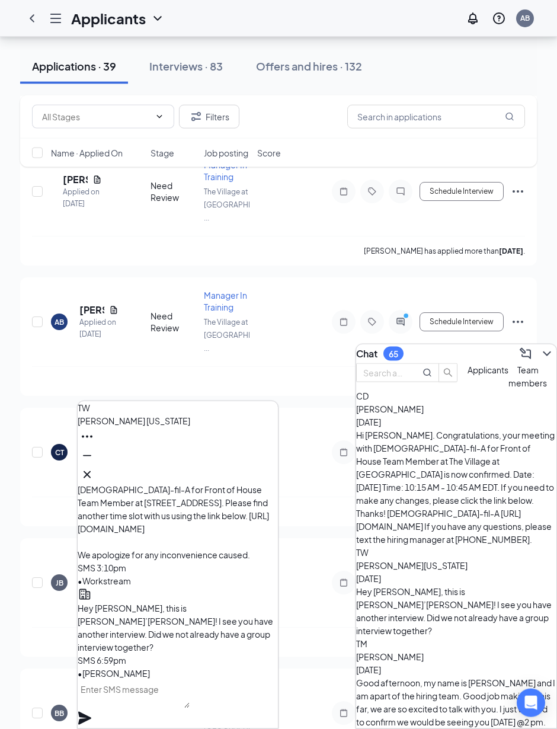
click at [94, 482] on icon "Cross" at bounding box center [87, 475] width 14 height 14
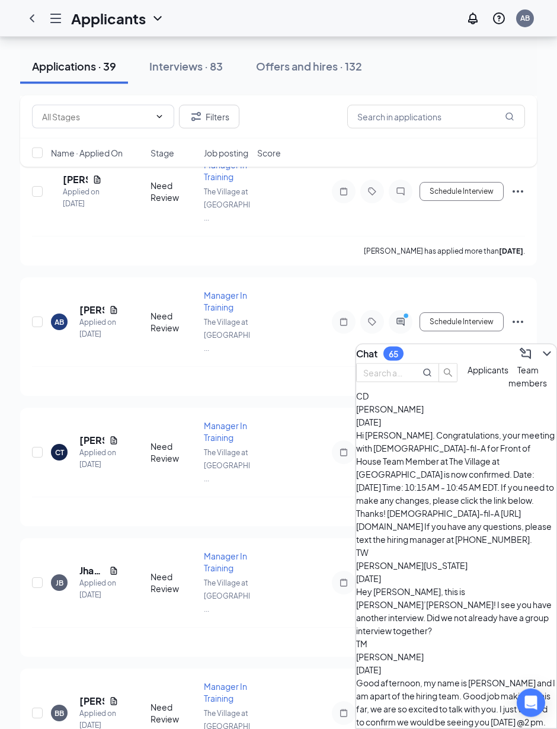
click at [486, 636] on div "Good afternoon, my name is [PERSON_NAME] and I am apart of the hiring team. Goo…" at bounding box center [456, 702] width 200 height 52
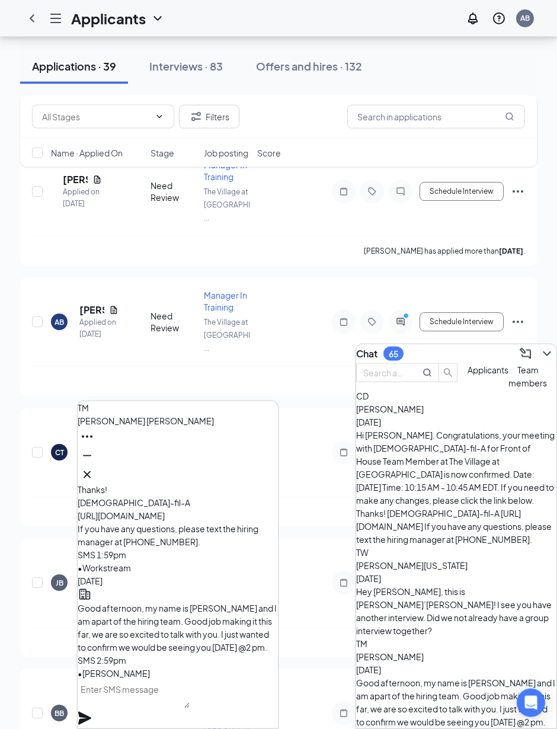
click at [94, 482] on icon "Cross" at bounding box center [87, 475] width 14 height 14
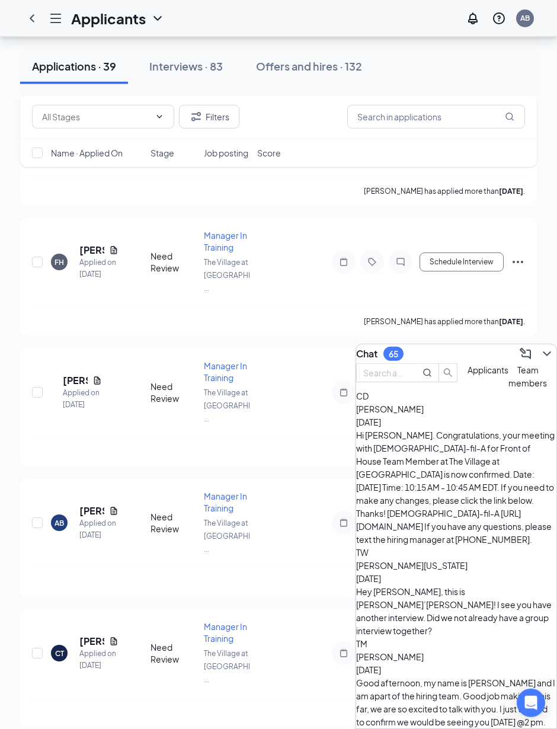
scroll to position [8273, 0]
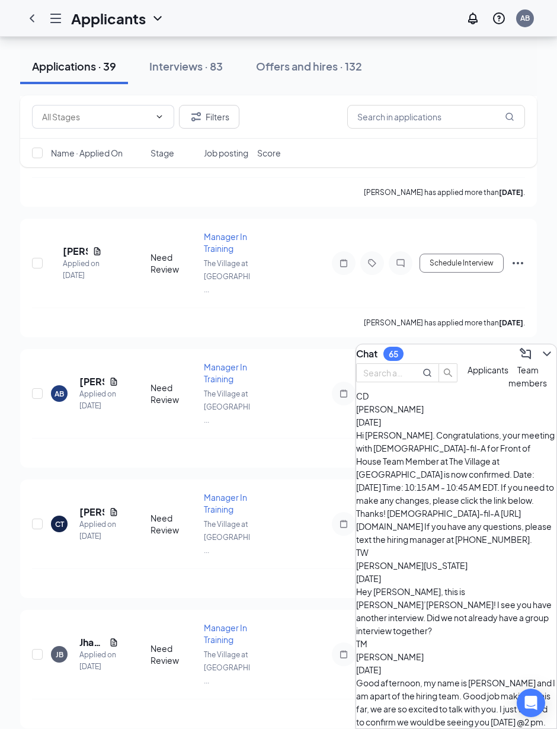
scroll to position [8487, 0]
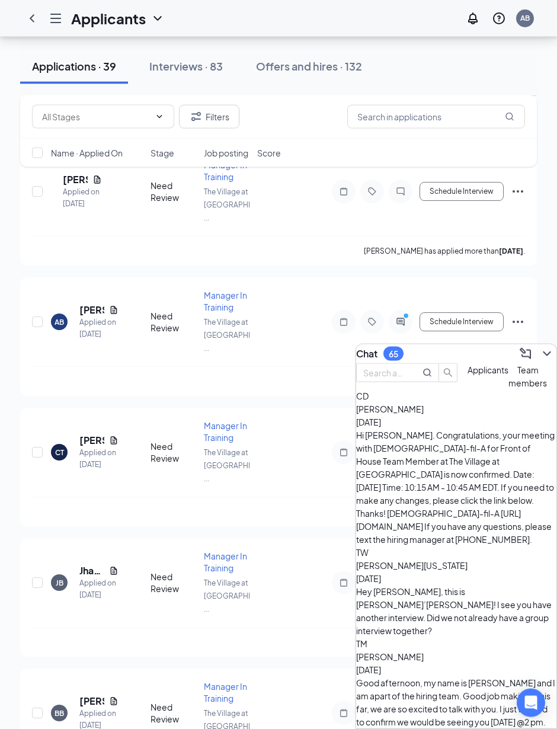
click at [378, 360] on h3 "Chat" at bounding box center [366, 353] width 21 height 13
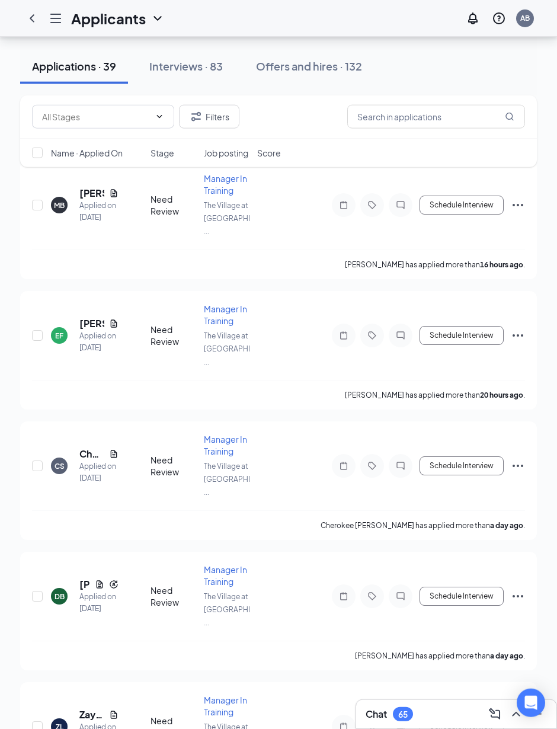
scroll to position [0, 0]
